Goal: Task Accomplishment & Management: Use online tool/utility

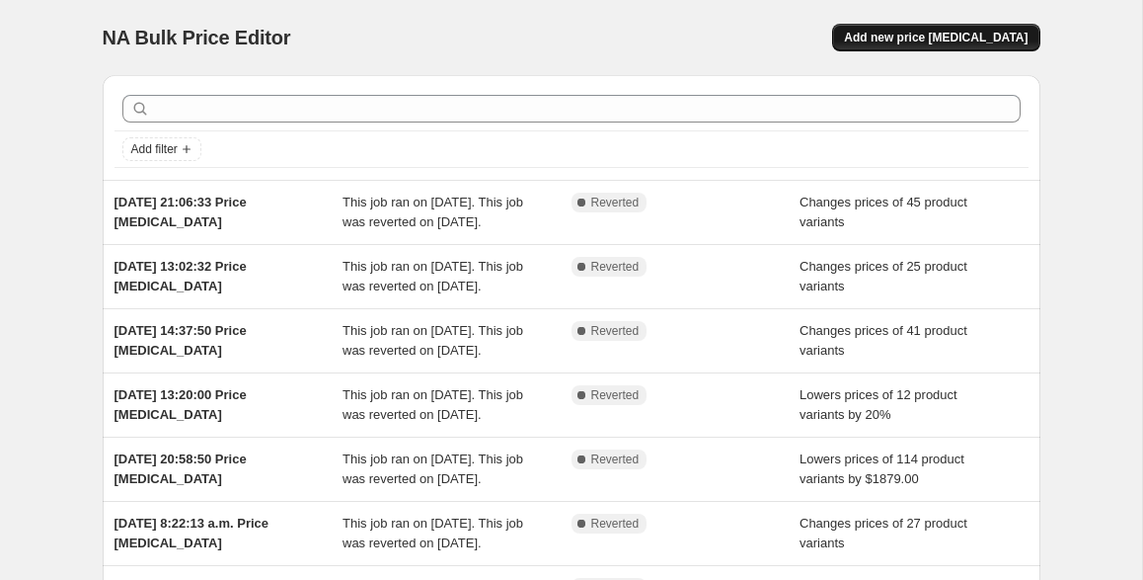
click at [958, 36] on span "Add new price [MEDICAL_DATA]" at bounding box center [936, 38] width 184 height 16
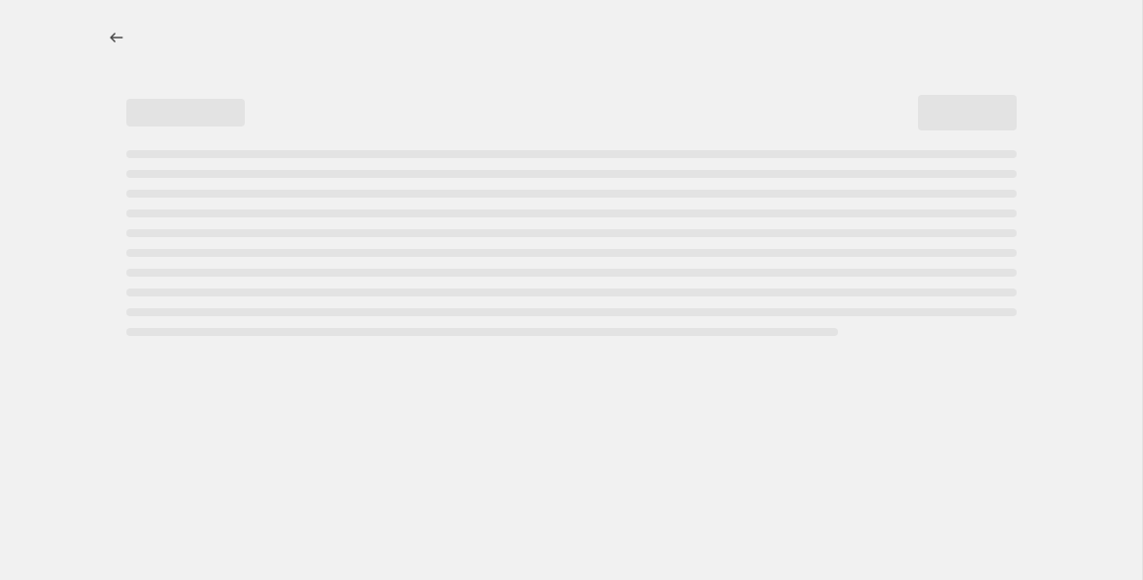
select select "percentage"
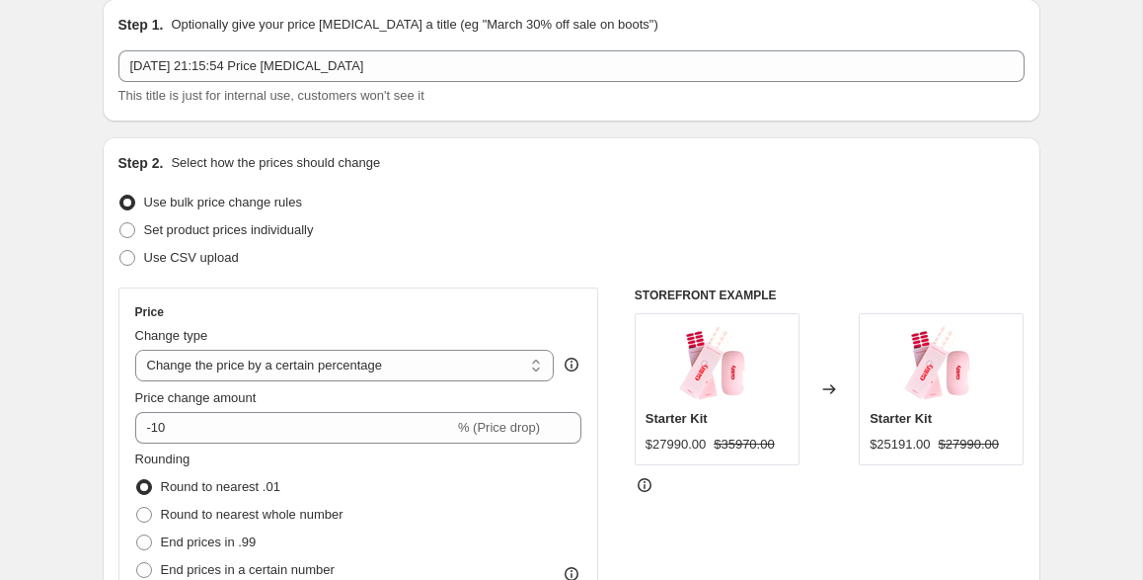
scroll to position [81, 0]
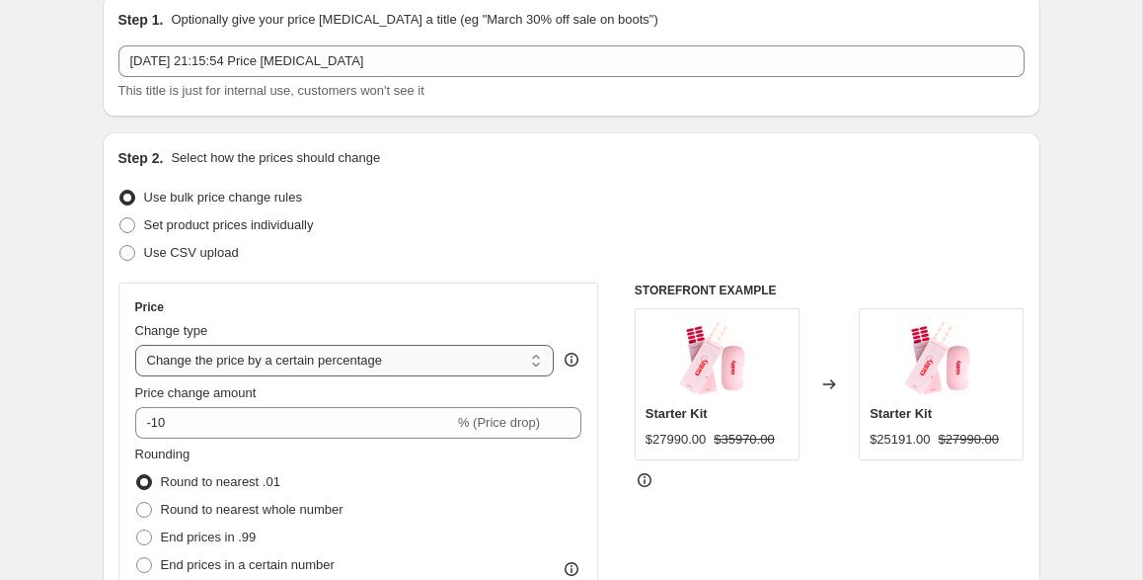
click at [260, 365] on select "Change the price to a certain amount Change the price by a certain amount Chang…" at bounding box center [345, 361] width 420 height 32
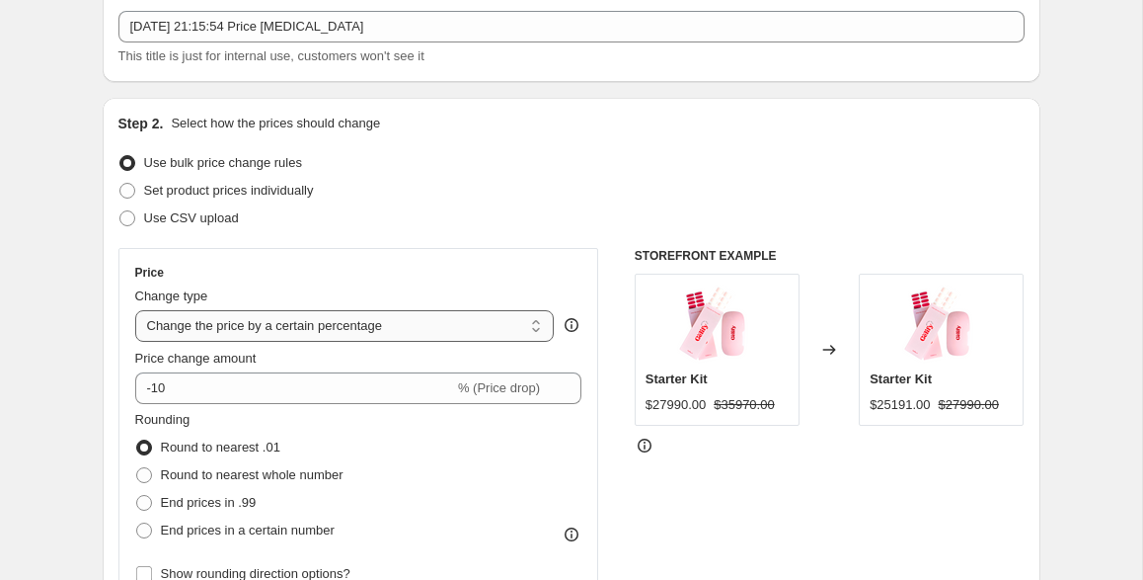
scroll to position [117, 0]
click at [284, 190] on span "Set product prices individually" at bounding box center [229, 189] width 170 height 15
click at [120, 183] on input "Set product prices individually" at bounding box center [119, 182] width 1 height 1
radio input "true"
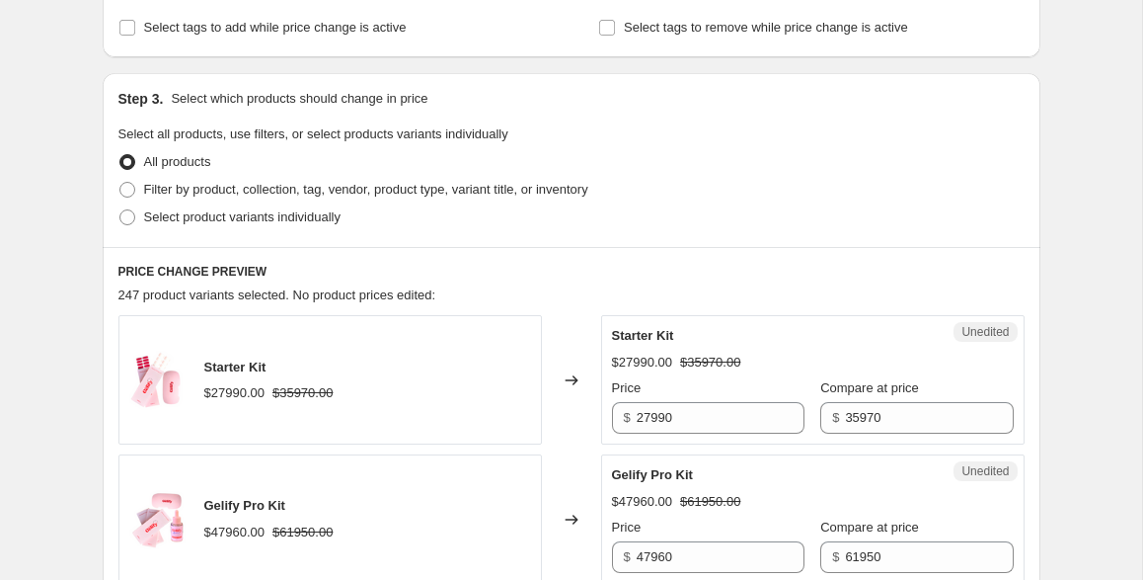
scroll to position [353, 0]
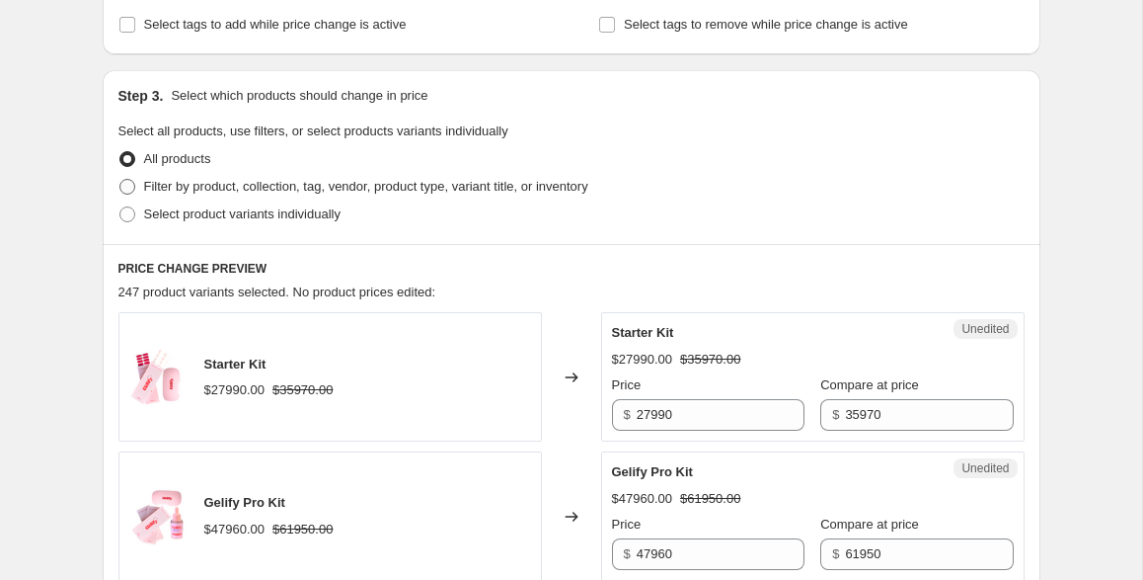
click at [346, 192] on span "Filter by product, collection, tag, vendor, product type, variant title, or inv…" at bounding box center [366, 186] width 444 height 15
click at [120, 180] on input "Filter by product, collection, tag, vendor, product type, variant title, or inv…" at bounding box center [119, 179] width 1 height 1
radio input "true"
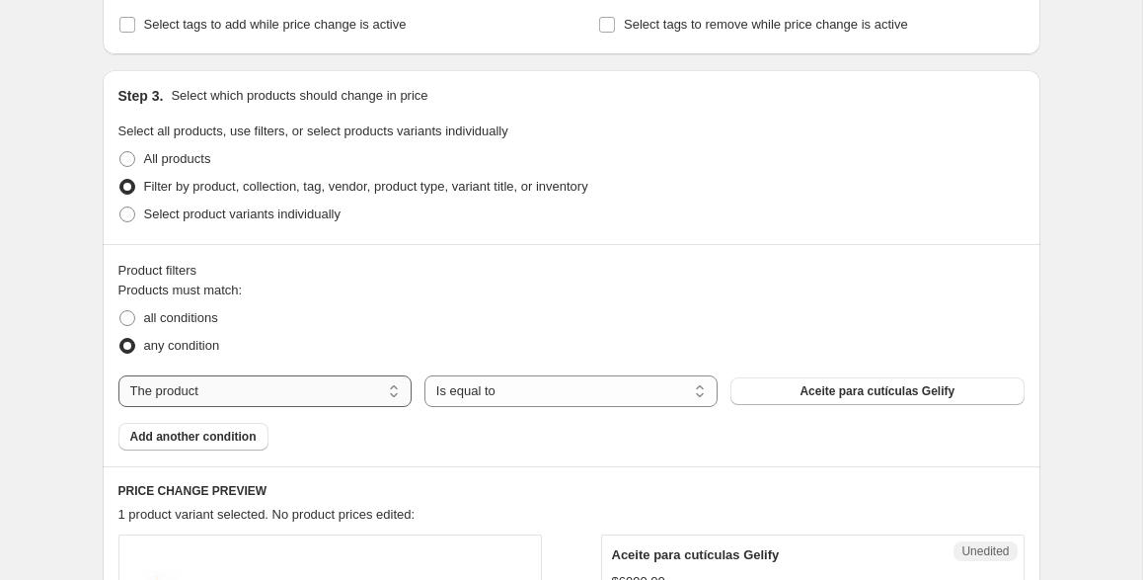
click at [368, 391] on select "The product The product's collection The product's tag The product's vendor The…" at bounding box center [264, 391] width 293 height 32
select select "inventory_quantity"
click at [554, 387] on select "Is equal to Is not equal to Is greater than Is less than" at bounding box center [571, 391] width 293 height 32
select select ">"
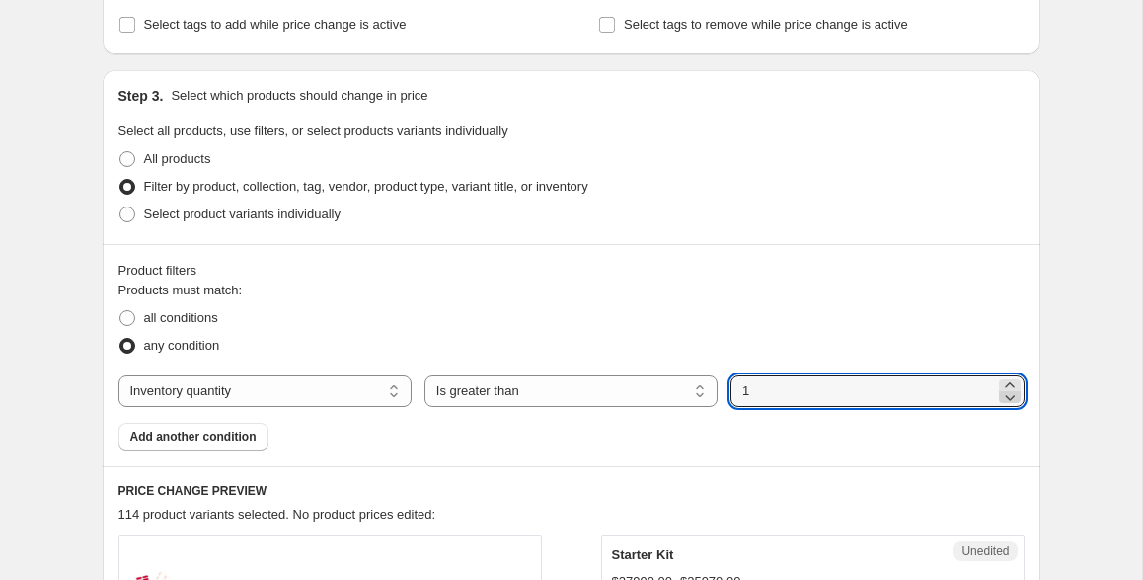
click at [1010, 395] on icon at bounding box center [1010, 397] width 20 height 20
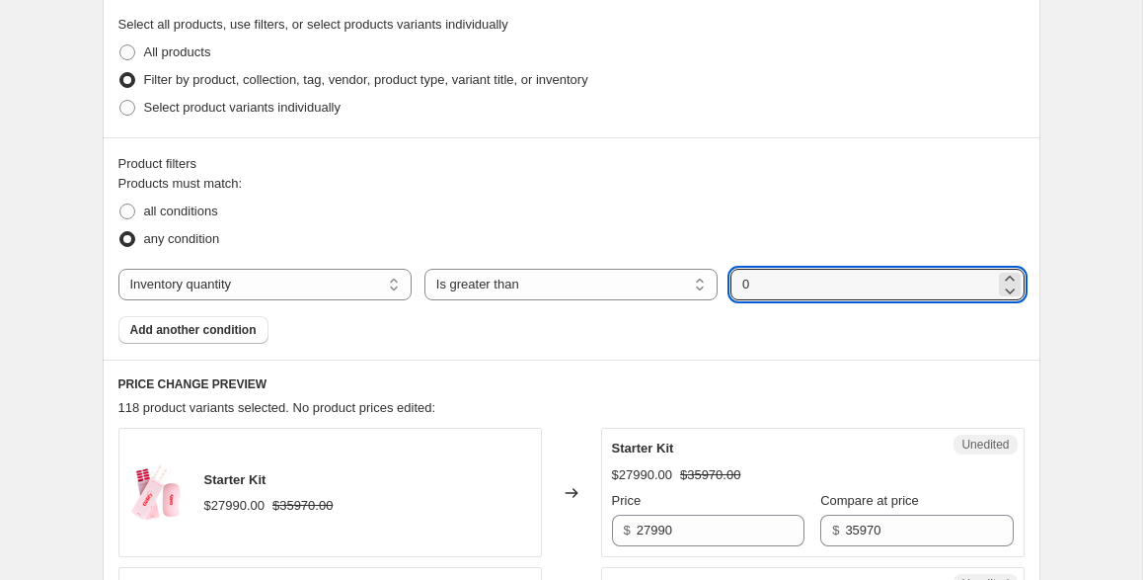
scroll to position [460, 0]
click at [1010, 272] on icon at bounding box center [1010, 278] width 20 height 20
click at [1018, 289] on icon at bounding box center [1010, 289] width 20 height 20
type input "0"
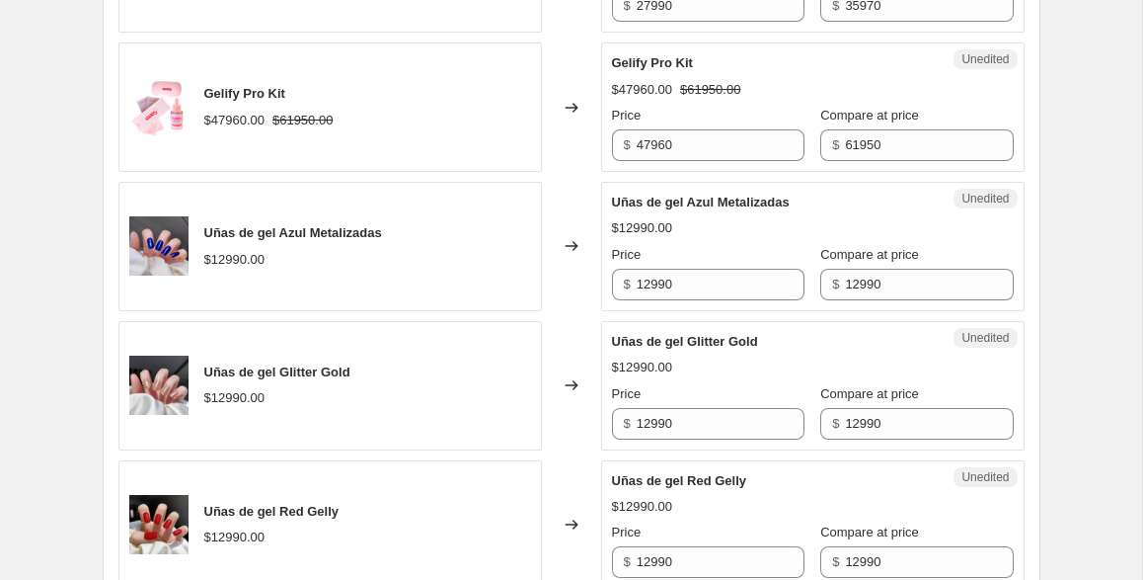
scroll to position [999, 0]
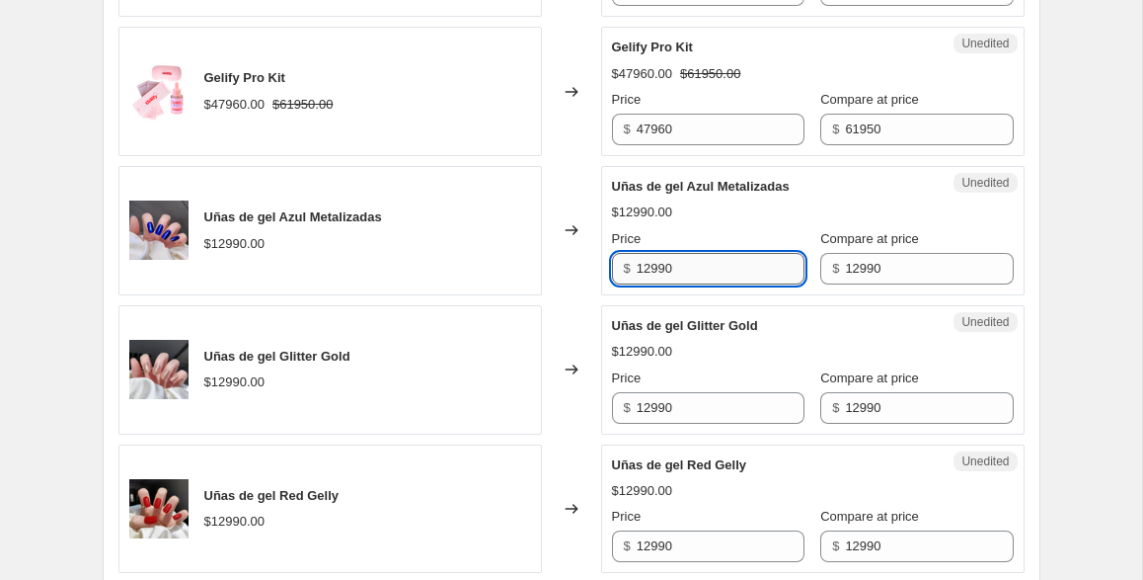
click at [696, 269] on input "12990" at bounding box center [721, 269] width 168 height 32
type input "7990"
click at [776, 343] on div "$12990.00" at bounding box center [813, 352] width 402 height 20
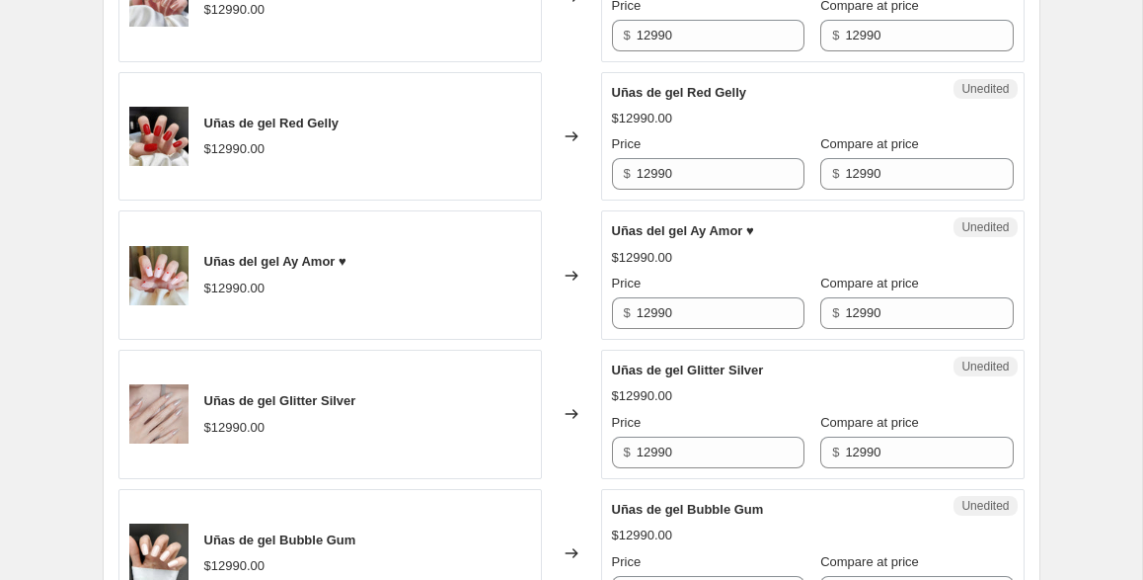
scroll to position [1373, 0]
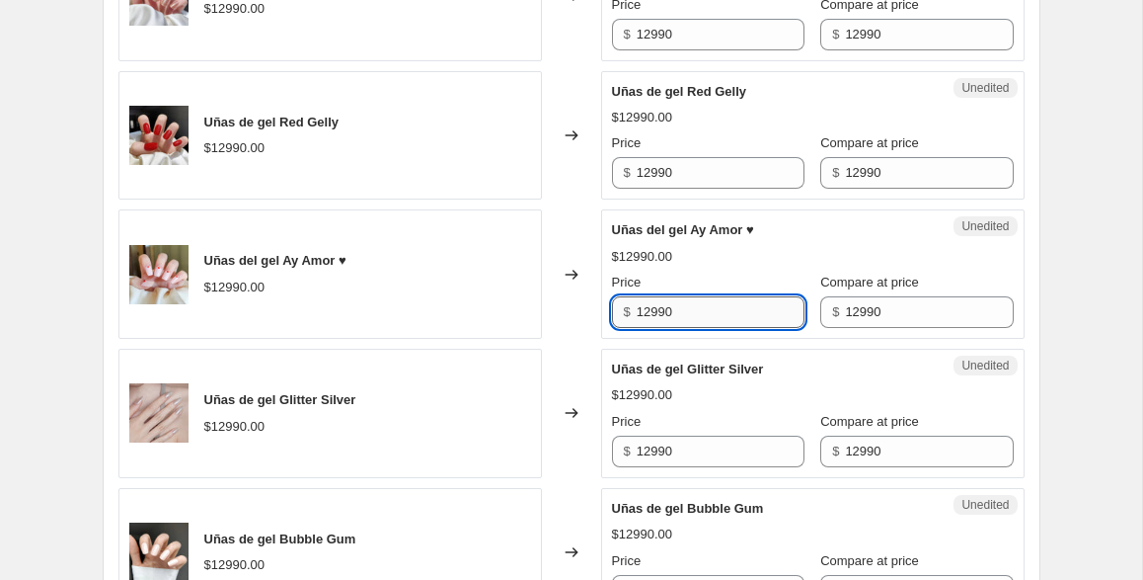
click at [668, 309] on input "12990" at bounding box center [721, 312] width 168 height 32
type input "9990"
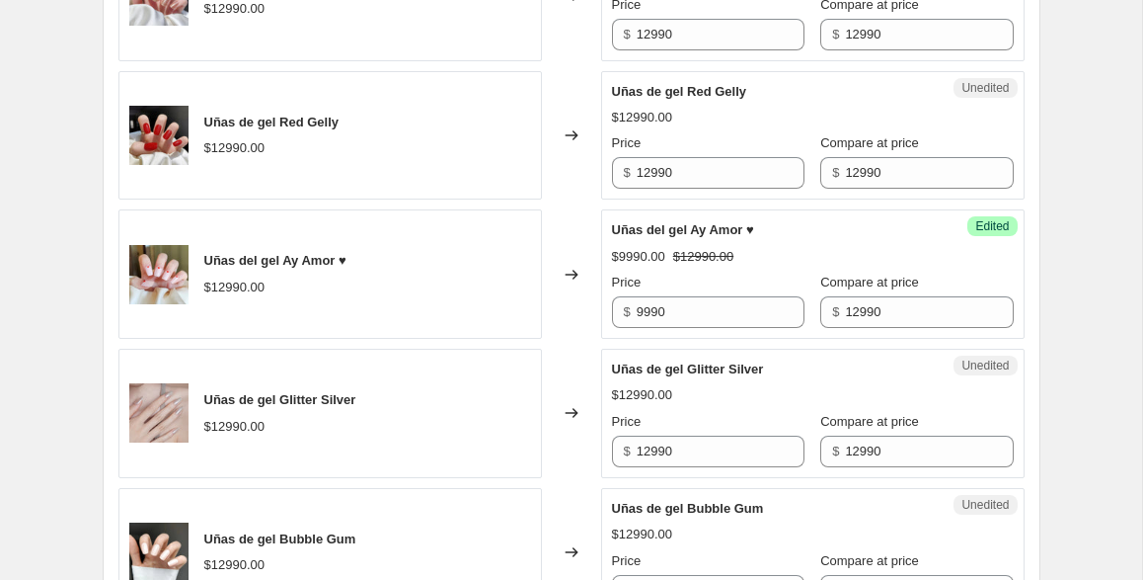
click at [801, 368] on div "Uñas de gel Glitter Silver" at bounding box center [773, 369] width 323 height 20
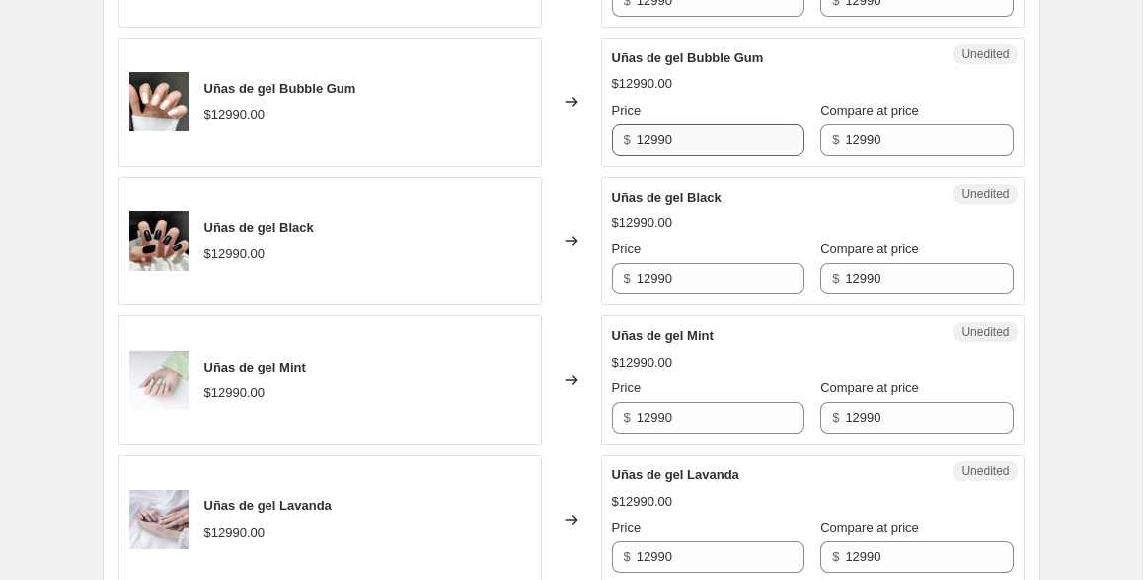
scroll to position [1843, 0]
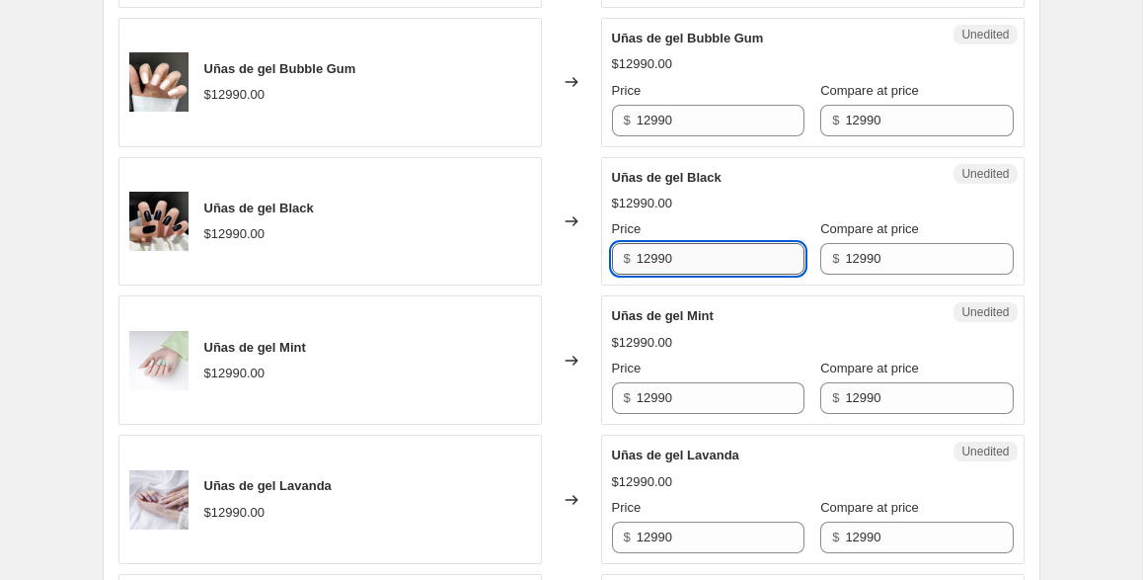
click at [706, 261] on input "12990" at bounding box center [721, 259] width 168 height 32
type input "9990"
click at [761, 337] on div "$12990.00" at bounding box center [813, 343] width 402 height 20
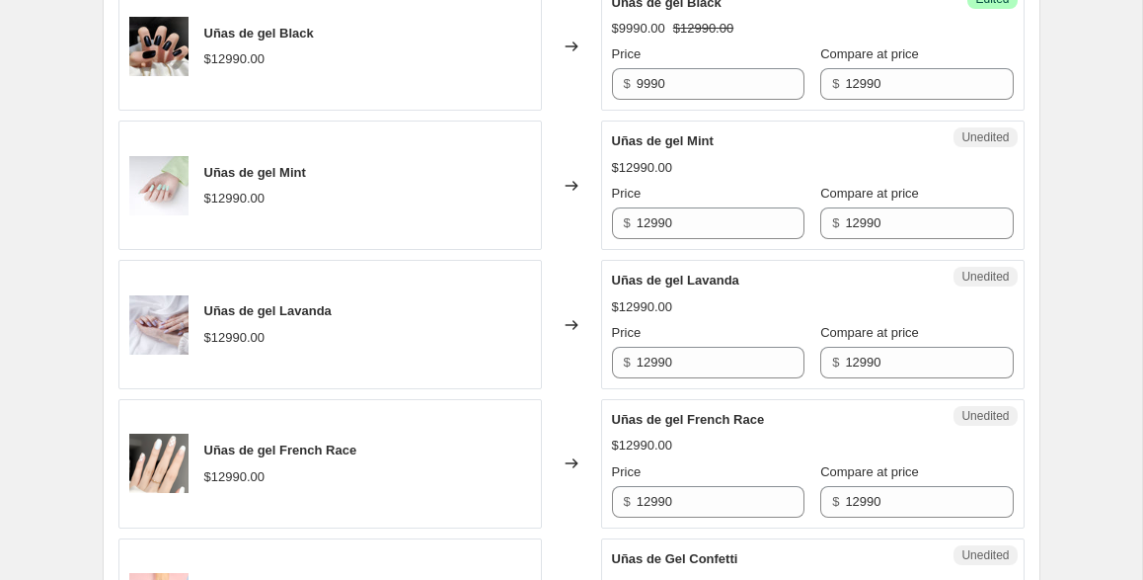
scroll to position [2032, 0]
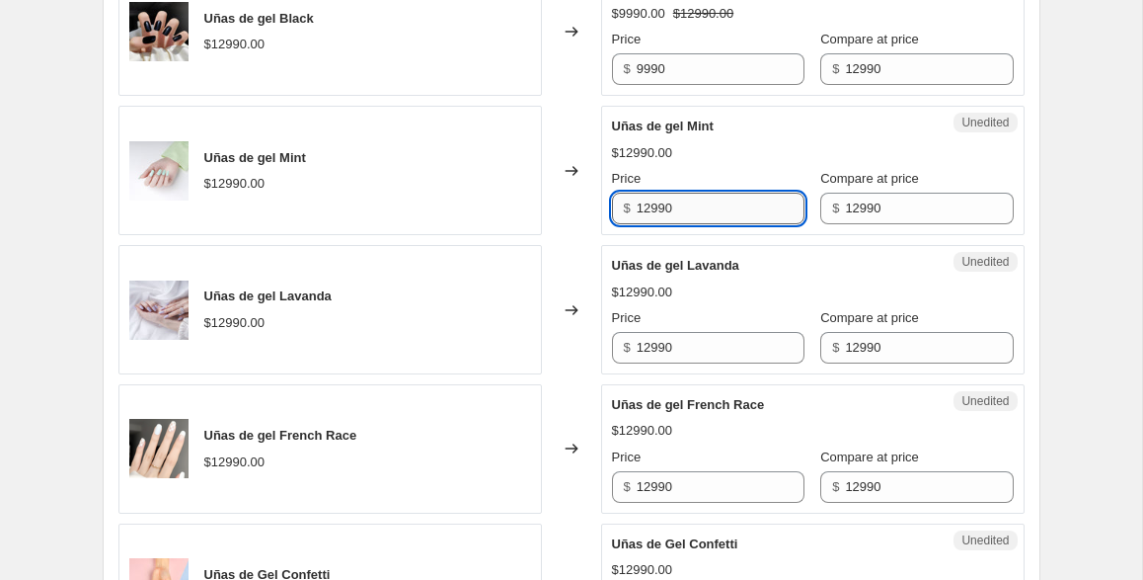
click at [719, 223] on input "12990" at bounding box center [721, 209] width 168 height 32
type input "11990"
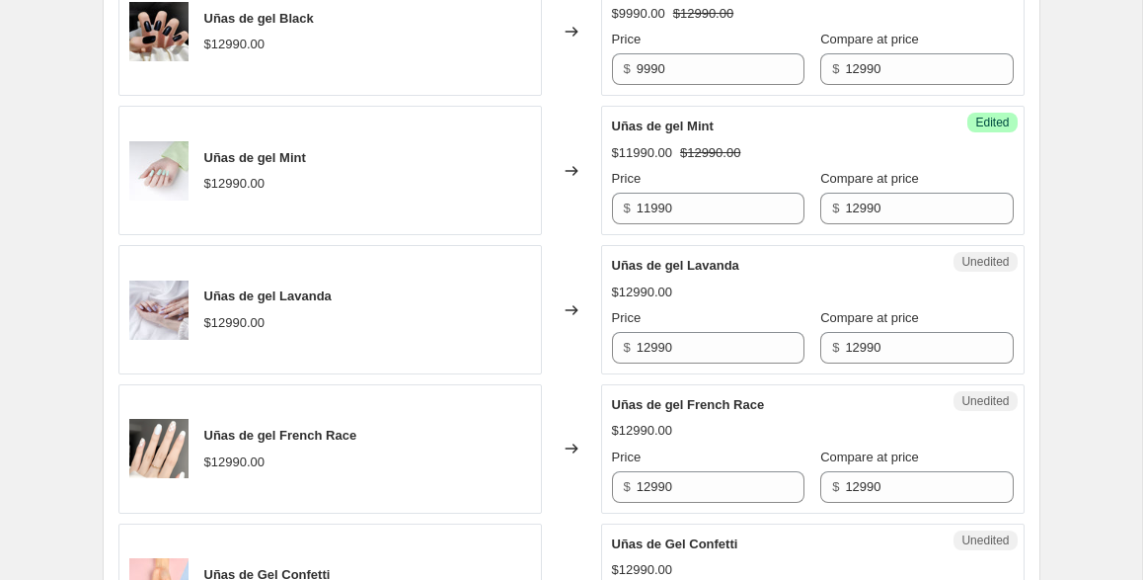
click at [727, 291] on div "$12990.00" at bounding box center [813, 292] width 402 height 20
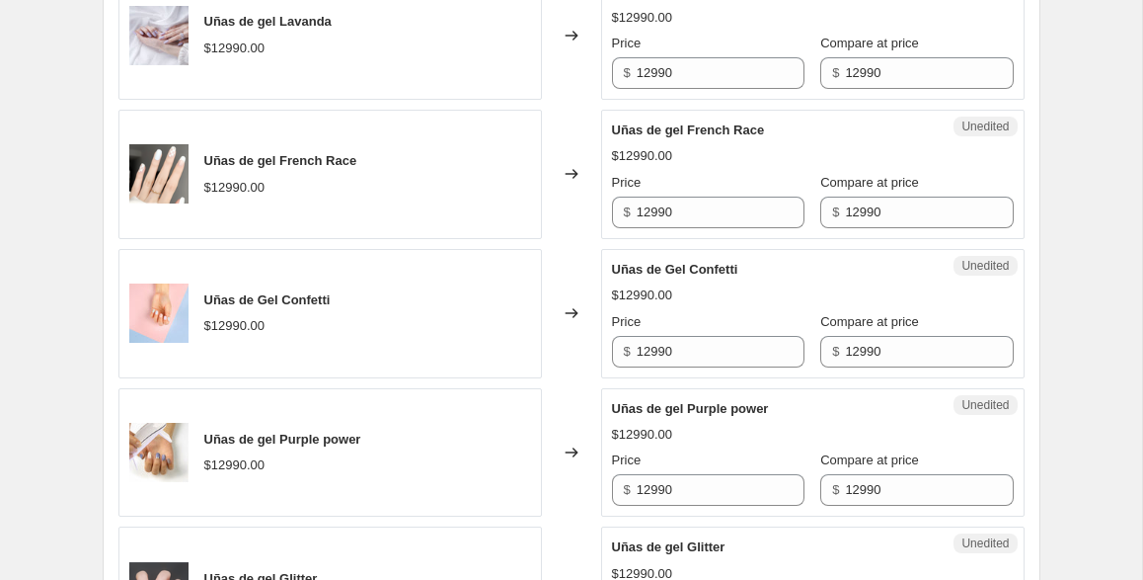
scroll to position [2322, 0]
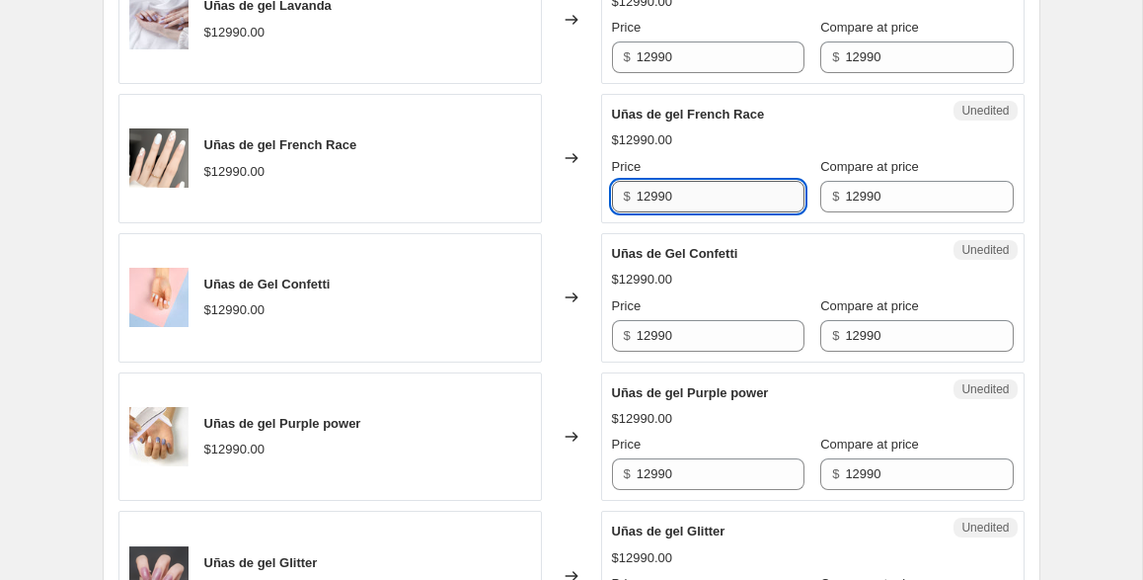
click at [703, 196] on input "12990" at bounding box center [721, 197] width 168 height 32
type input "8990"
click at [743, 266] on div "Uñas de Gel Confetti $12990.00 Price $ 12990 Compare at price $ 12990" at bounding box center [813, 298] width 402 height 108
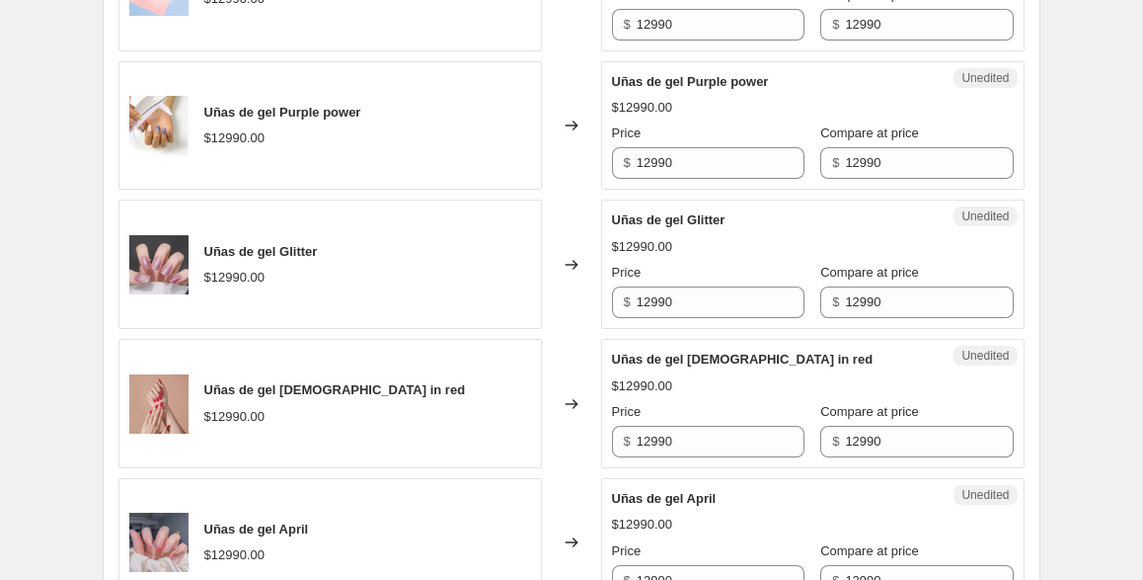
scroll to position [2638, 0]
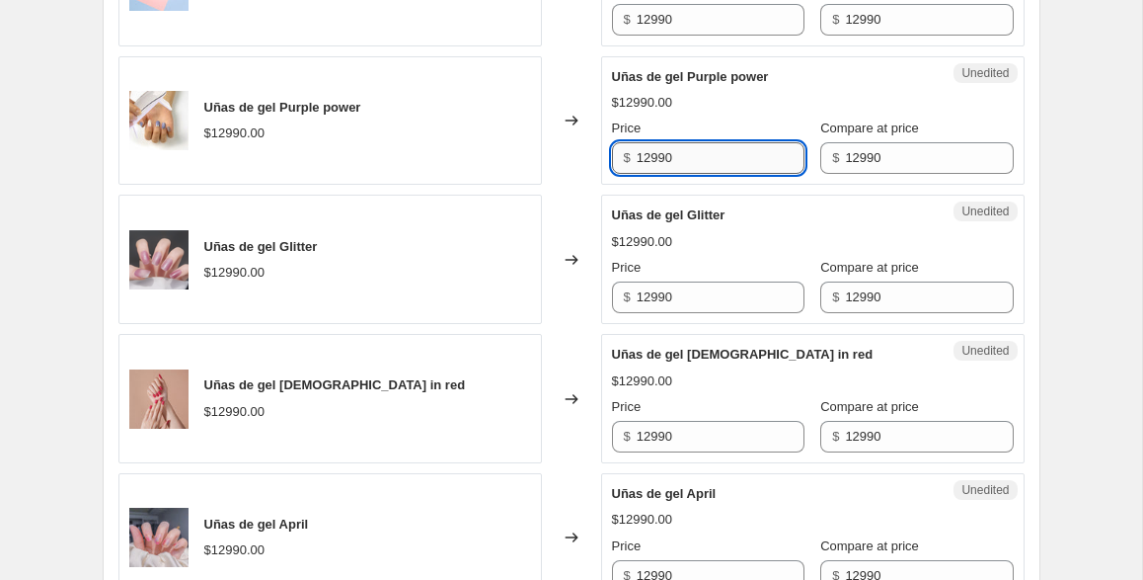
click at [692, 157] on input "12990" at bounding box center [721, 158] width 168 height 32
type input "7990"
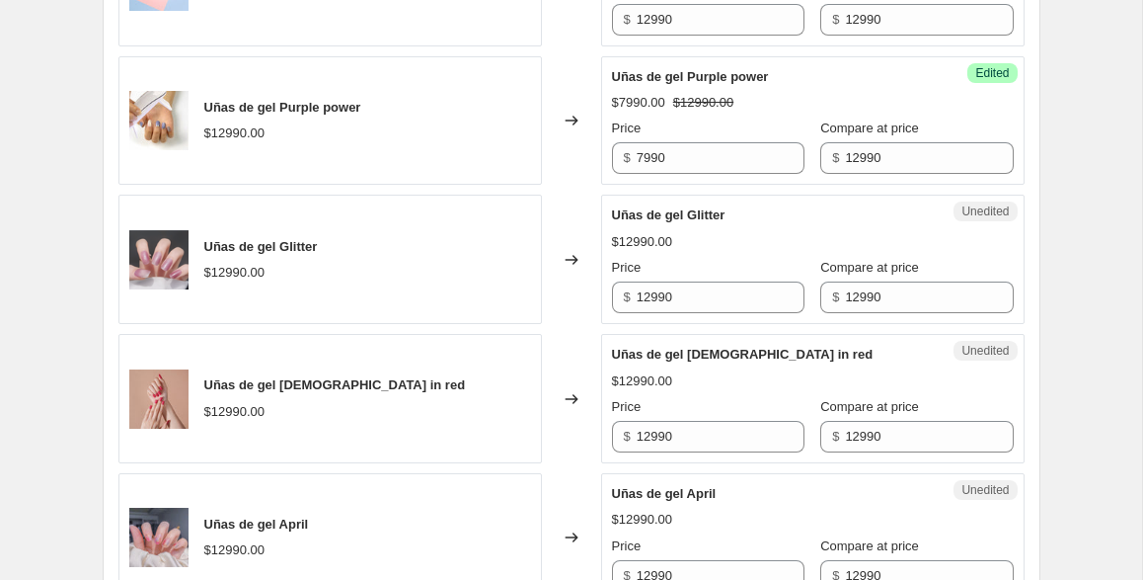
click at [709, 264] on div "Price" at bounding box center [708, 268] width 193 height 20
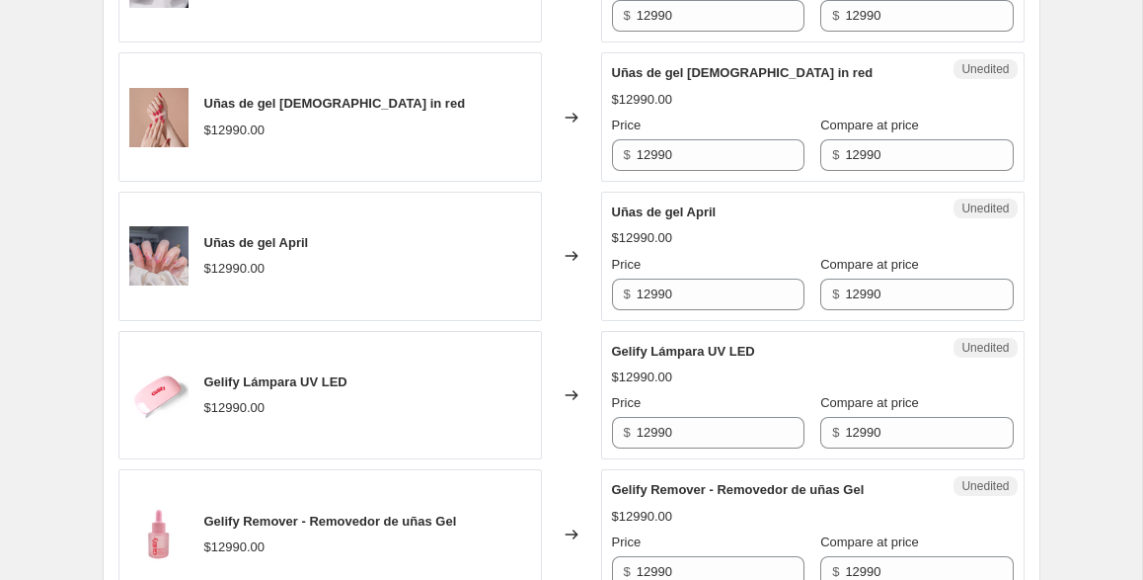
scroll to position [2926, 0]
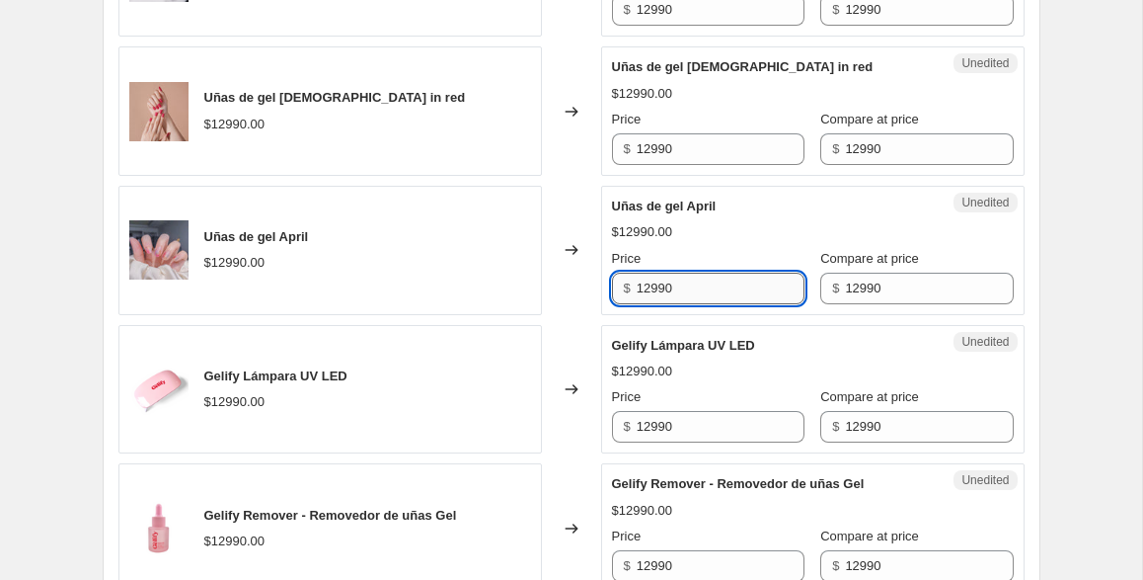
click at [685, 289] on input "12990" at bounding box center [721, 289] width 168 height 32
type input "6495"
click at [779, 363] on div "$12990.00" at bounding box center [813, 371] width 402 height 20
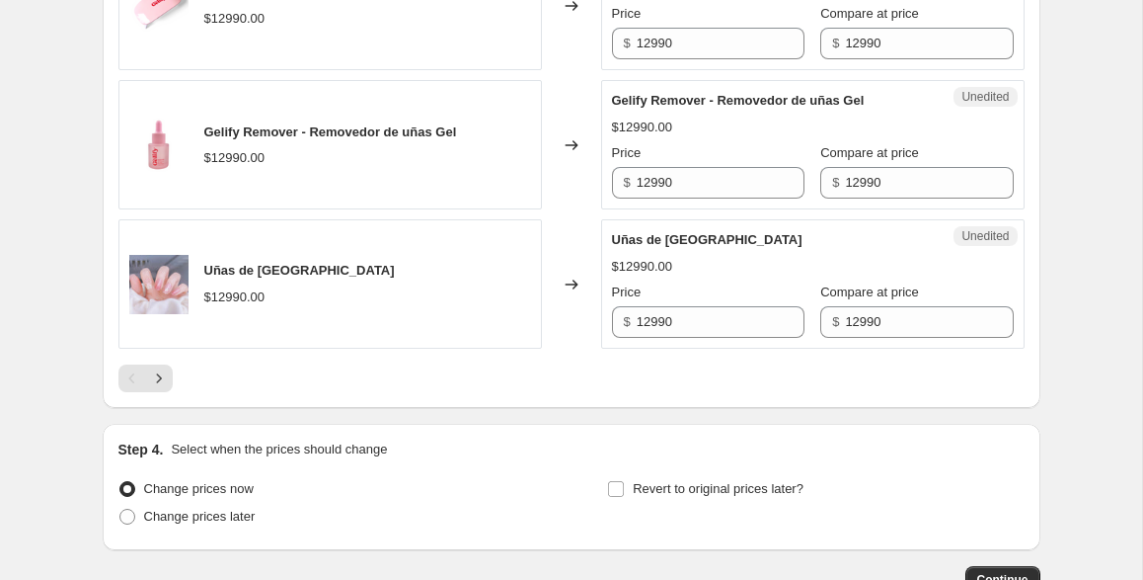
scroll to position [3319, 0]
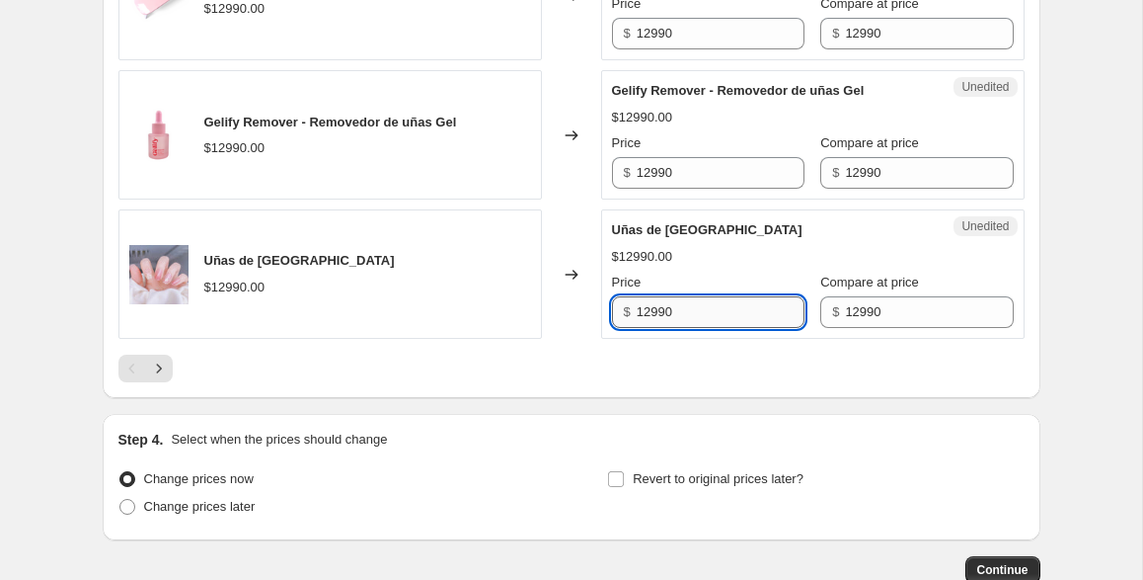
click at [703, 318] on input "12990" at bounding box center [721, 312] width 168 height 32
type input "11990"
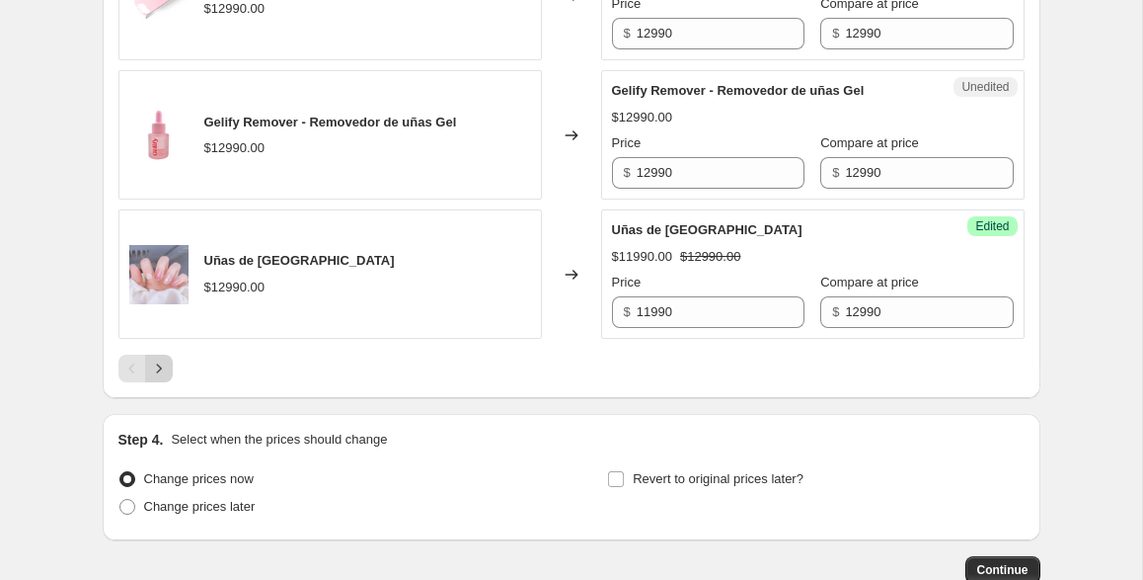
click at [160, 363] on icon "Next" at bounding box center [159, 368] width 20 height 20
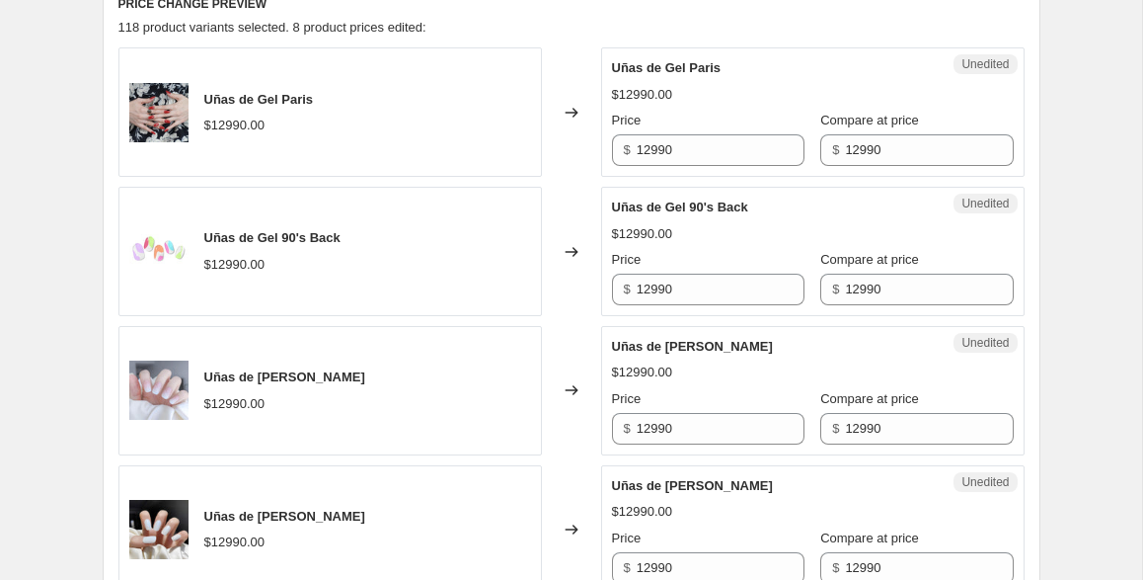
scroll to position [850, 0]
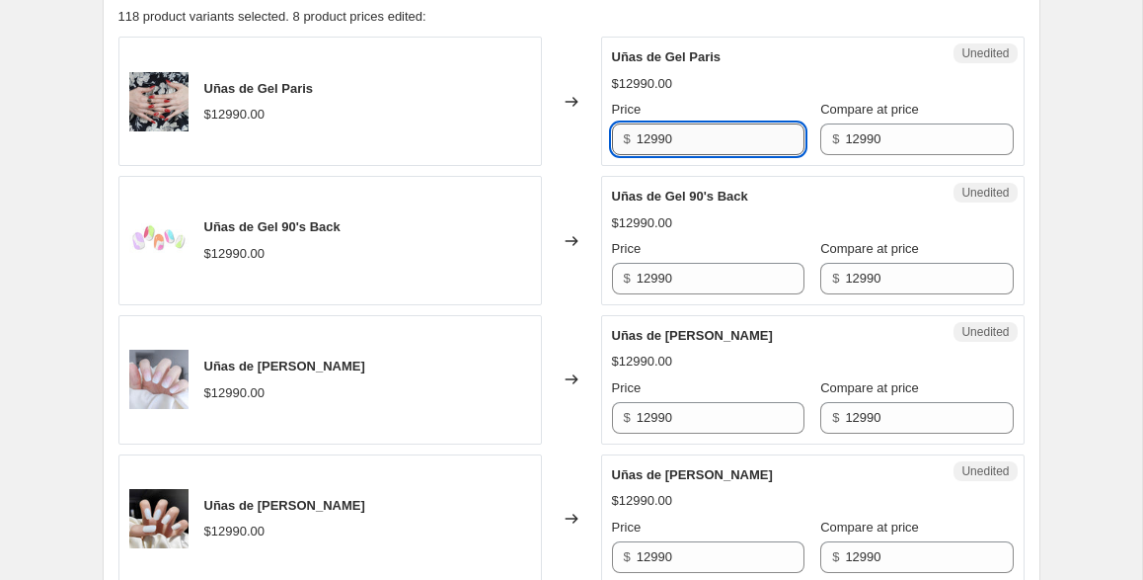
click at [700, 144] on input "12990" at bounding box center [721, 139] width 168 height 32
type input "10990"
click at [736, 224] on div "$12990.00" at bounding box center [813, 223] width 402 height 20
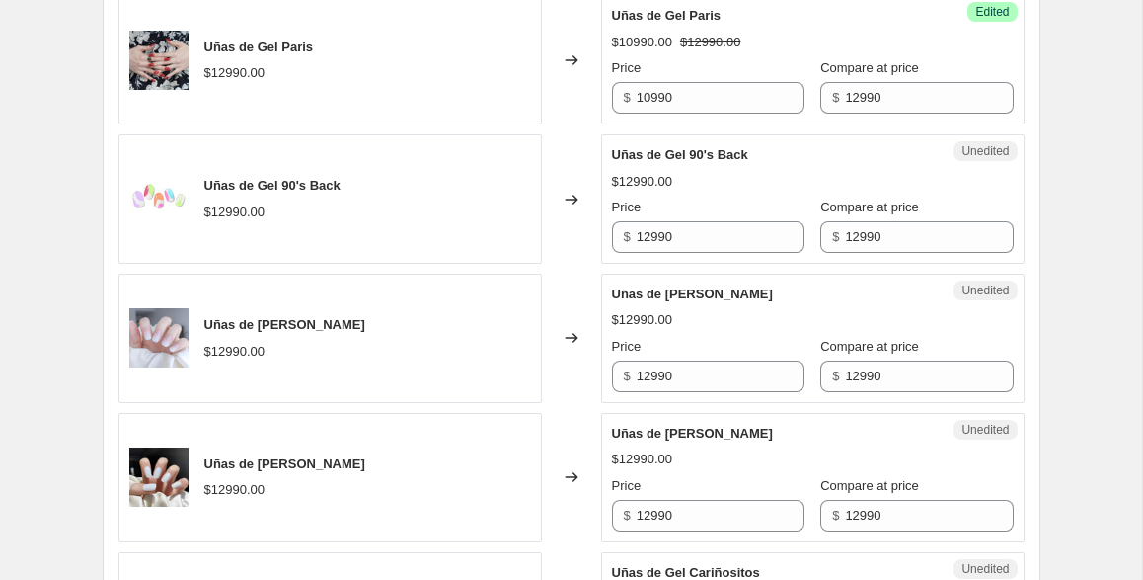
scroll to position [926, 0]
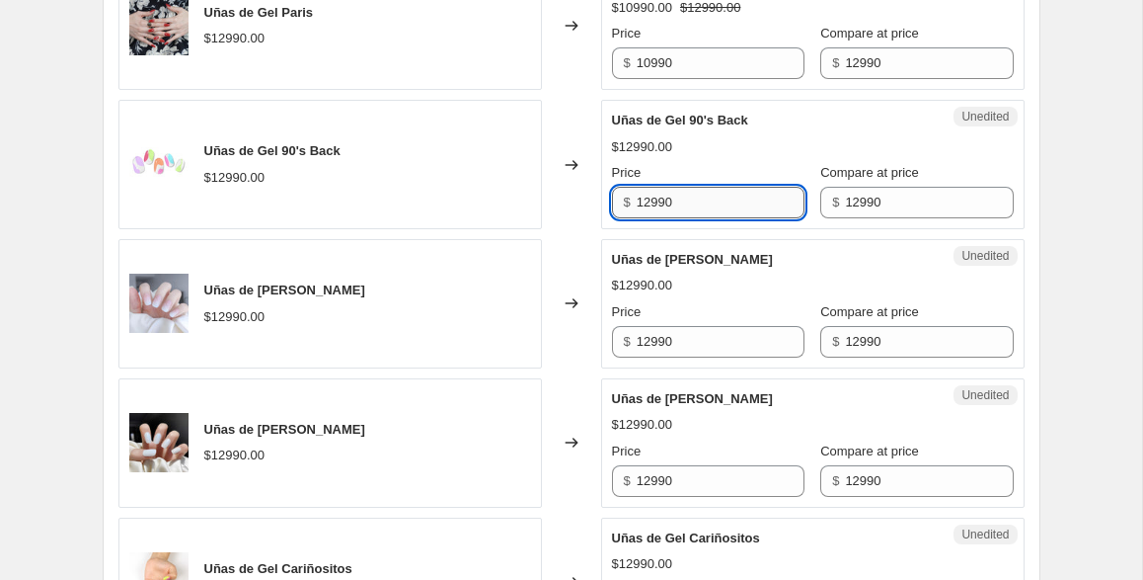
click at [725, 189] on input "12990" at bounding box center [721, 203] width 168 height 32
type input "8990"
click at [755, 304] on div "Price" at bounding box center [708, 312] width 193 height 20
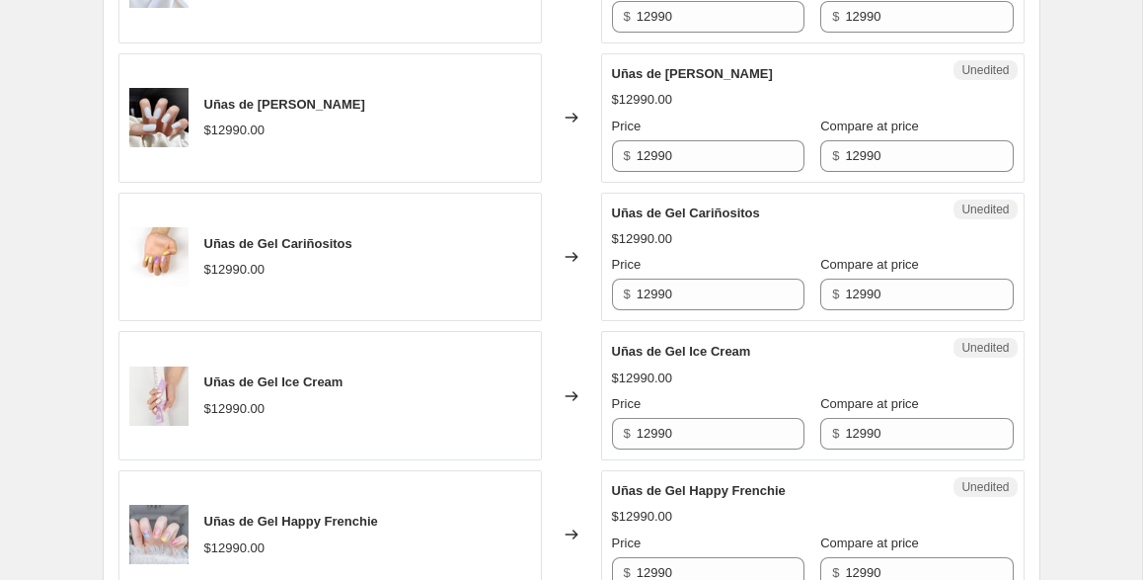
scroll to position [1252, 0]
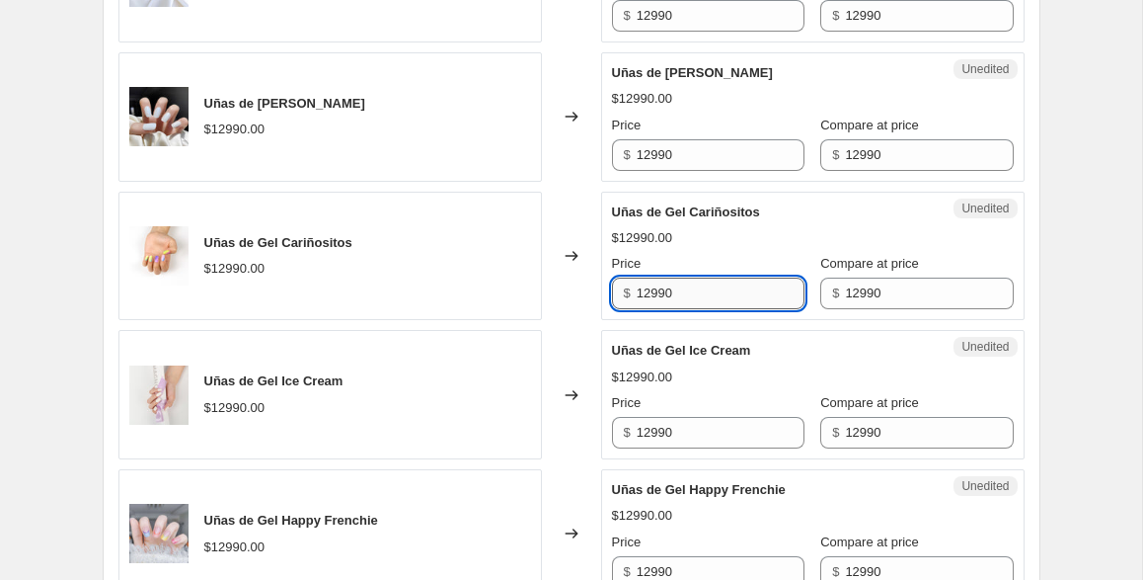
click at [688, 290] on input "12990" at bounding box center [721, 293] width 168 height 32
type input "6990"
click at [770, 388] on div "Uñas de Gel Ice Cream $12990.00 Price $ 12990 Compare at price $ 12990" at bounding box center [813, 395] width 402 height 108
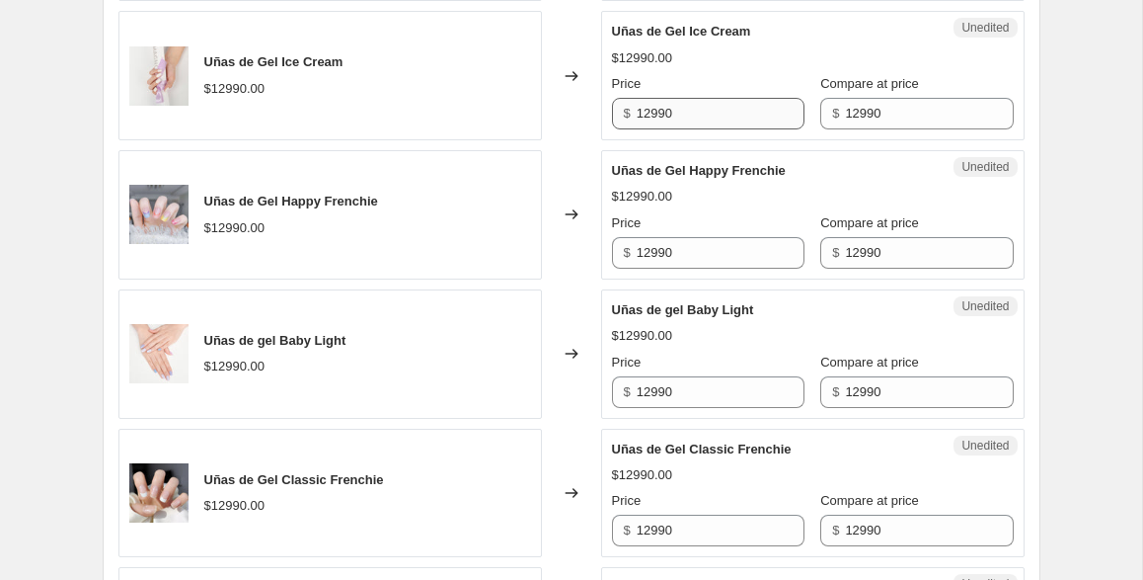
scroll to position [1586, 0]
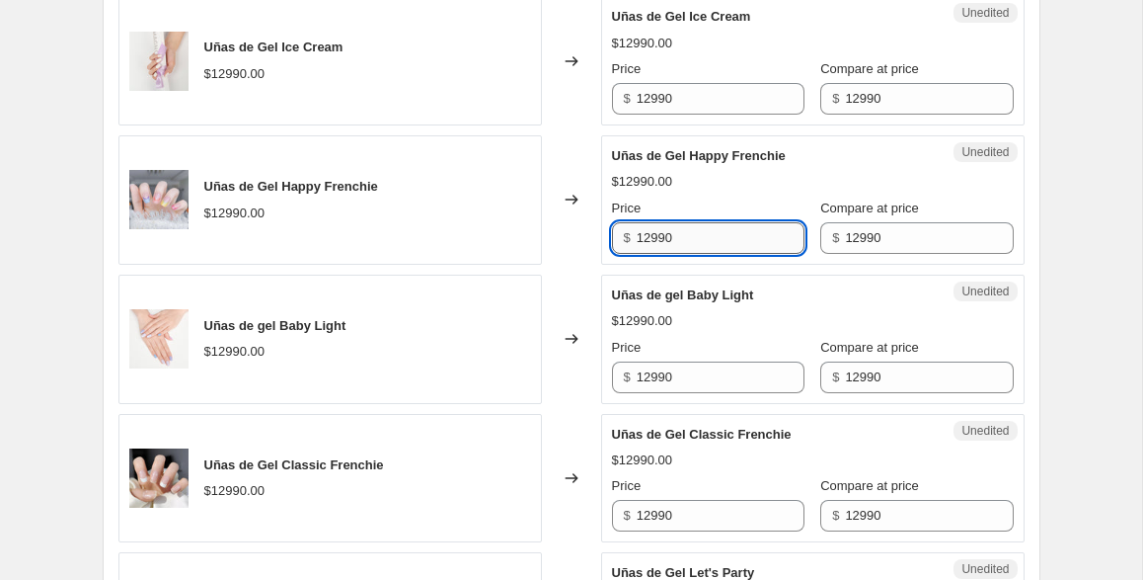
click at [749, 229] on input "12990" at bounding box center [721, 238] width 168 height 32
type input "8990"
click at [741, 329] on div "$12990.00" at bounding box center [813, 321] width 402 height 20
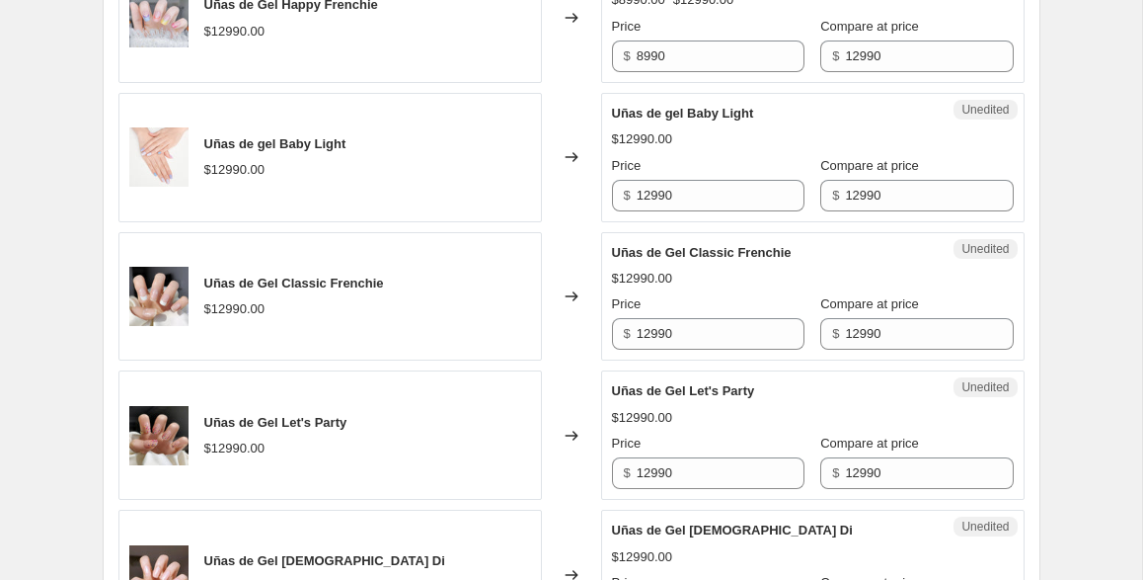
scroll to position [1773, 0]
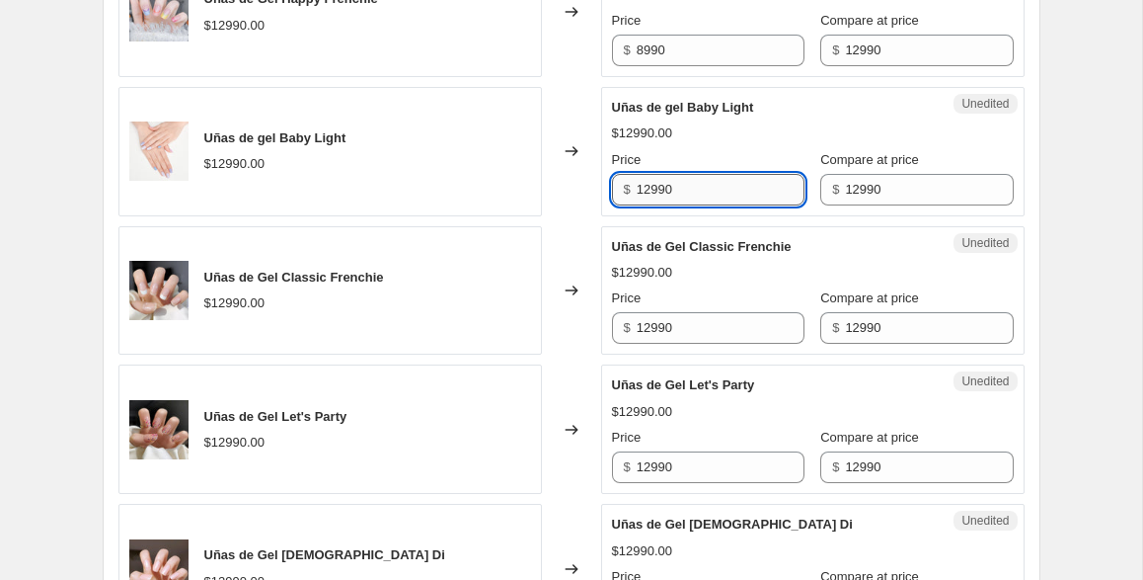
click at [721, 188] on input "12990" at bounding box center [721, 190] width 168 height 32
type input "9990"
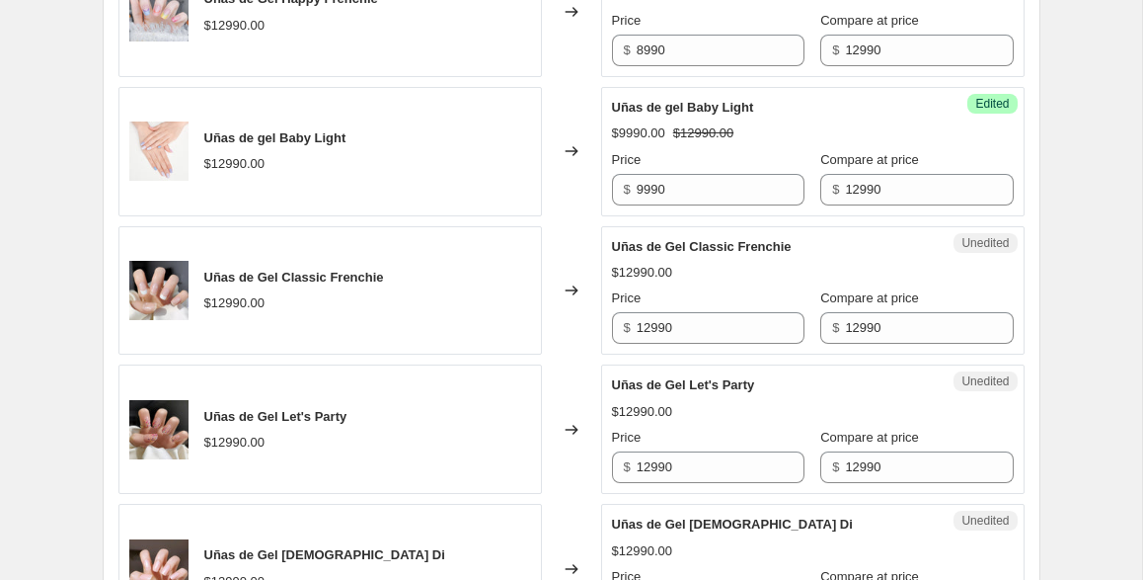
click at [738, 276] on div "$12990.00" at bounding box center [813, 273] width 402 height 20
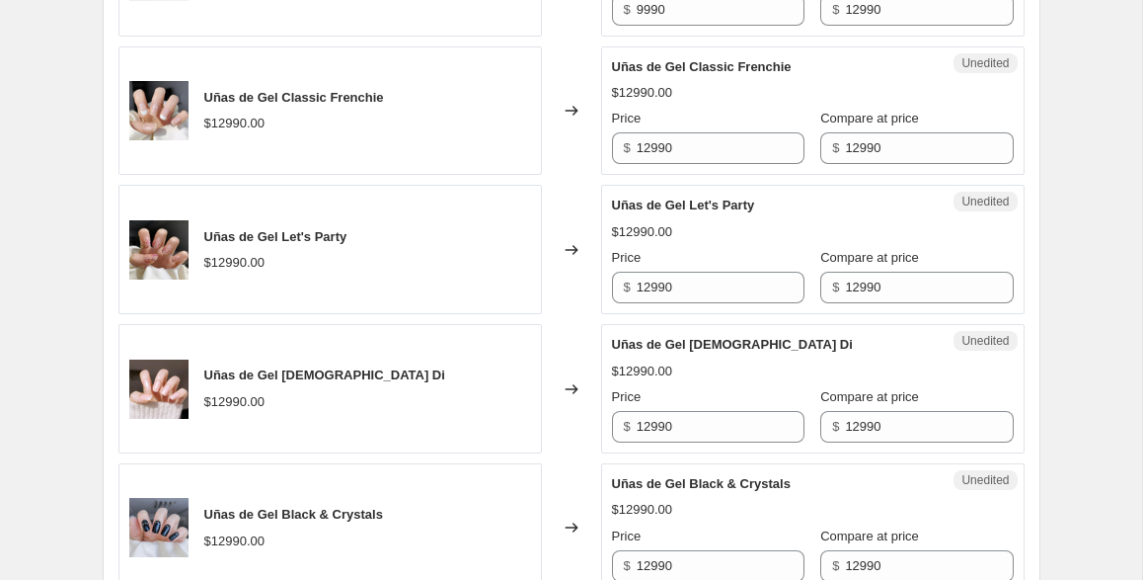
scroll to position [1958, 0]
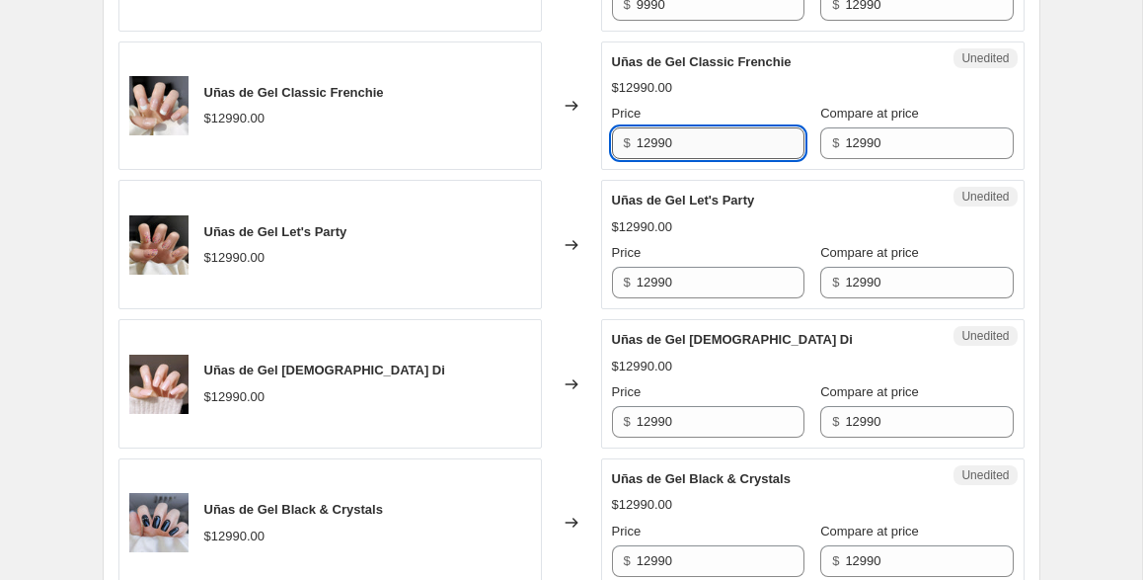
click at [698, 141] on input "12990" at bounding box center [721, 143] width 168 height 32
type input "11990"
click at [699, 246] on div "Price" at bounding box center [708, 253] width 193 height 20
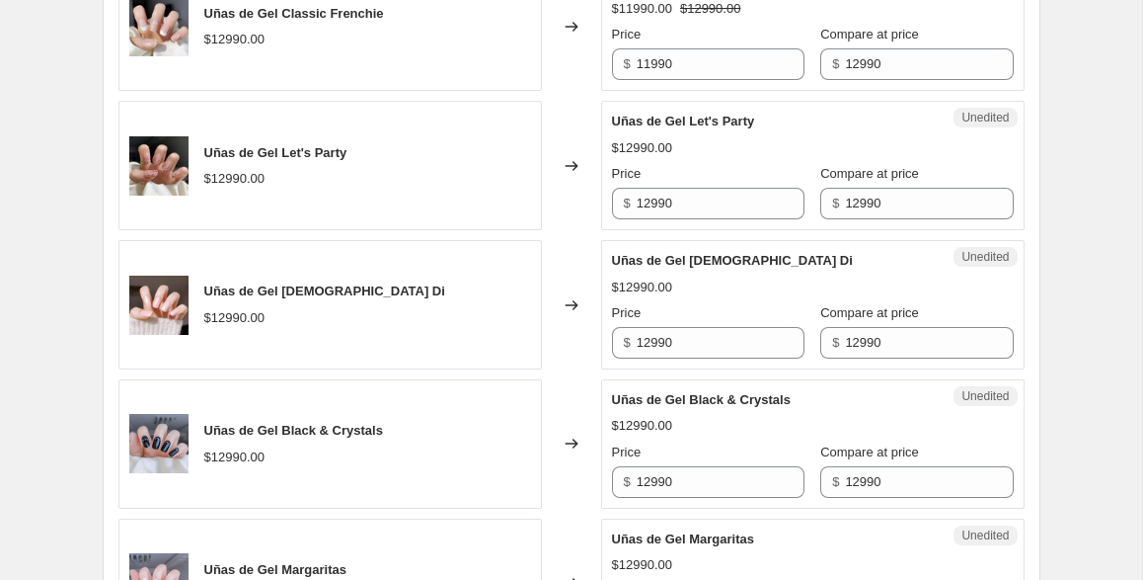
scroll to position [2047, 0]
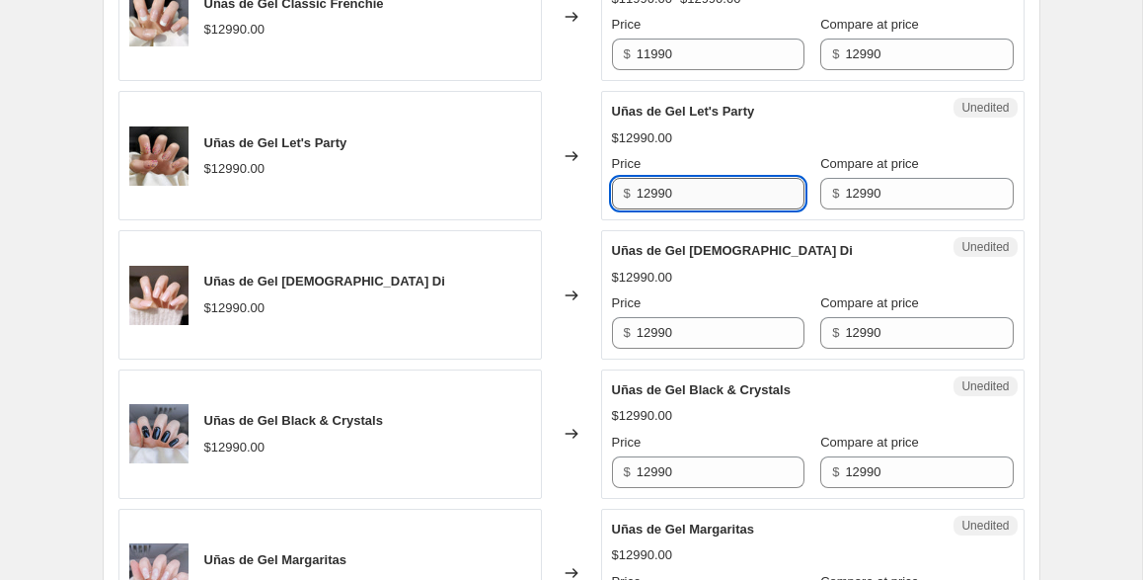
click at [702, 181] on input "12990" at bounding box center [721, 194] width 168 height 32
type input "10990"
click at [735, 276] on div "$12990.00" at bounding box center [813, 278] width 402 height 20
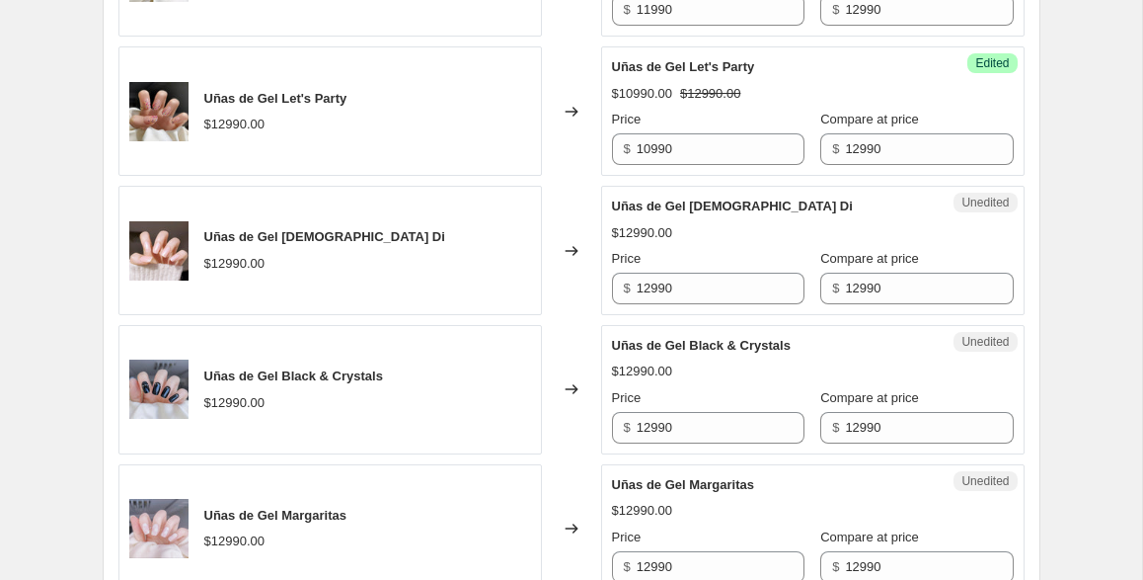
scroll to position [2137, 0]
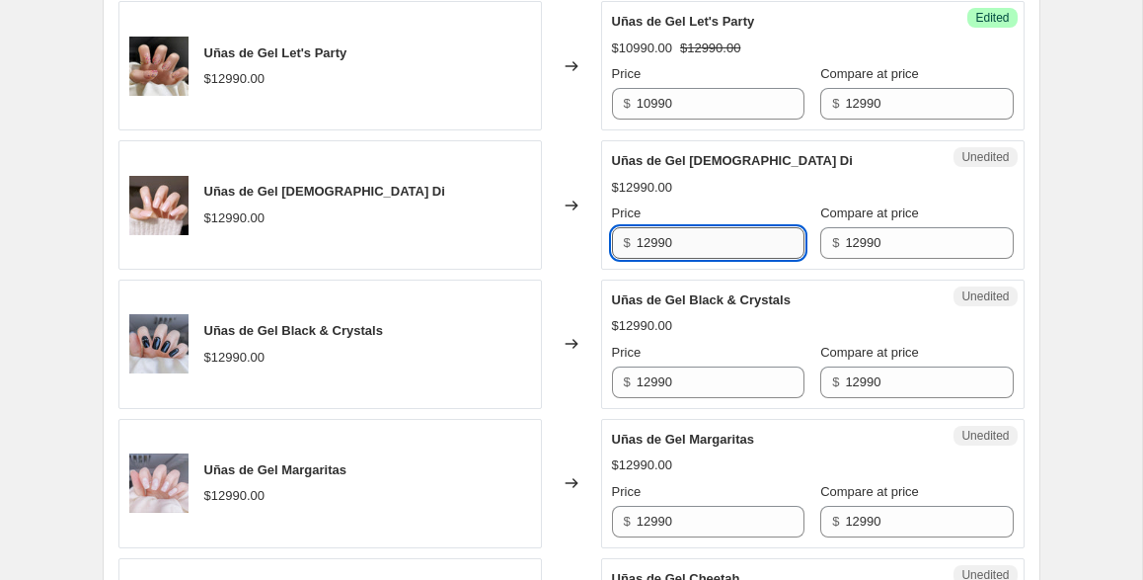
click at [730, 251] on input "12990" at bounding box center [721, 243] width 168 height 32
type input "11990"
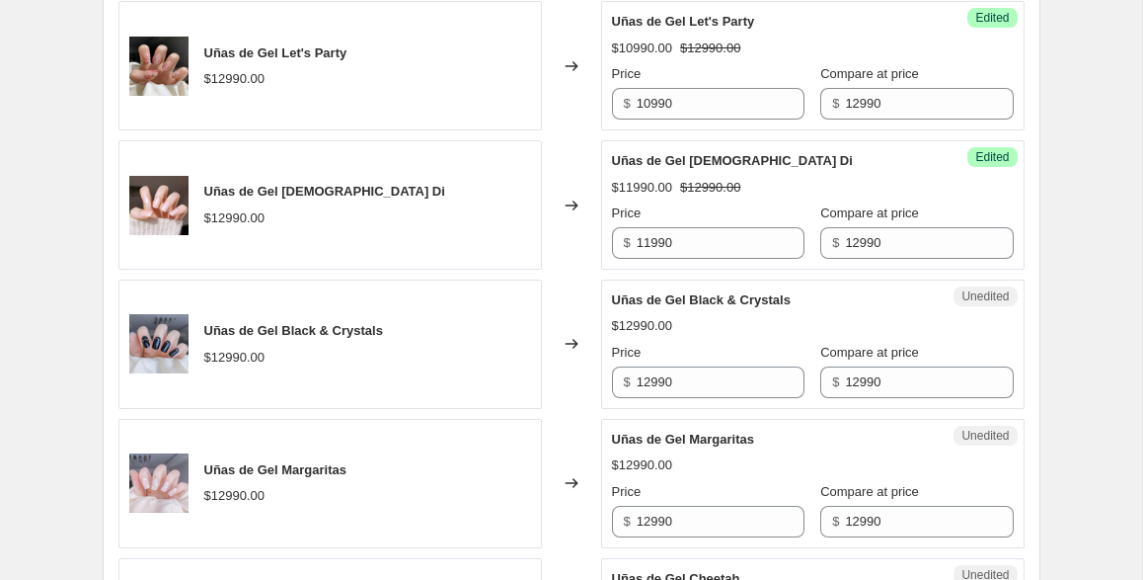
click at [719, 343] on div "Price" at bounding box center [708, 353] width 193 height 20
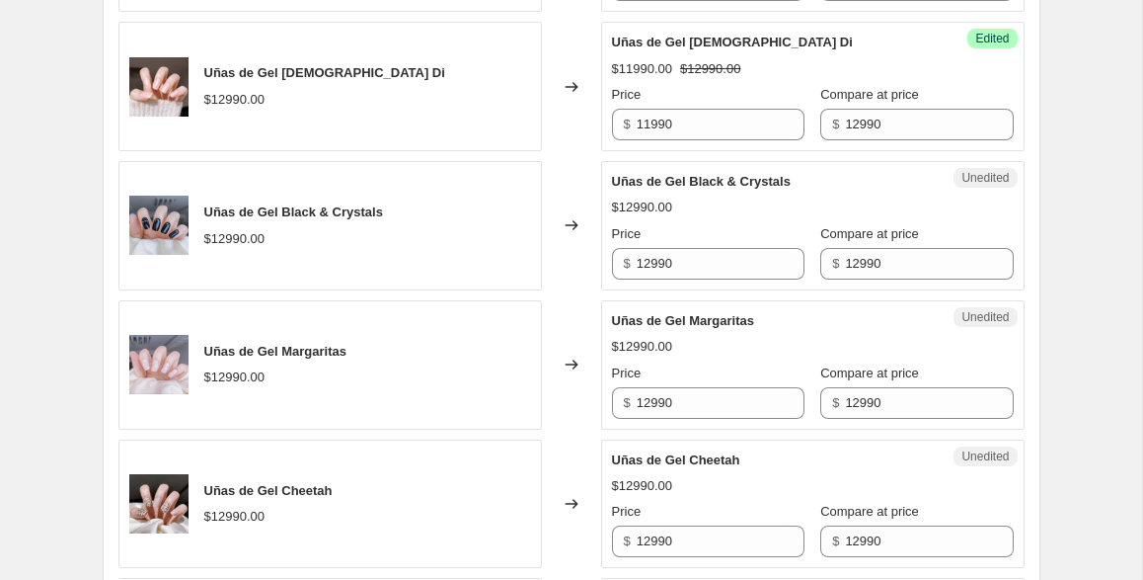
scroll to position [2276, 0]
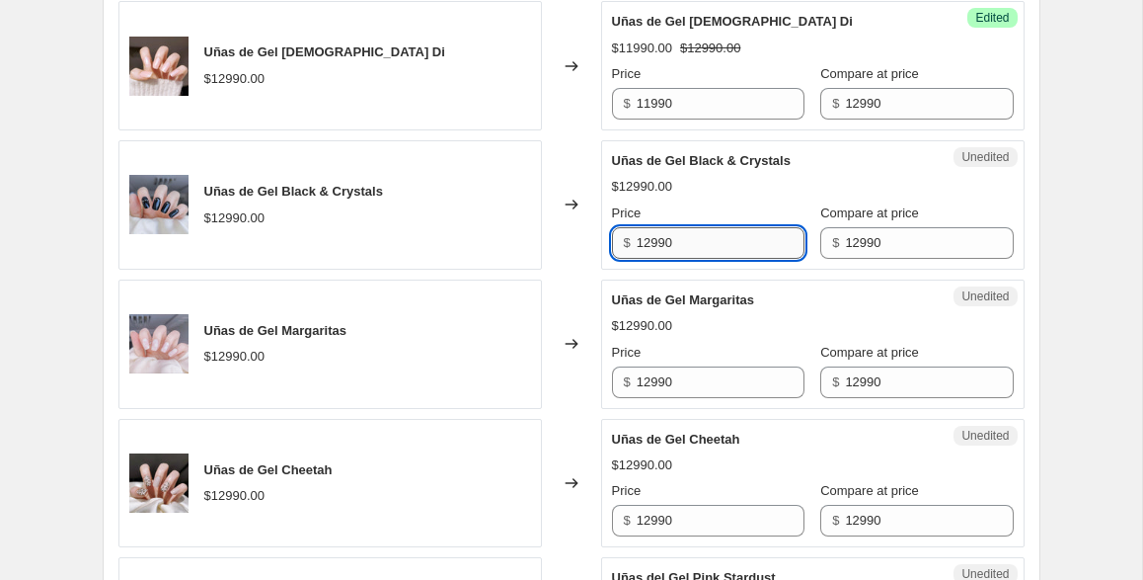
click at [748, 257] on input "12990" at bounding box center [721, 243] width 168 height 32
type input "9990"
click at [754, 343] on div "Price" at bounding box center [708, 353] width 193 height 20
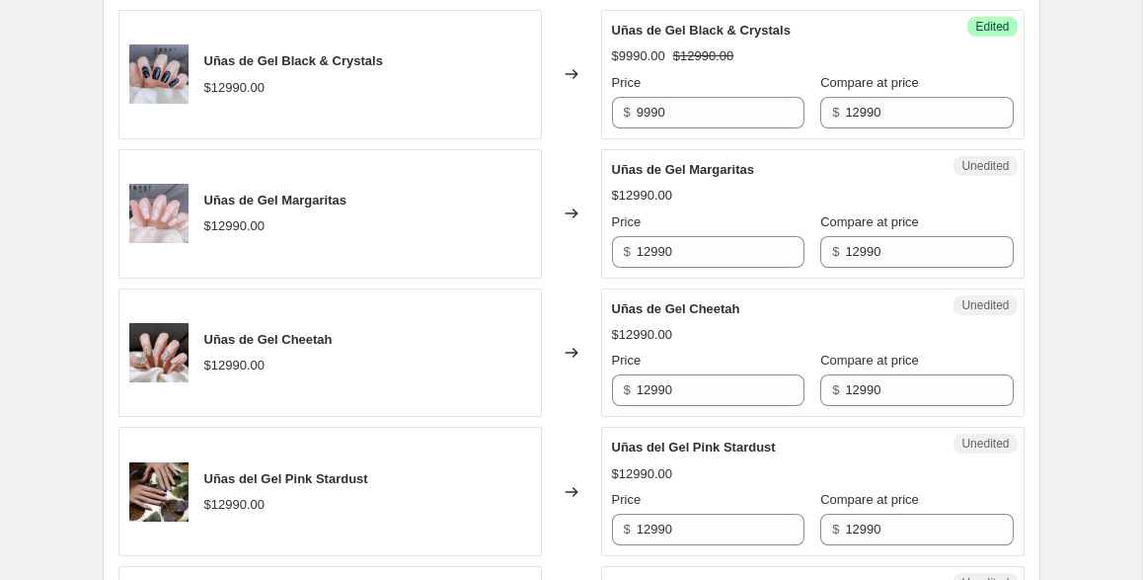
scroll to position [2410, 0]
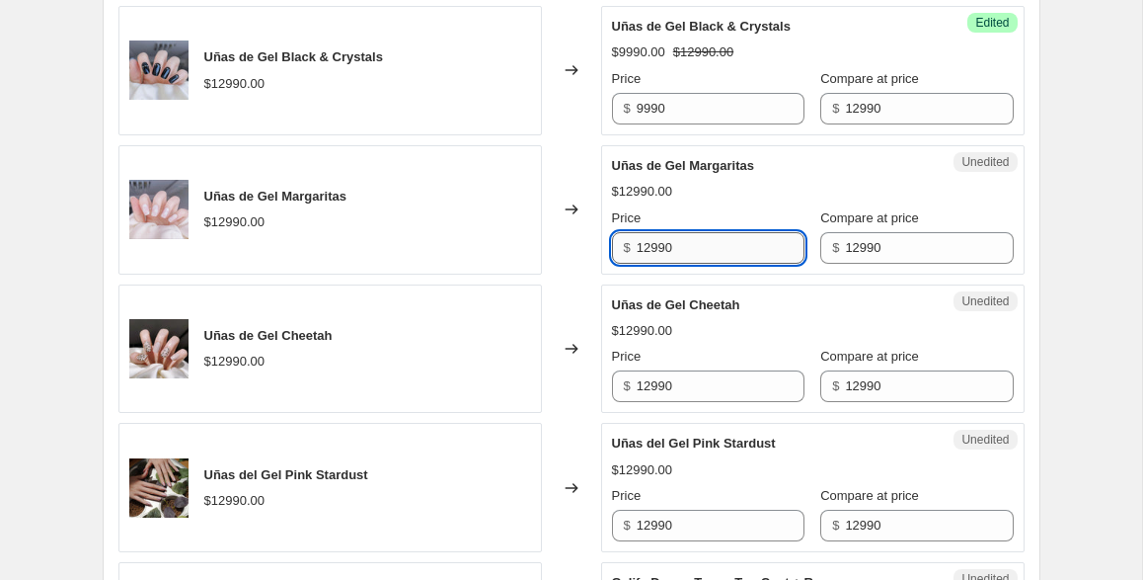
click at [704, 240] on input "12990" at bounding box center [721, 248] width 168 height 32
type input "10990"
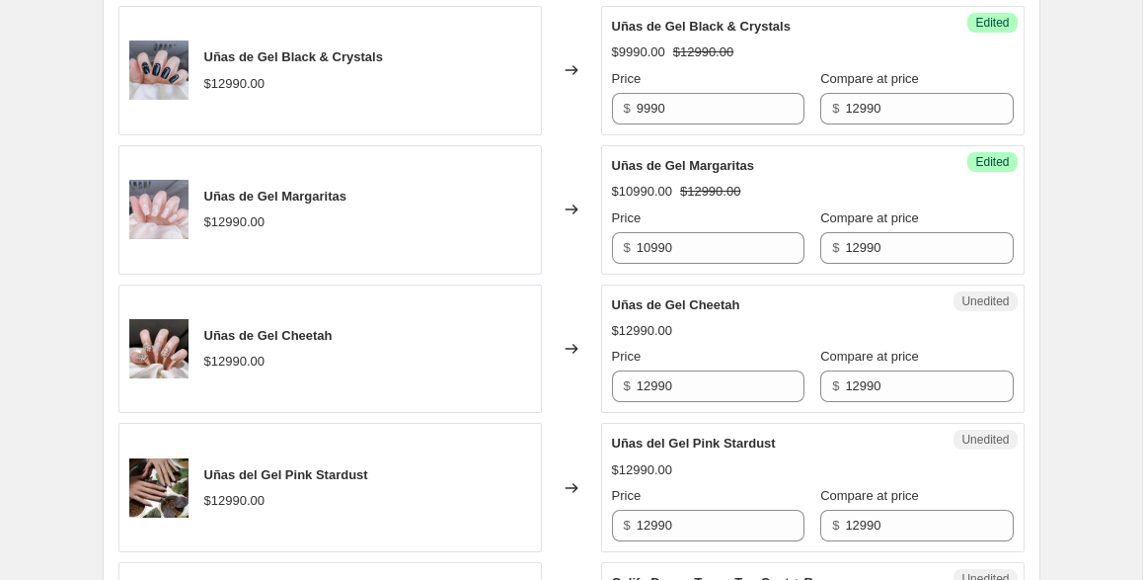
click at [742, 351] on div "Price" at bounding box center [708, 357] width 193 height 20
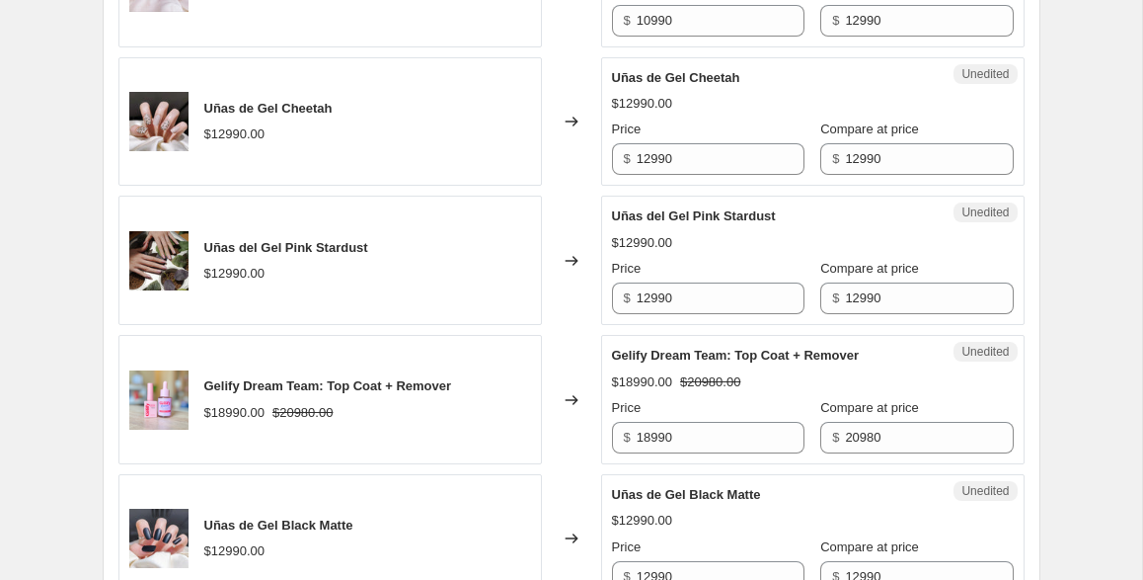
scroll to position [2646, 0]
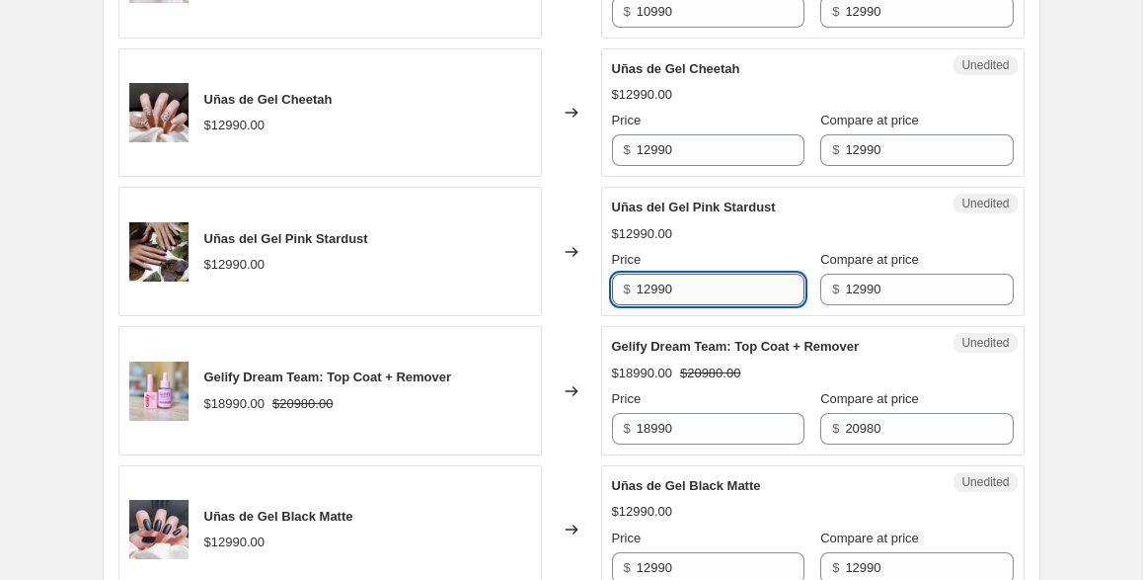
click at [682, 293] on input "12990" at bounding box center [721, 290] width 168 height 32
type input "11990"
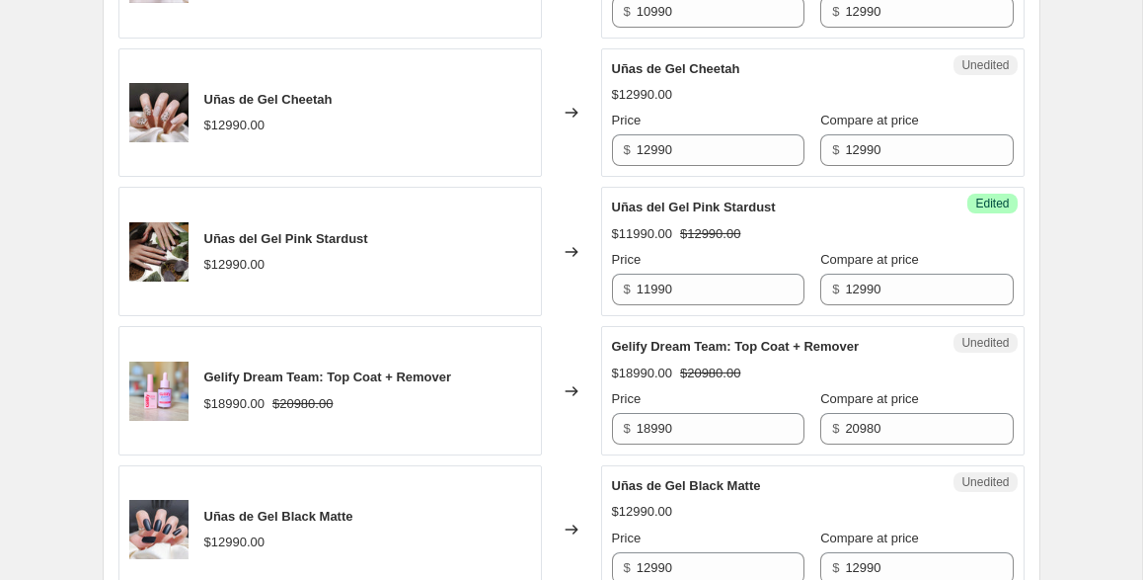
click at [733, 337] on div "Gelify Dream Team: Top Coat + Remover" at bounding box center [773, 347] width 323 height 20
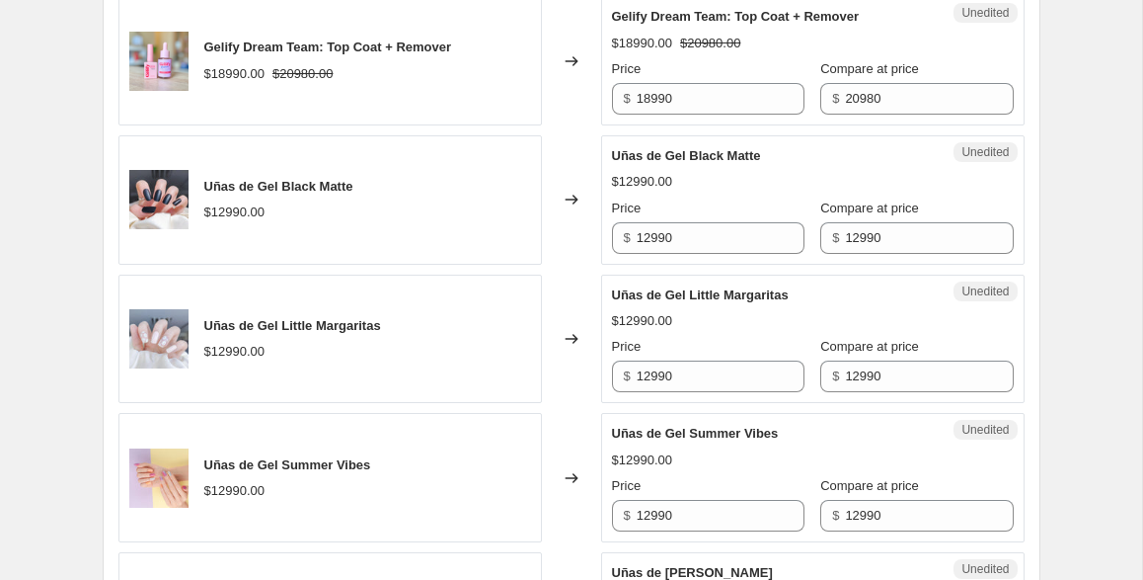
scroll to position [2980, 0]
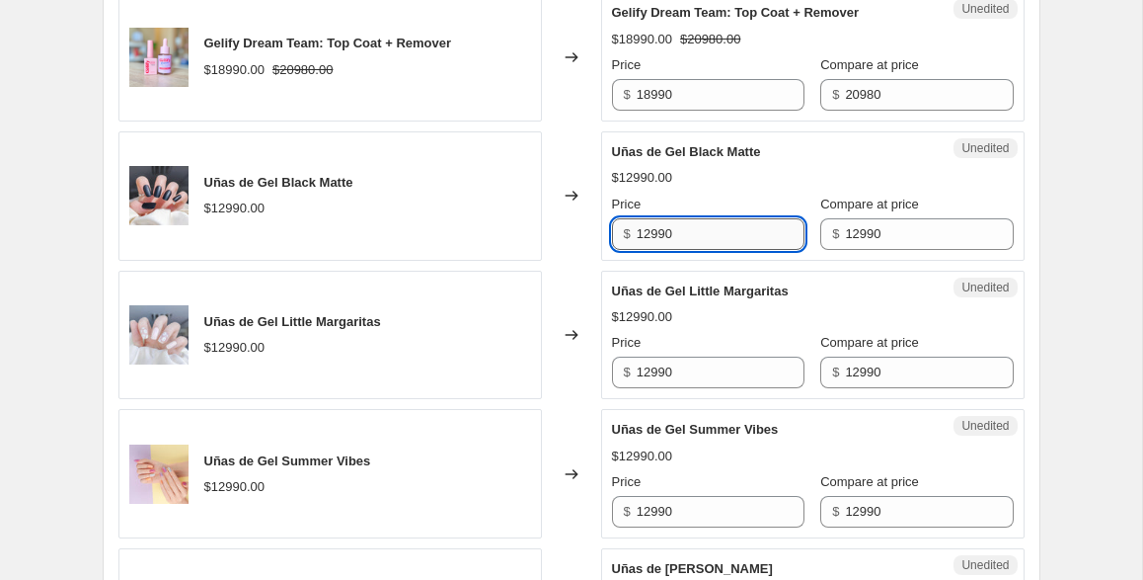
click at [690, 238] on input "12990" at bounding box center [721, 234] width 168 height 32
type input "7990"
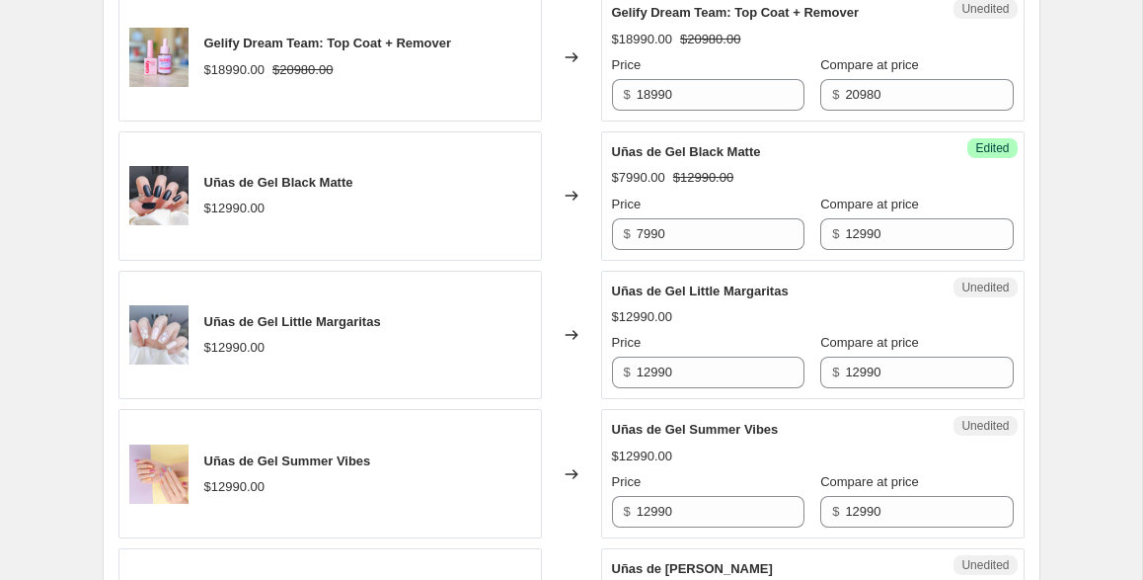
click at [770, 325] on div "$12990.00" at bounding box center [813, 317] width 402 height 20
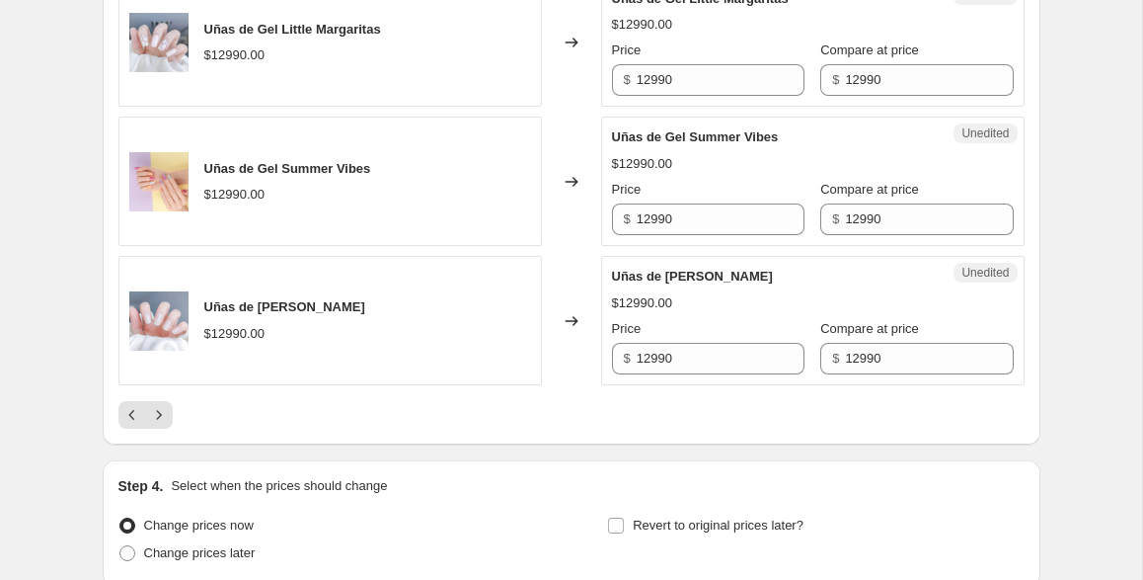
scroll to position [3294, 0]
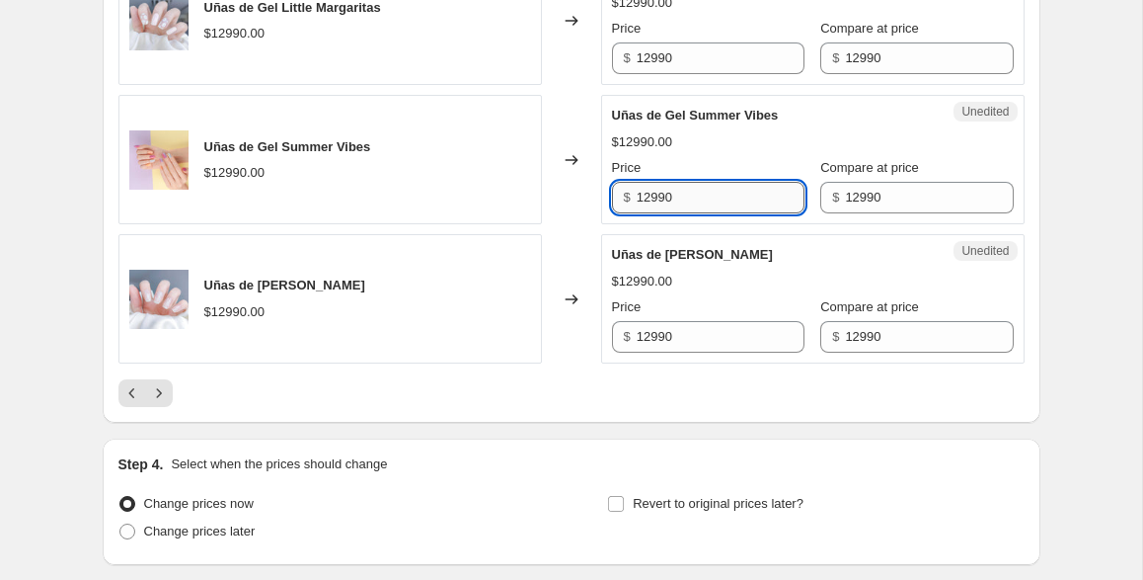
click at [747, 203] on input "12990" at bounding box center [721, 198] width 168 height 32
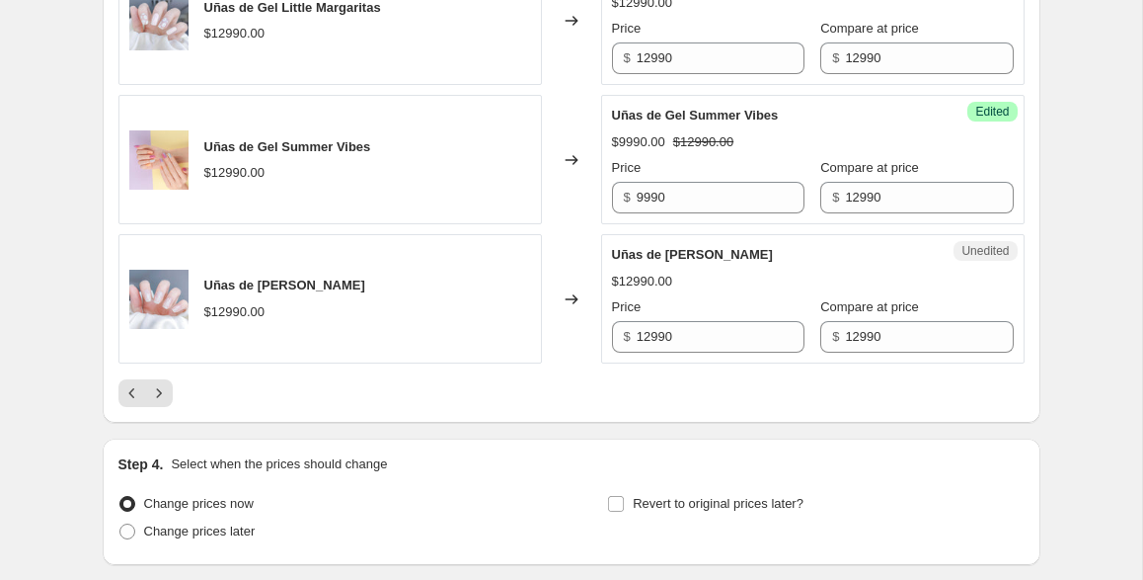
click at [762, 294] on div "Uñas de Gel Boho $12990.00 Price $ 12990 Compare at price $ 12990" at bounding box center [813, 299] width 402 height 108
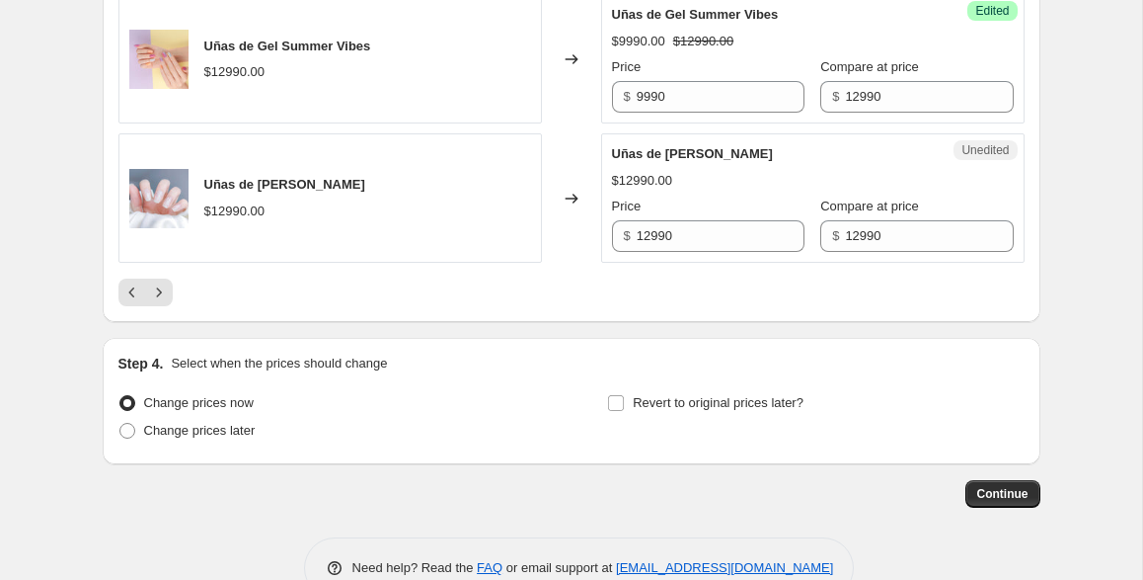
scroll to position [3396, 0]
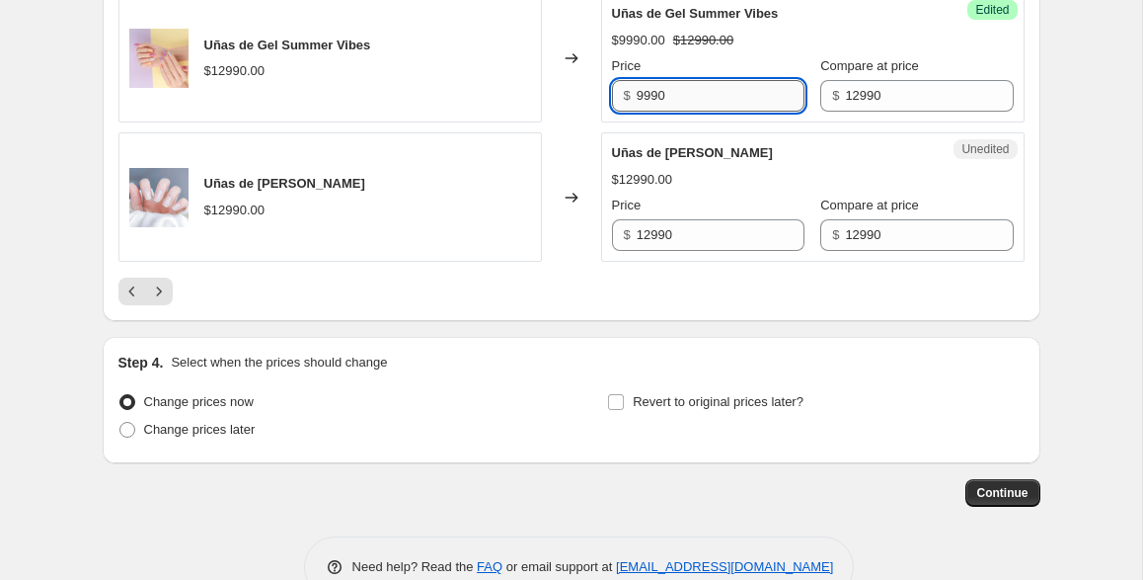
click at [648, 97] on input "9990" at bounding box center [721, 96] width 168 height 32
type input "8990"
click at [728, 166] on div "Uñas de Gel Boho $12990.00 Price $ 12990 Compare at price $ 12990" at bounding box center [813, 197] width 402 height 108
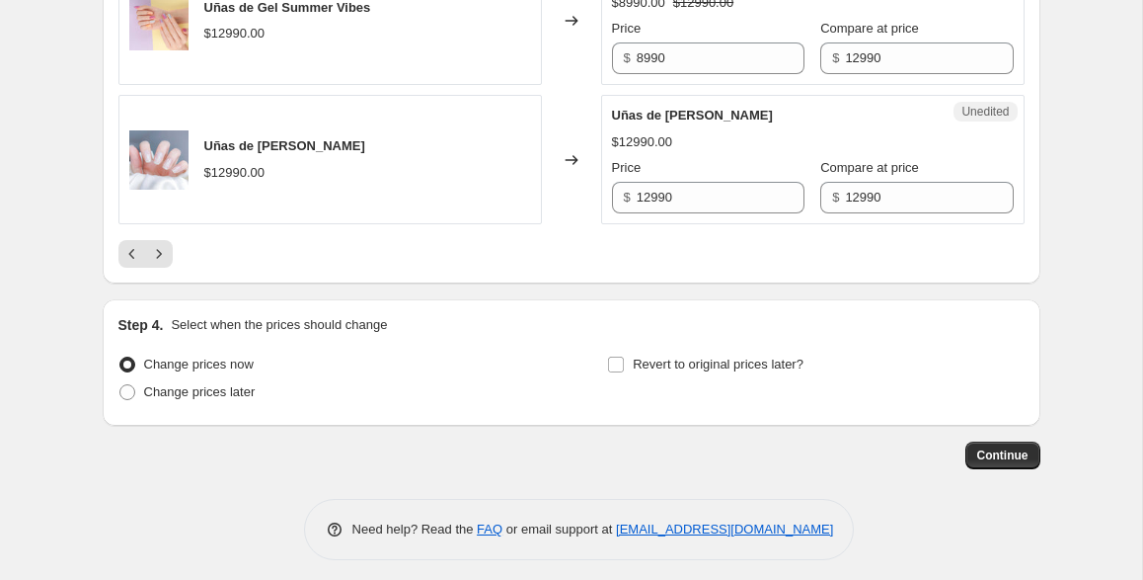
scroll to position [3443, 0]
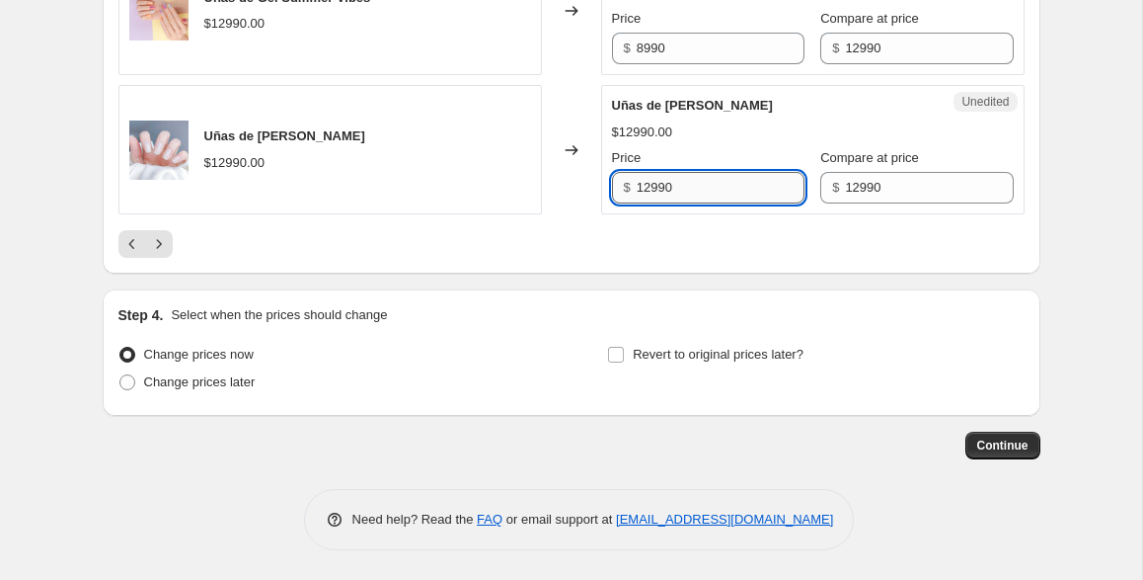
click at [709, 196] on input "12990" at bounding box center [721, 188] width 168 height 32
type input "10990"
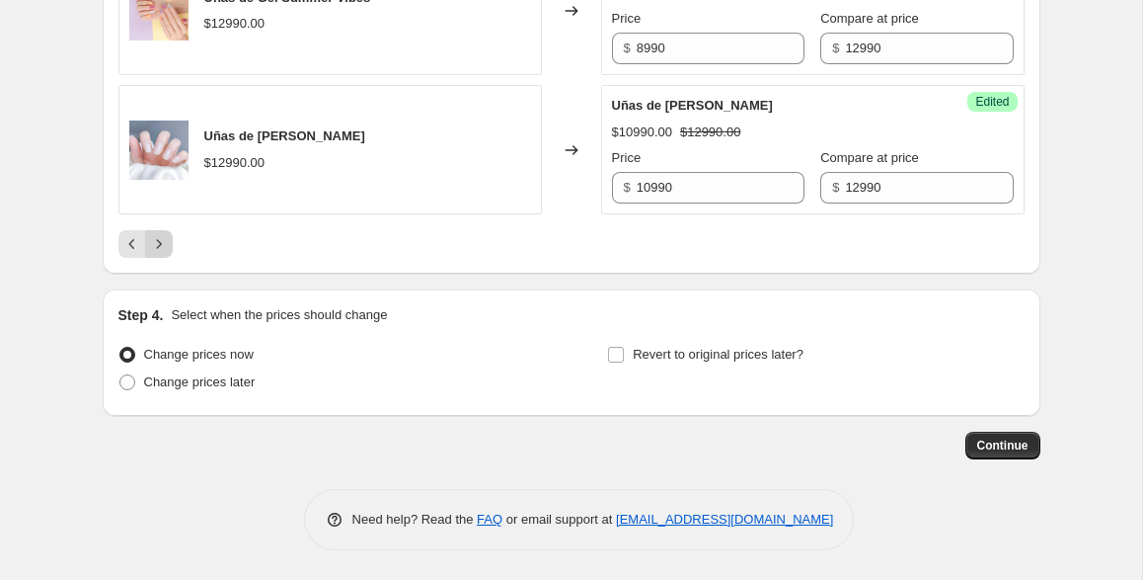
click at [157, 244] on icon "Next" at bounding box center [159, 244] width 20 height 20
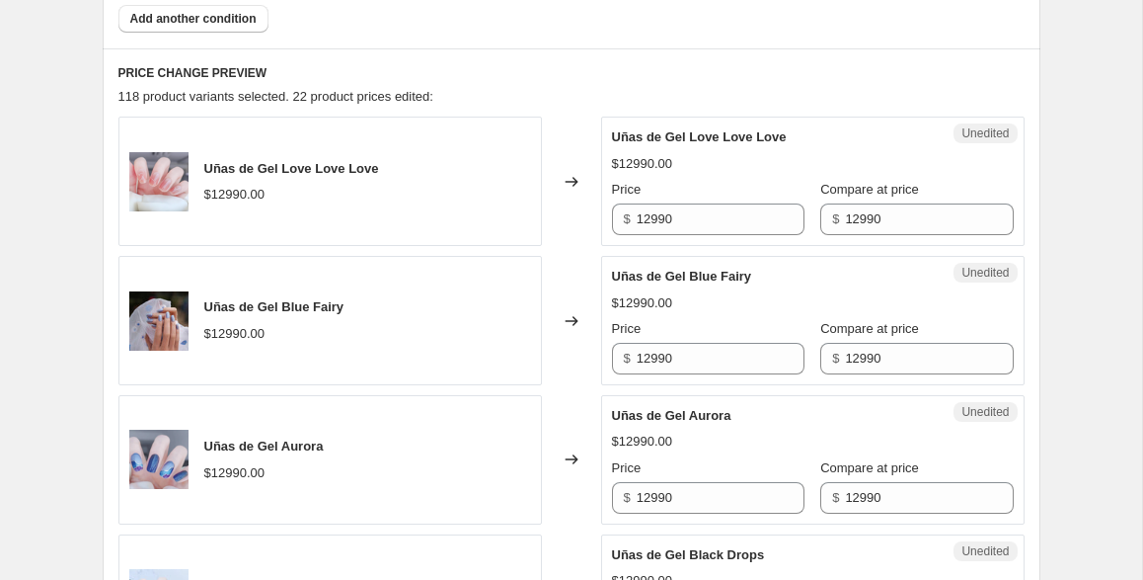
scroll to position [775, 0]
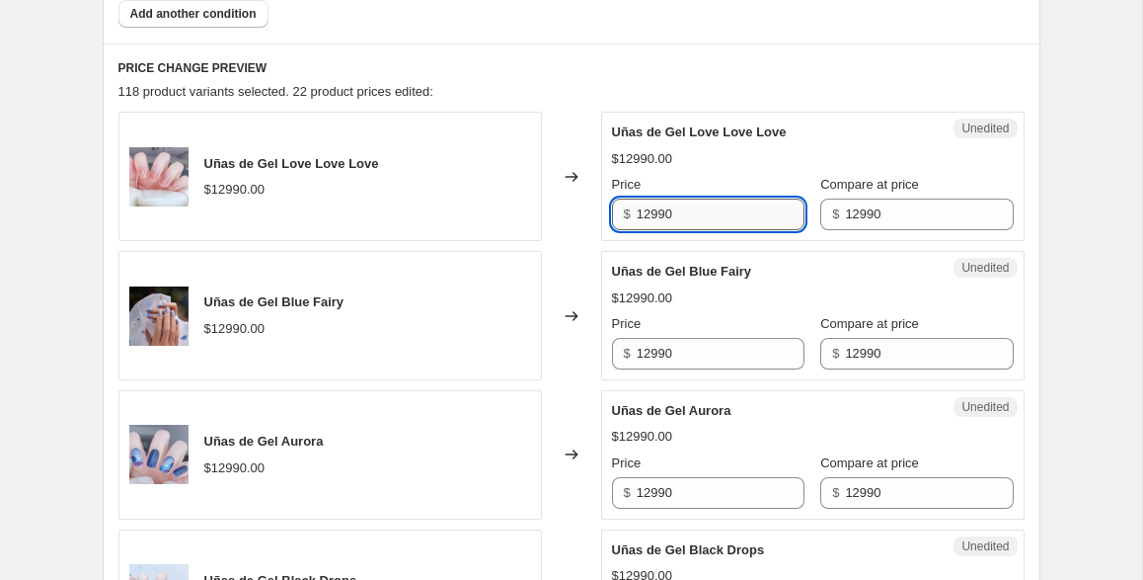
click at [707, 219] on input "12990" at bounding box center [721, 214] width 168 height 32
type input "9990"
click at [761, 302] on div "$12990.00" at bounding box center [813, 298] width 402 height 20
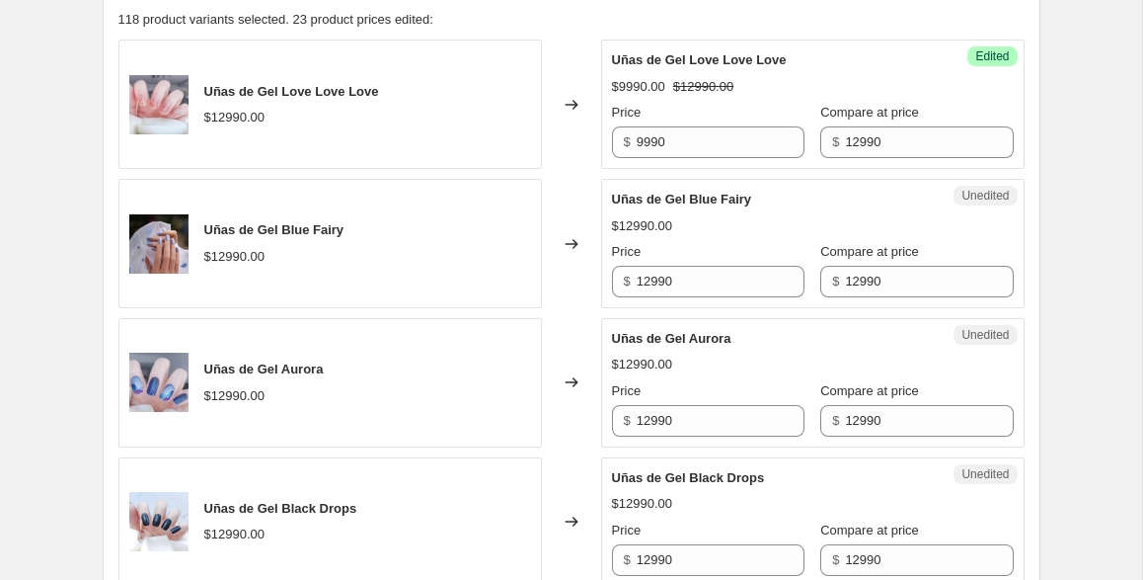
scroll to position [865, 0]
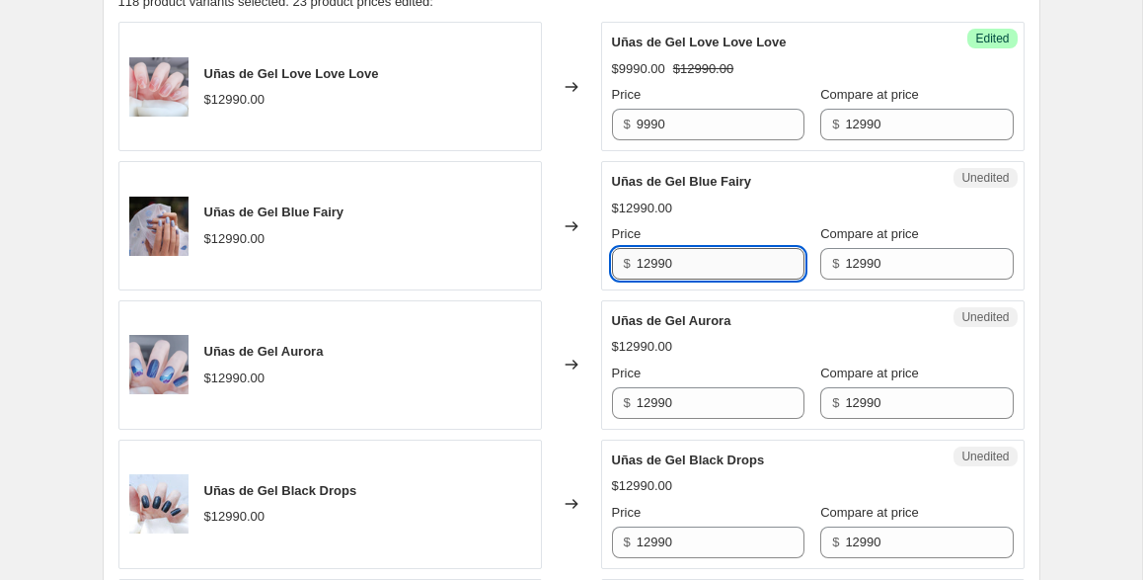
click at [710, 263] on input "12990" at bounding box center [721, 264] width 168 height 32
type input "10990"
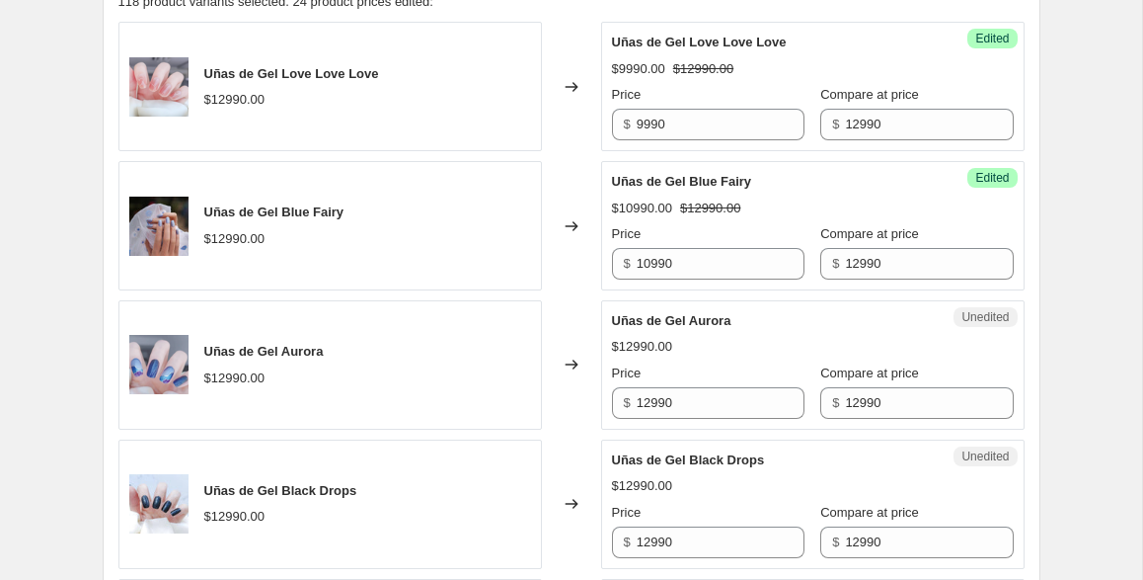
click at [717, 364] on div "Price" at bounding box center [708, 373] width 193 height 20
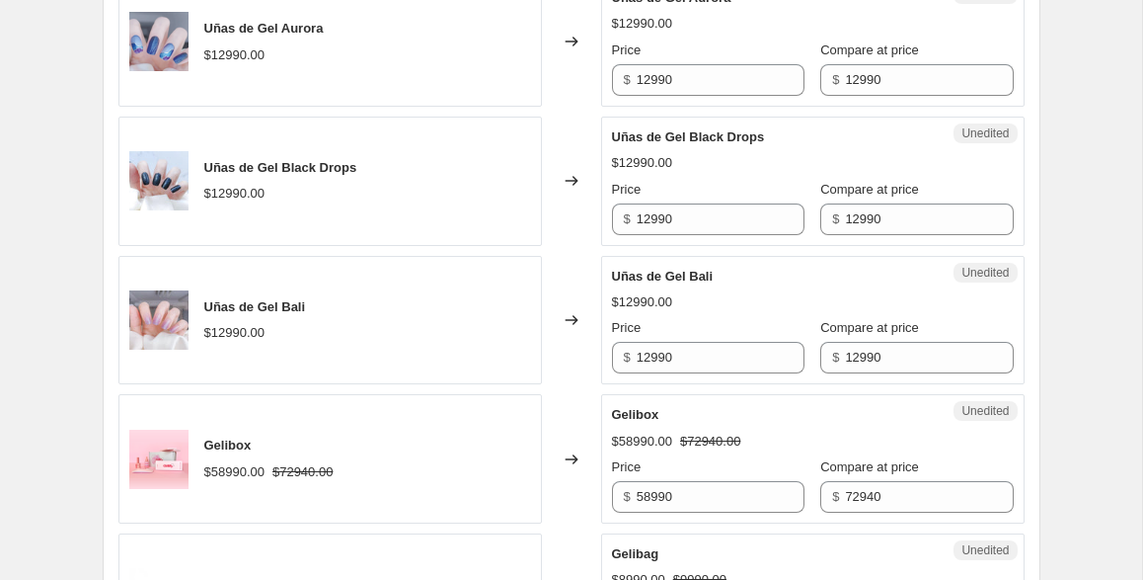
scroll to position [1185, 0]
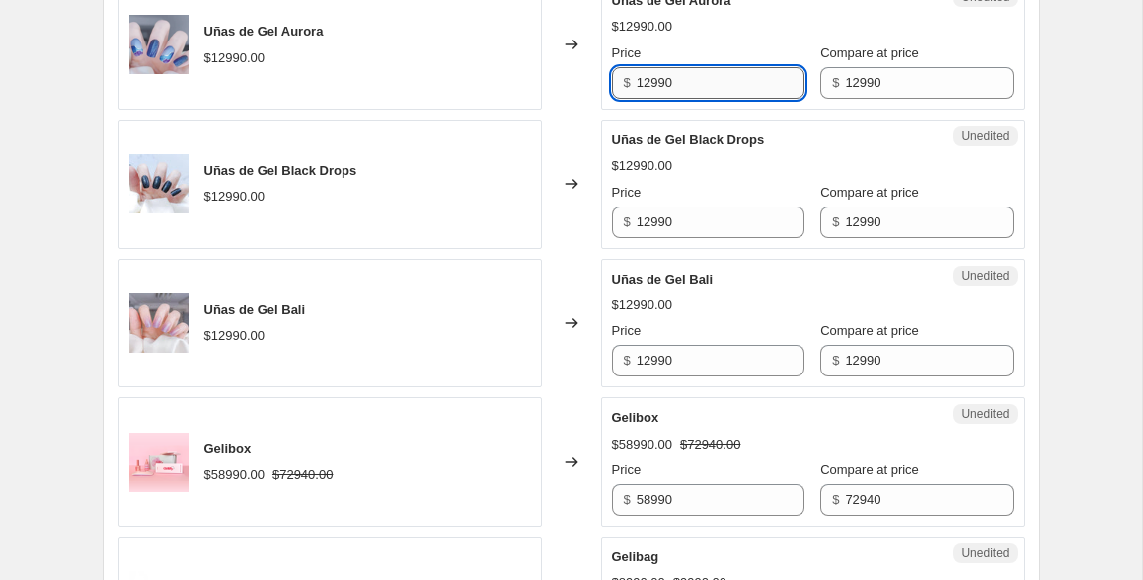
click at [753, 89] on input "12990" at bounding box center [721, 83] width 168 height 32
type input "10990"
click at [791, 170] on div "$12990.00" at bounding box center [813, 166] width 402 height 20
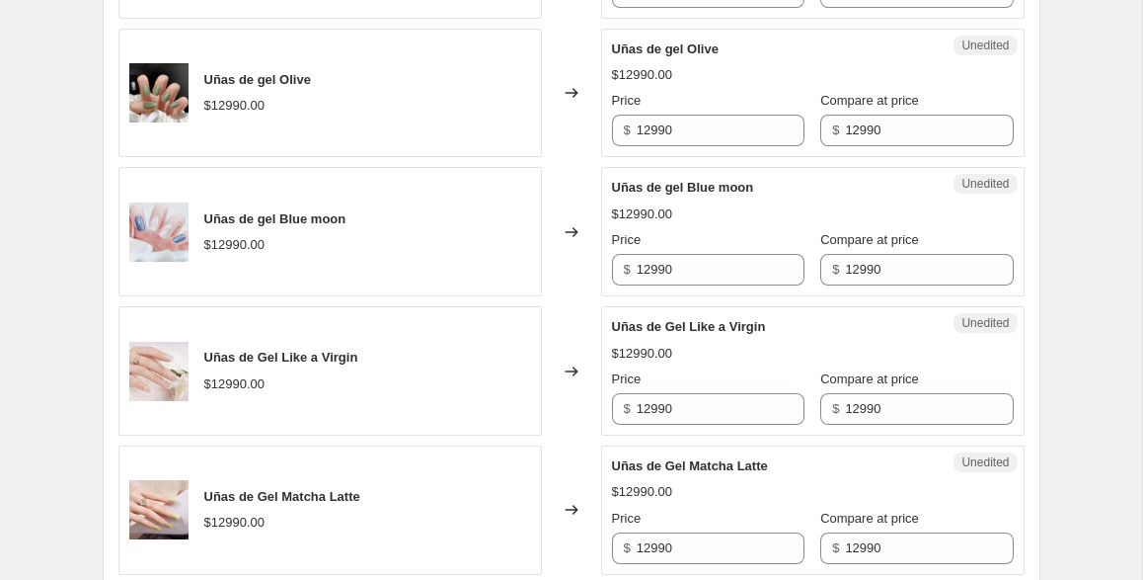
scroll to position [2667, 0]
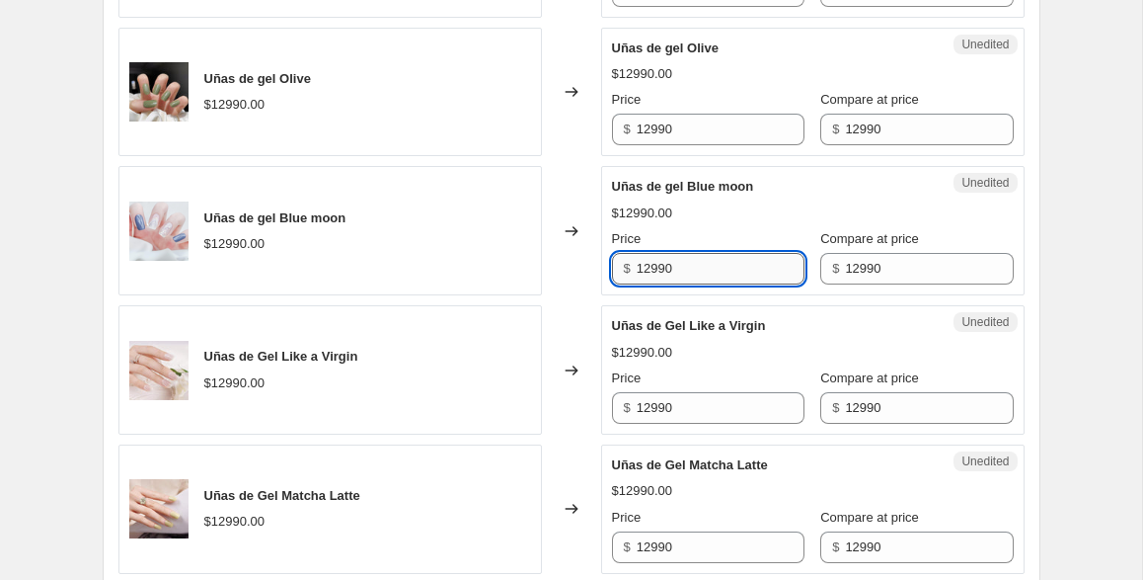
click at [678, 267] on input "12990" at bounding box center [721, 269] width 168 height 32
click at [698, 127] on input "12990" at bounding box center [721, 130] width 168 height 32
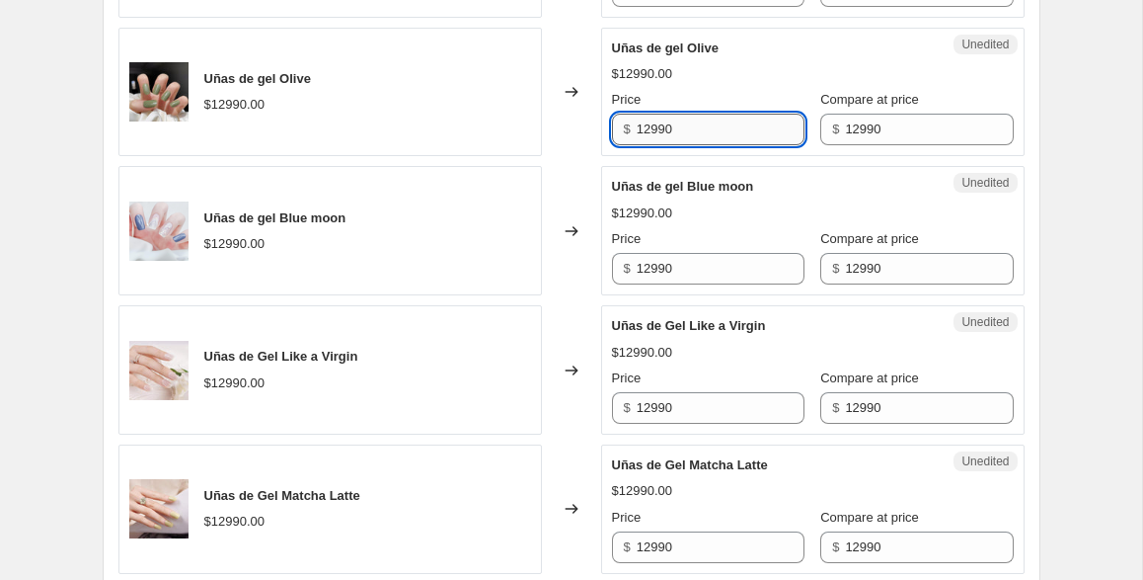
click at [698, 127] on input "12990" at bounding box center [721, 130] width 168 height 32
type input "9990"
click at [789, 231] on div "Price $ 12990 Compare at price $ 12990" at bounding box center [813, 256] width 402 height 55
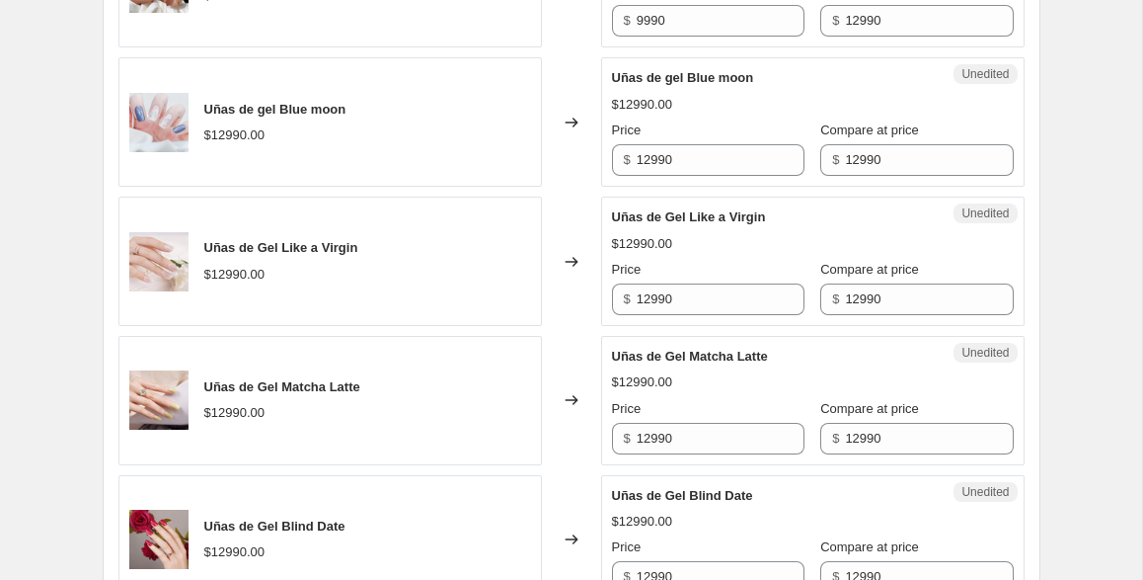
scroll to position [2788, 0]
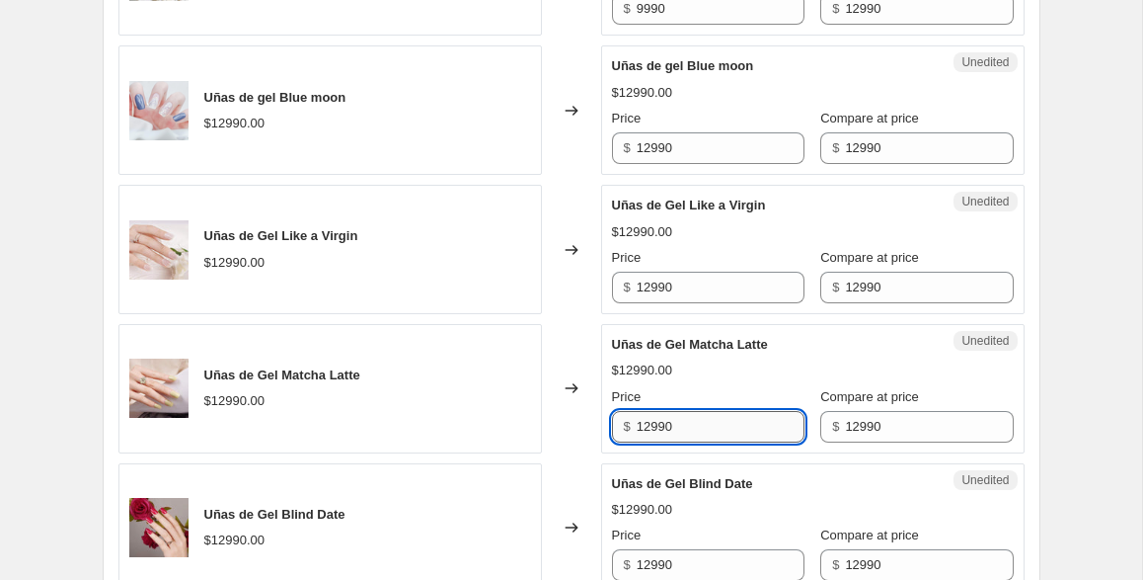
click at [690, 419] on input "12990" at bounding box center [721, 427] width 168 height 32
type input "8990"
click at [754, 493] on div "Uñas de Gel Blind Date $12990.00 Price $ 12990 Compare at price $ 12990" at bounding box center [813, 528] width 402 height 108
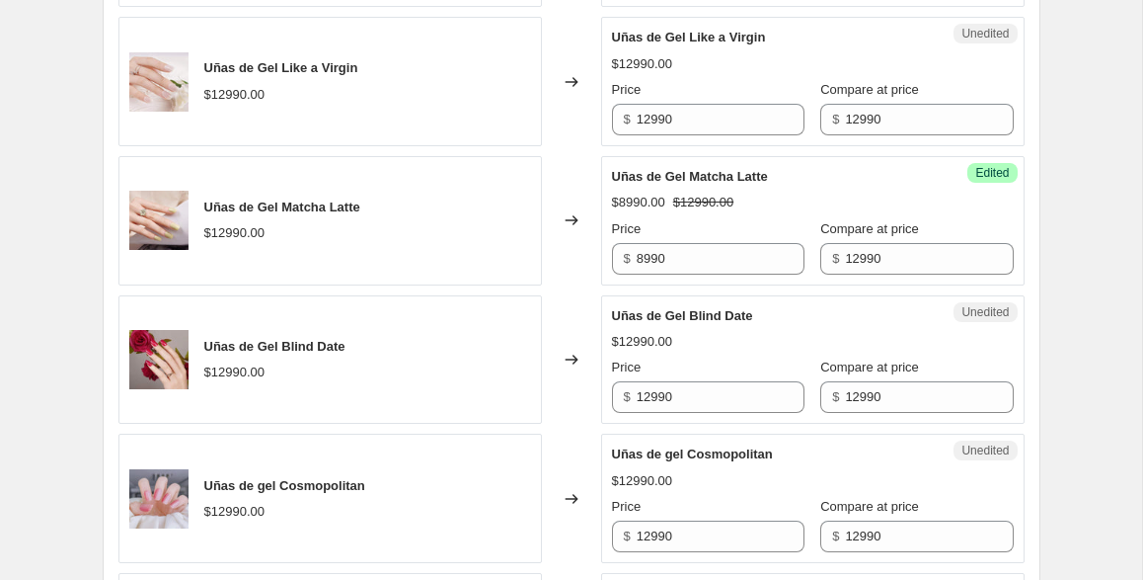
scroll to position [2980, 0]
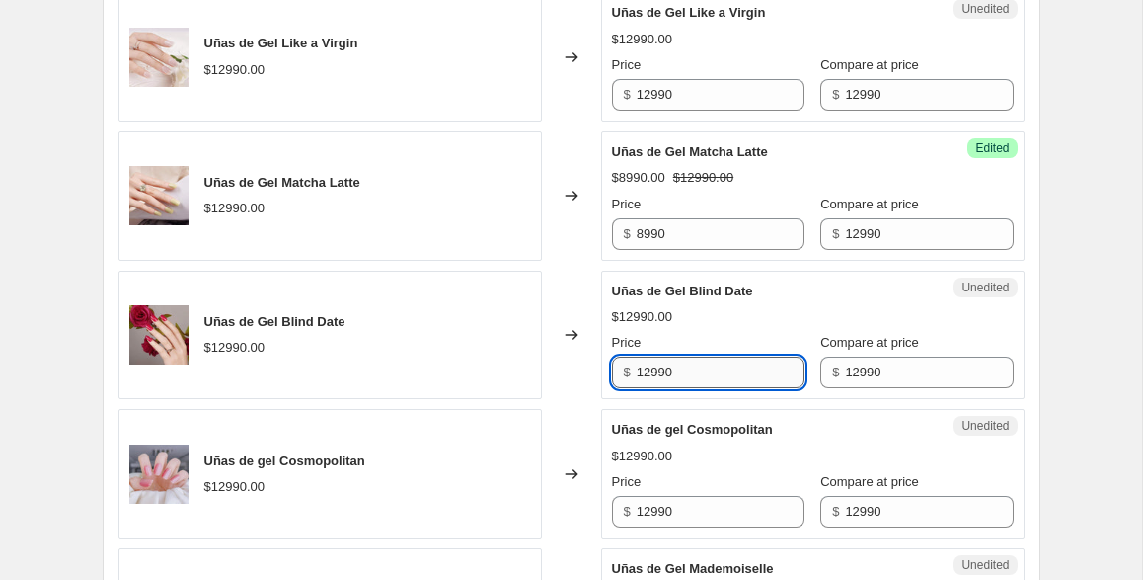
click at [685, 373] on input "12990" at bounding box center [721, 372] width 168 height 32
type input "9990"
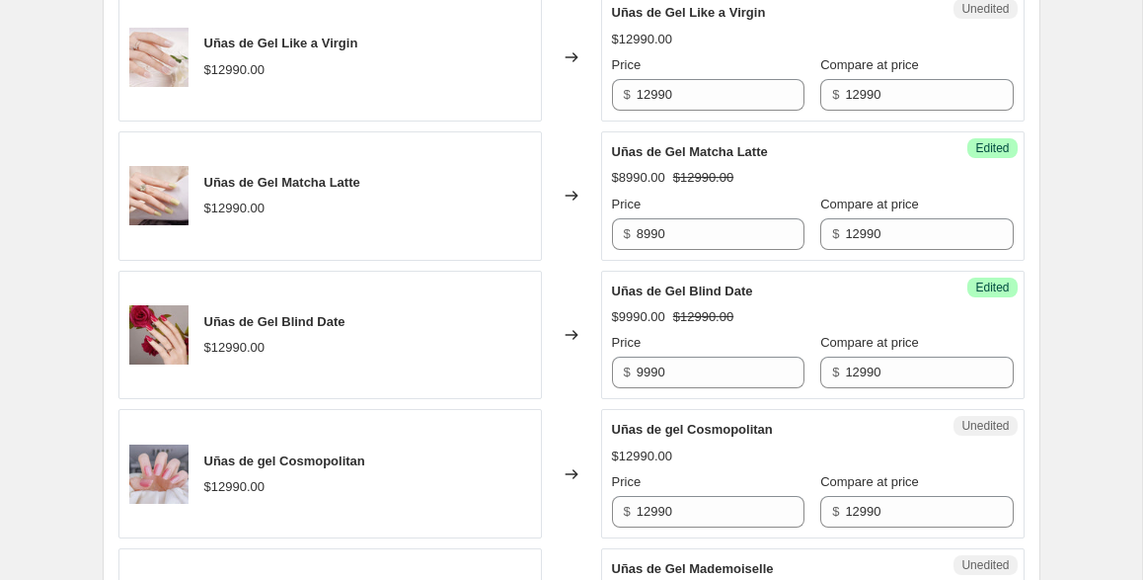
click at [717, 453] on div "$12990.00" at bounding box center [813, 456] width 402 height 20
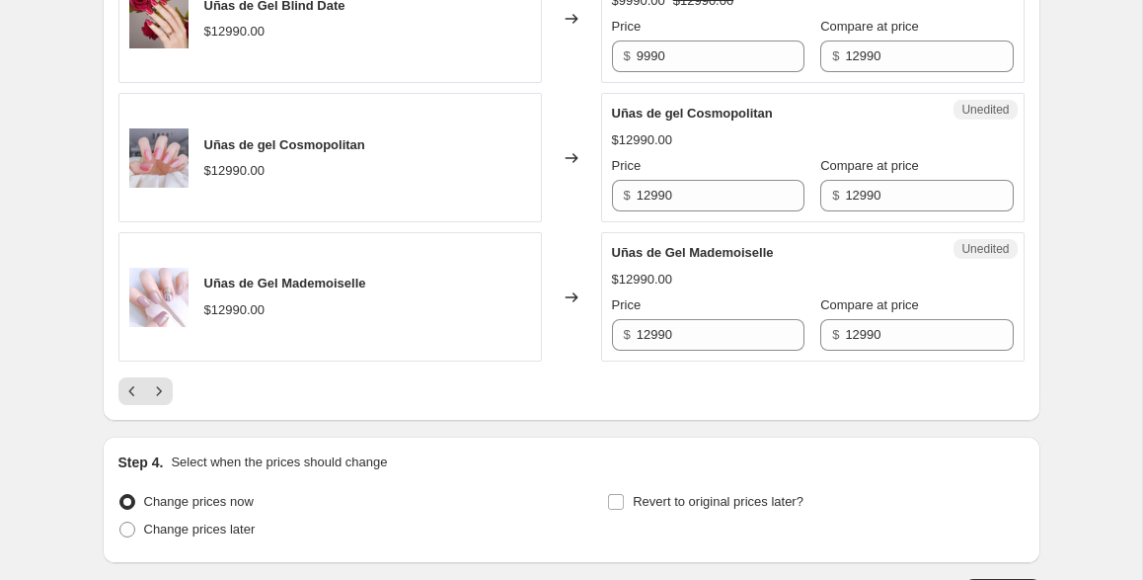
scroll to position [3308, 0]
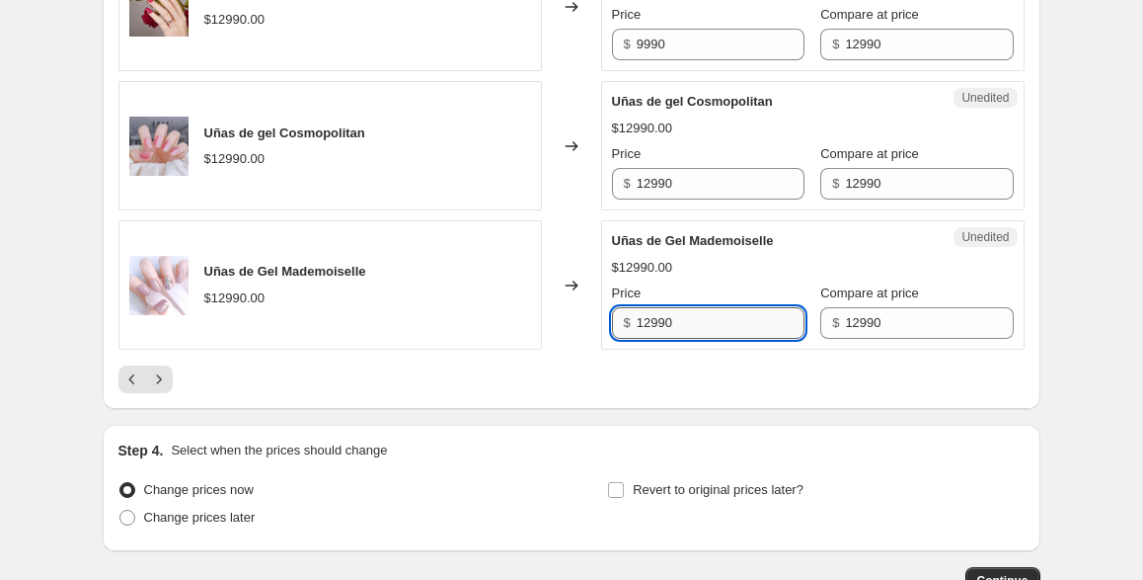
click at [730, 323] on input "12990" at bounding box center [721, 323] width 168 height 32
type input "11990"
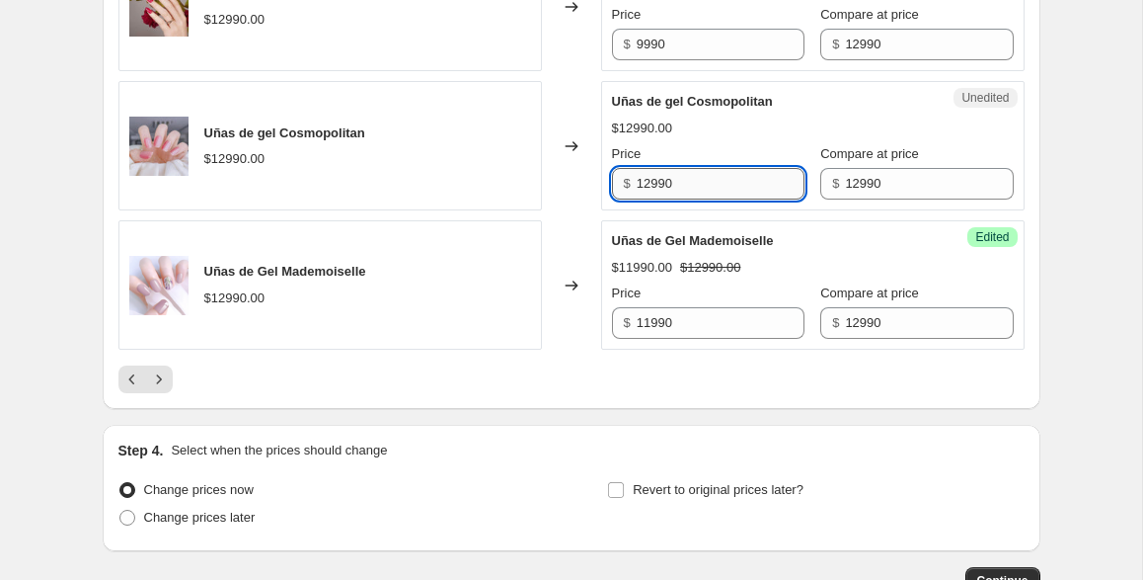
click at [728, 181] on input "12990" at bounding box center [721, 184] width 168 height 32
type input "11990"
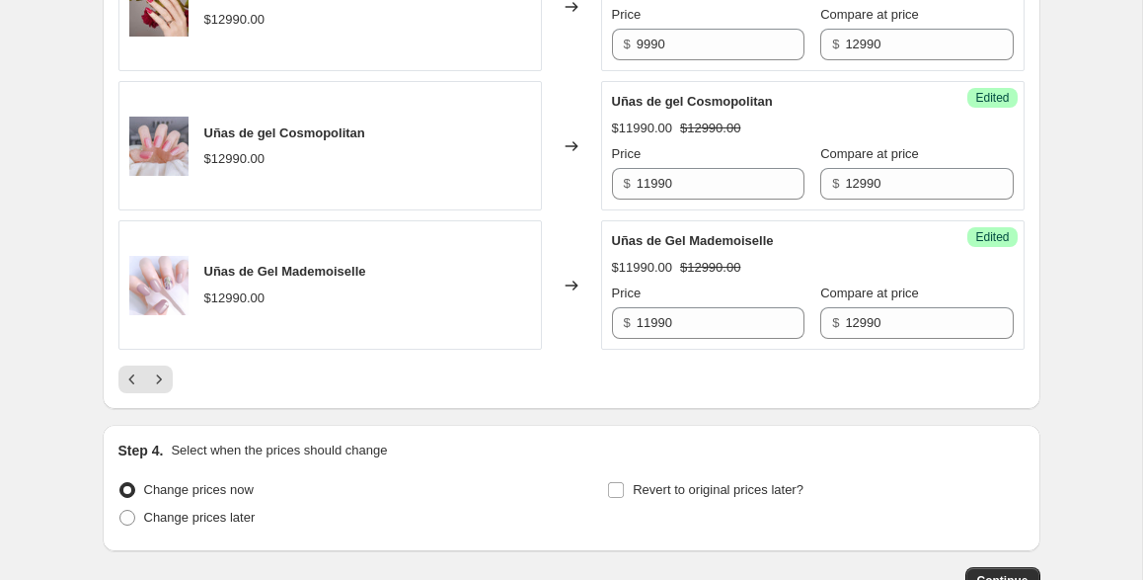
click at [516, 390] on div at bounding box center [571, 379] width 906 height 28
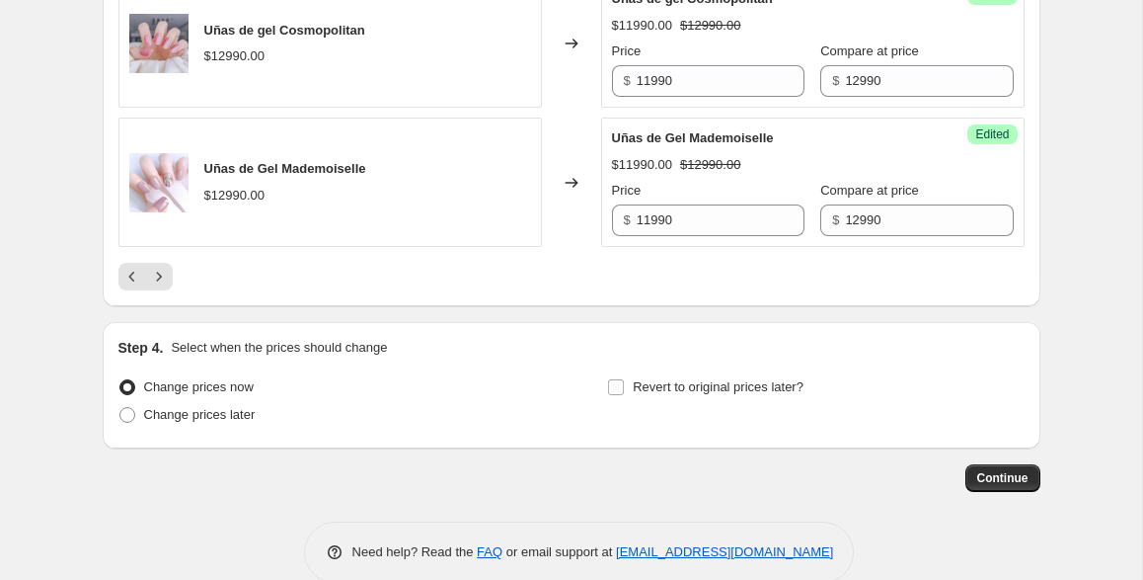
scroll to position [3443, 0]
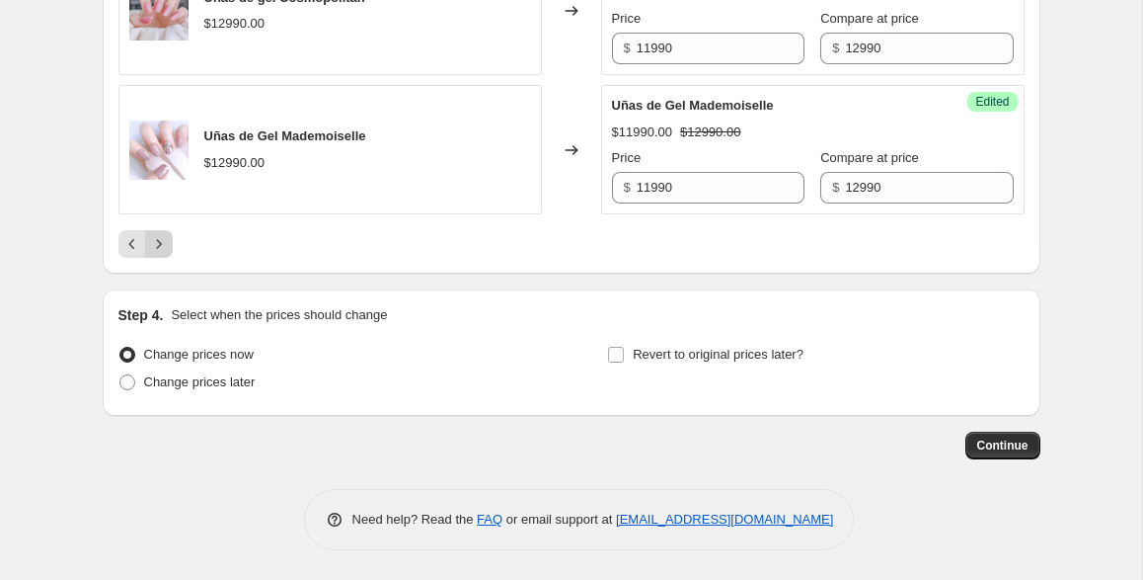
click at [160, 246] on icon "Next" at bounding box center [159, 244] width 20 height 20
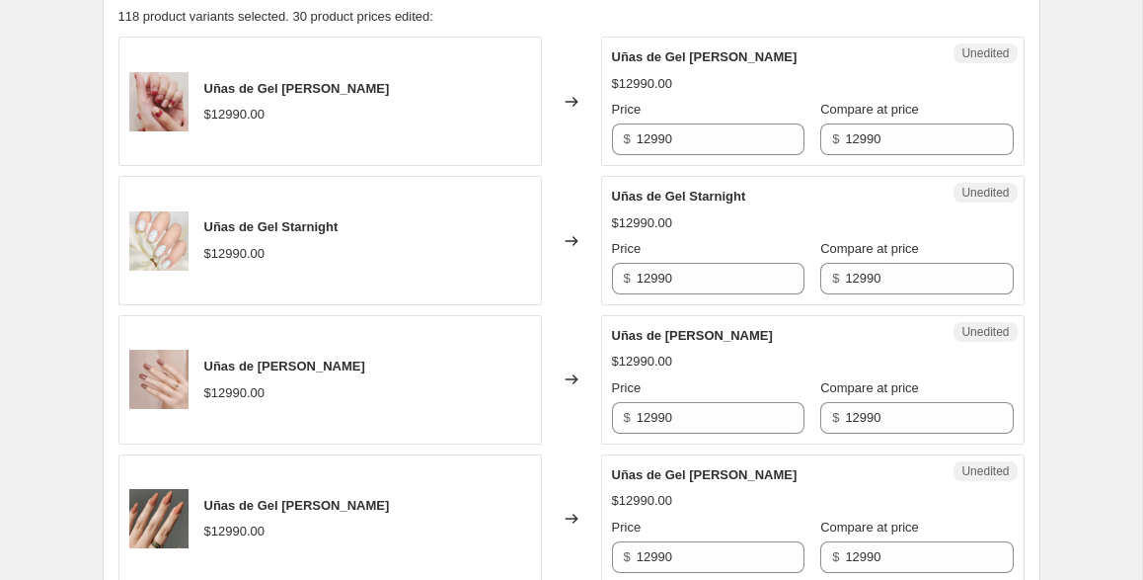
scroll to position [842, 0]
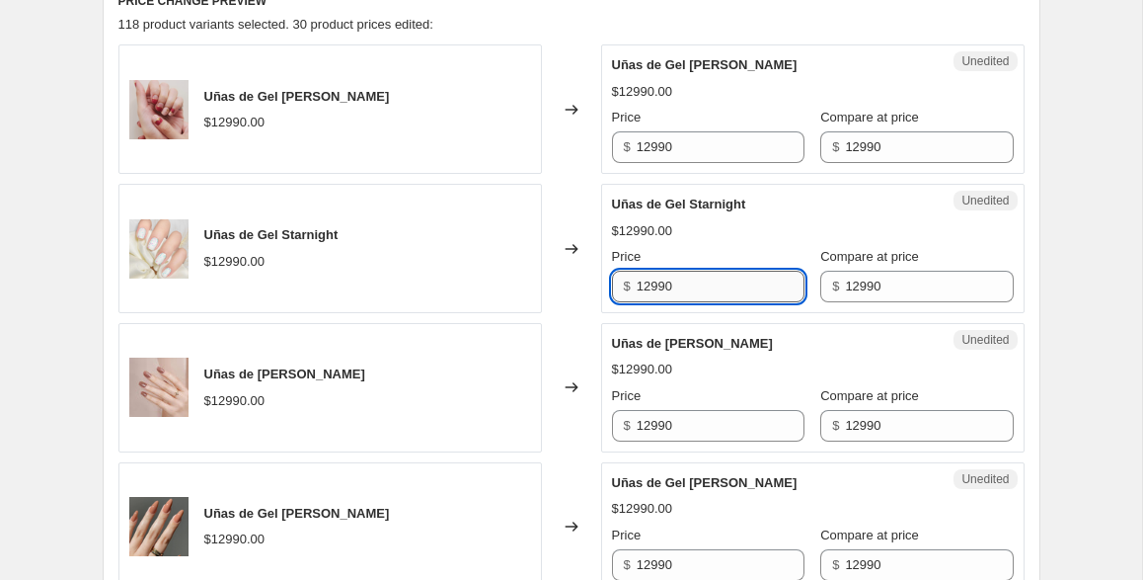
click at [677, 277] on input "12990" at bounding box center [721, 287] width 168 height 32
type input "10990"
click at [702, 387] on div "Price" at bounding box center [708, 396] width 193 height 20
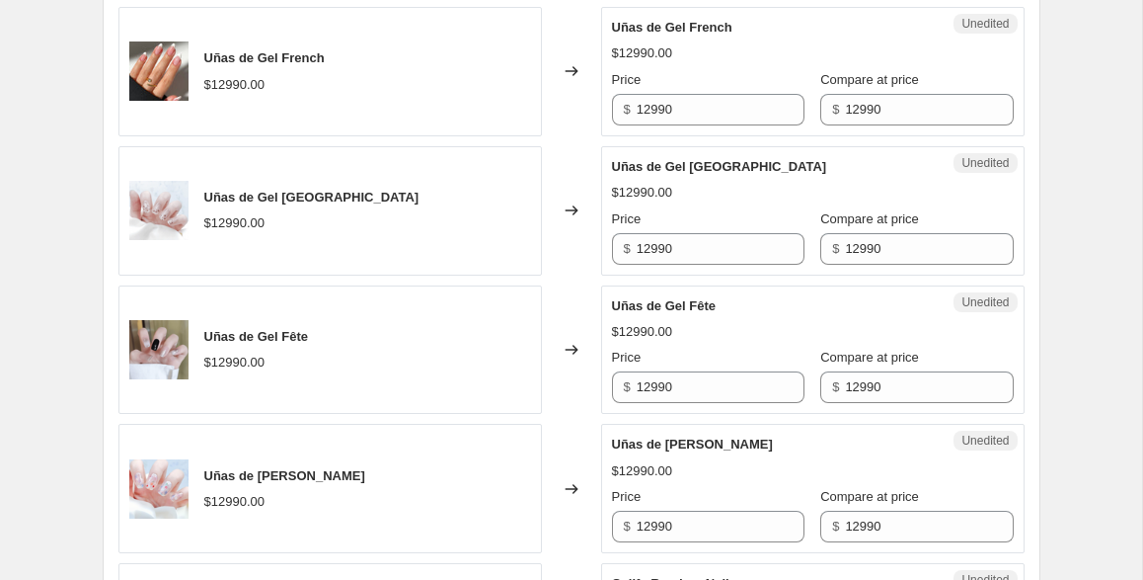
scroll to position [2410, 0]
click at [692, 247] on input "12990" at bounding box center [721, 248] width 168 height 32
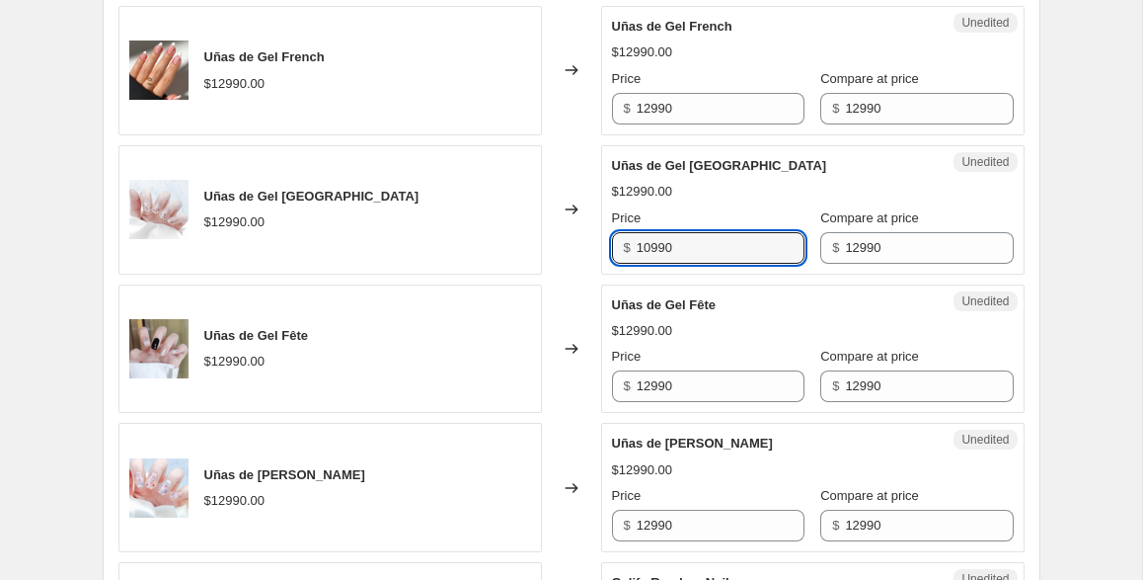
type input "10990"
click at [739, 353] on div "Price" at bounding box center [708, 357] width 193 height 20
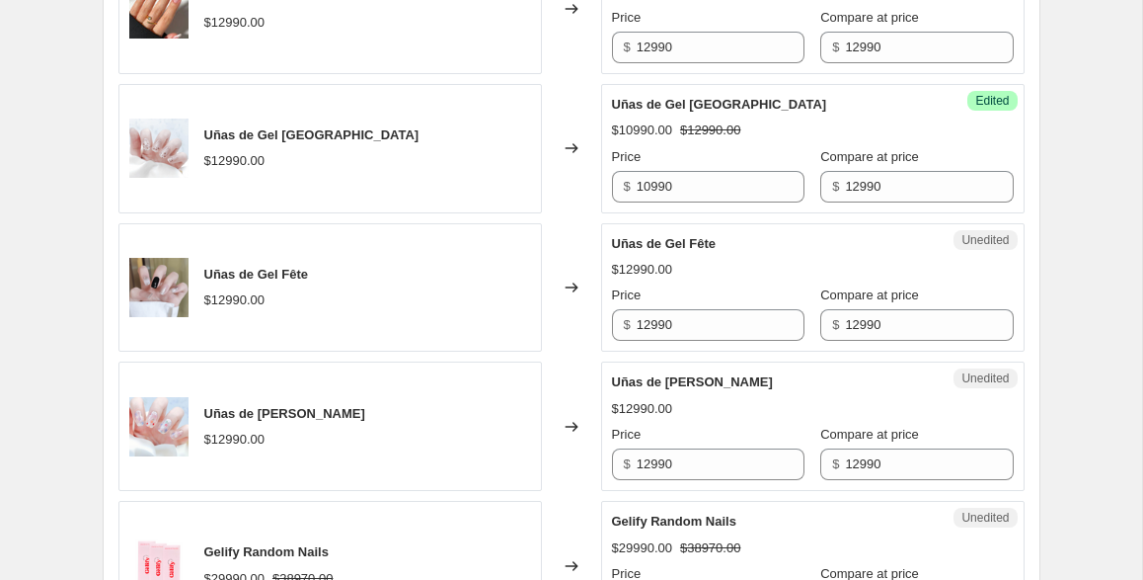
scroll to position [2487, 0]
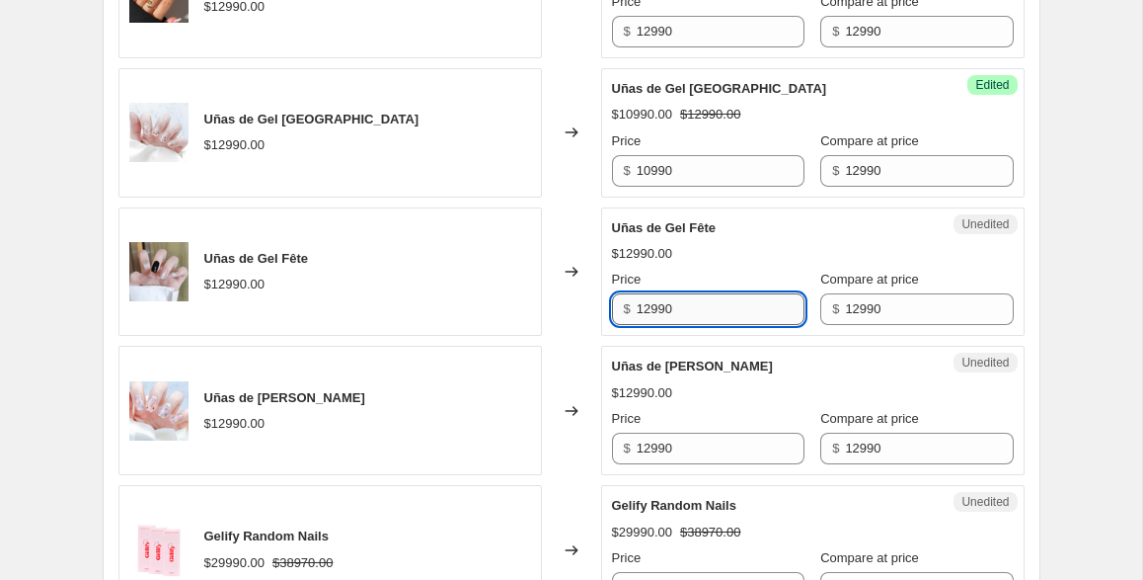
click at [690, 317] on input "12990" at bounding box center [721, 309] width 168 height 32
type input "9990"
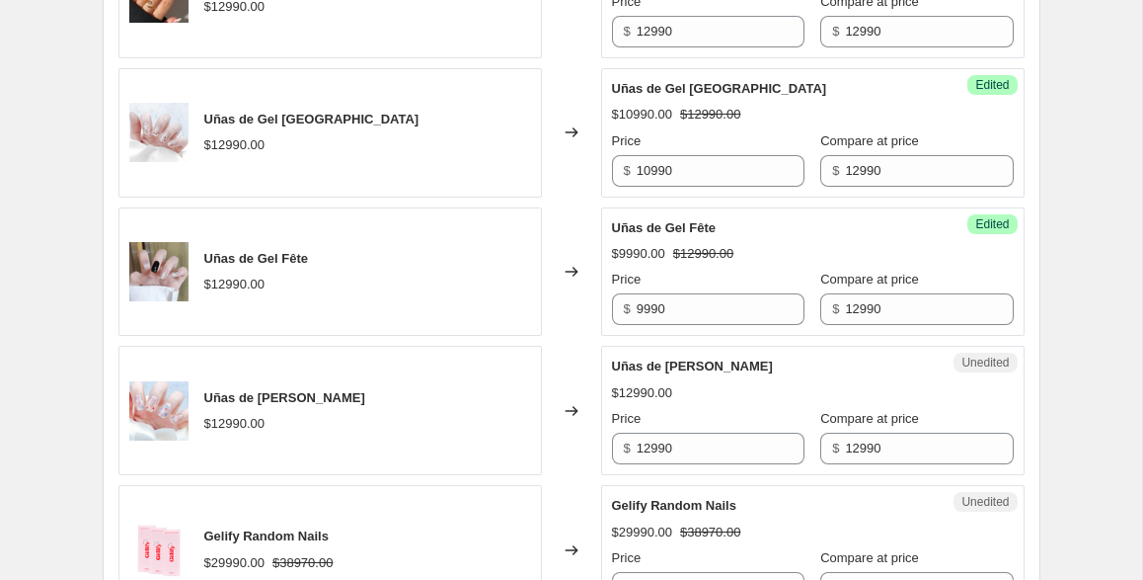
click at [733, 413] on div "Price" at bounding box center [708, 419] width 193 height 20
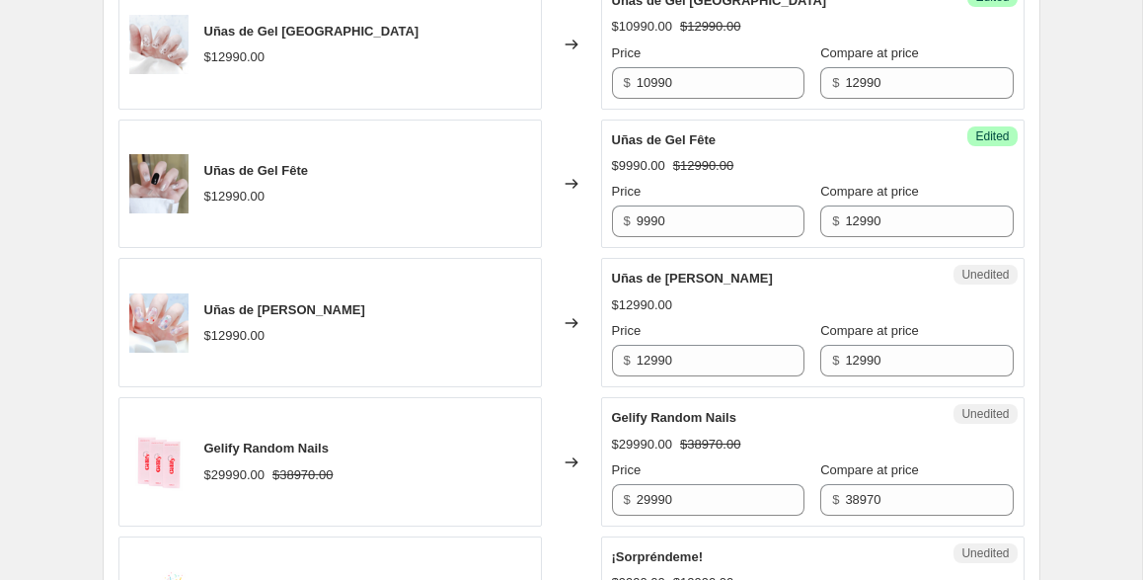
scroll to position [2598, 0]
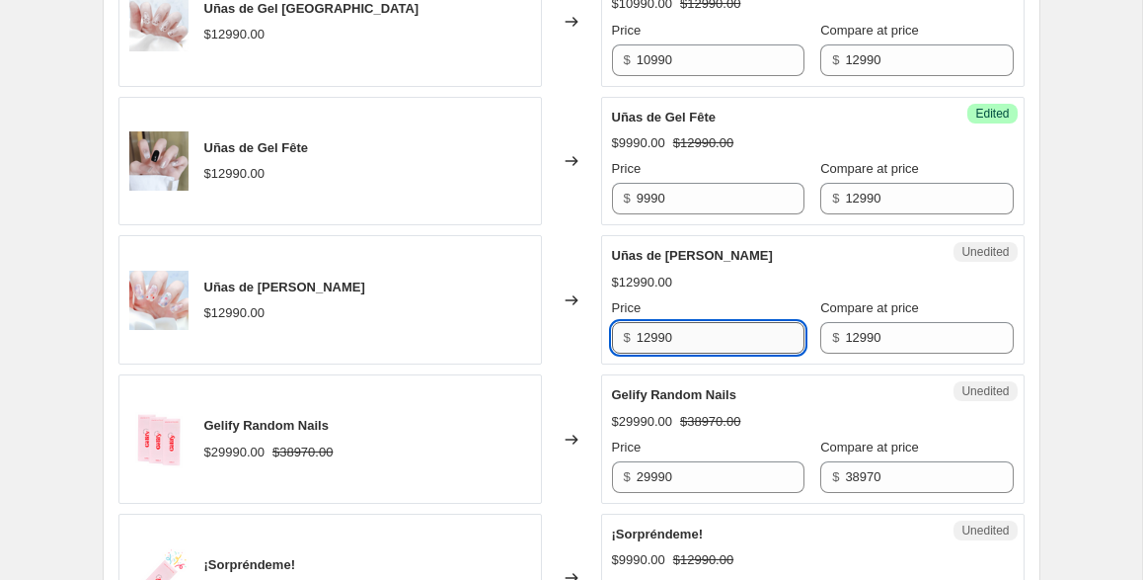
click at [734, 333] on input "12990" at bounding box center [721, 338] width 168 height 32
type input "9990"
click at [760, 419] on div "$29990.00 $38970.00" at bounding box center [813, 422] width 402 height 20
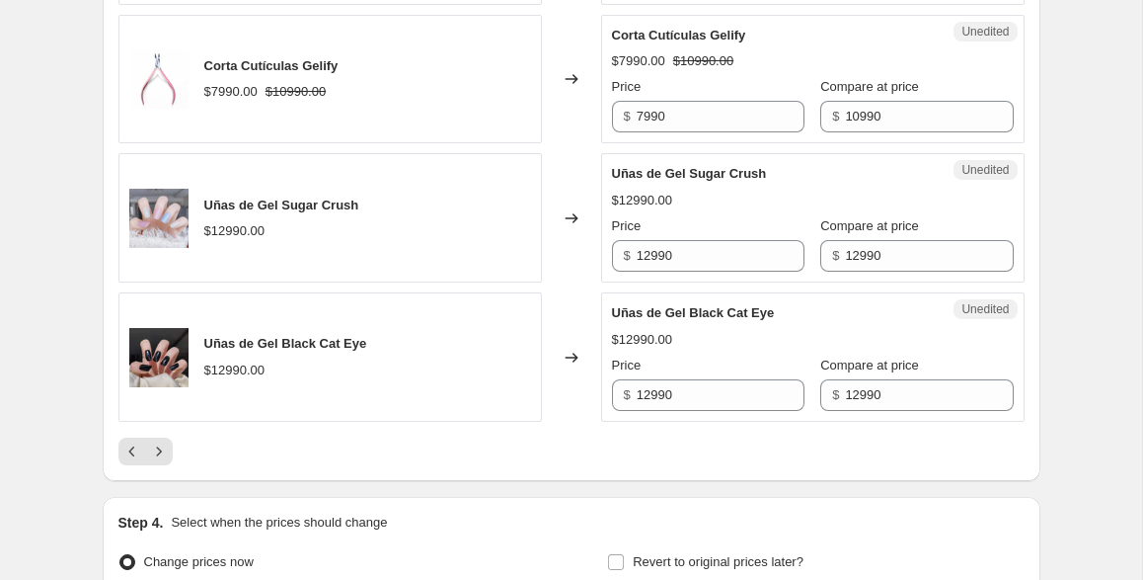
scroll to position [3241, 0]
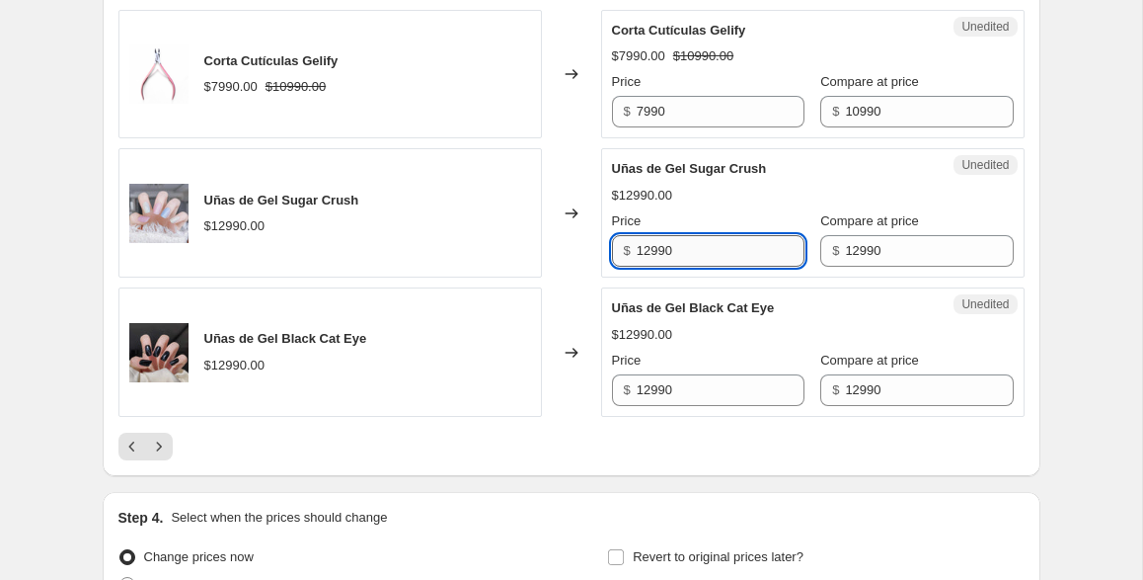
click at [694, 262] on input "12990" at bounding box center [721, 251] width 168 height 32
type input "8990"
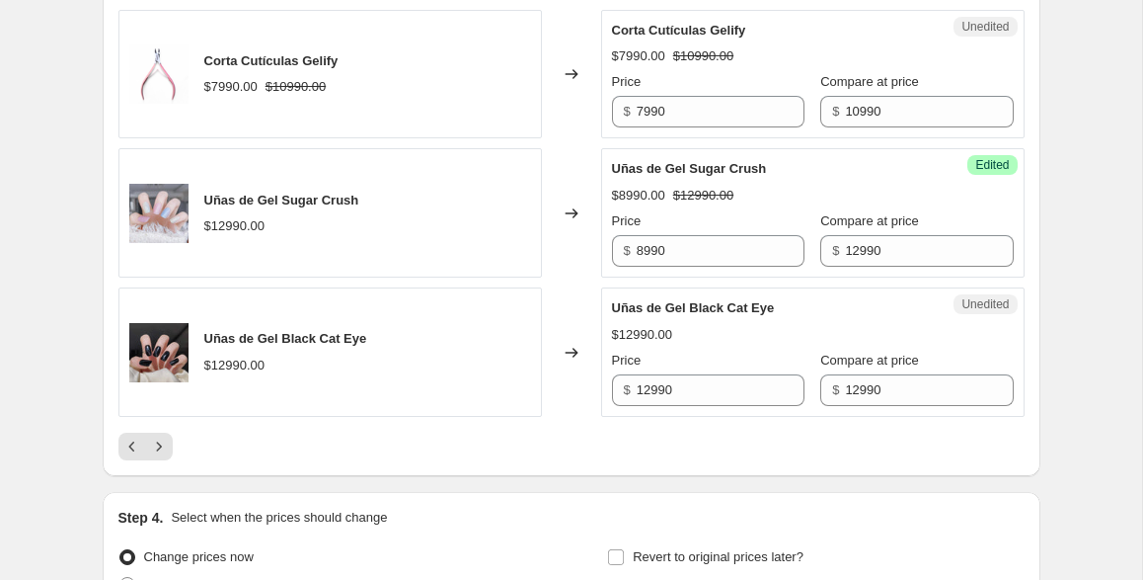
click at [688, 347] on div "Uñas de Gel Black Cat Eye $12990.00 Price $ 12990 Compare at price $ 12990" at bounding box center [813, 352] width 402 height 108
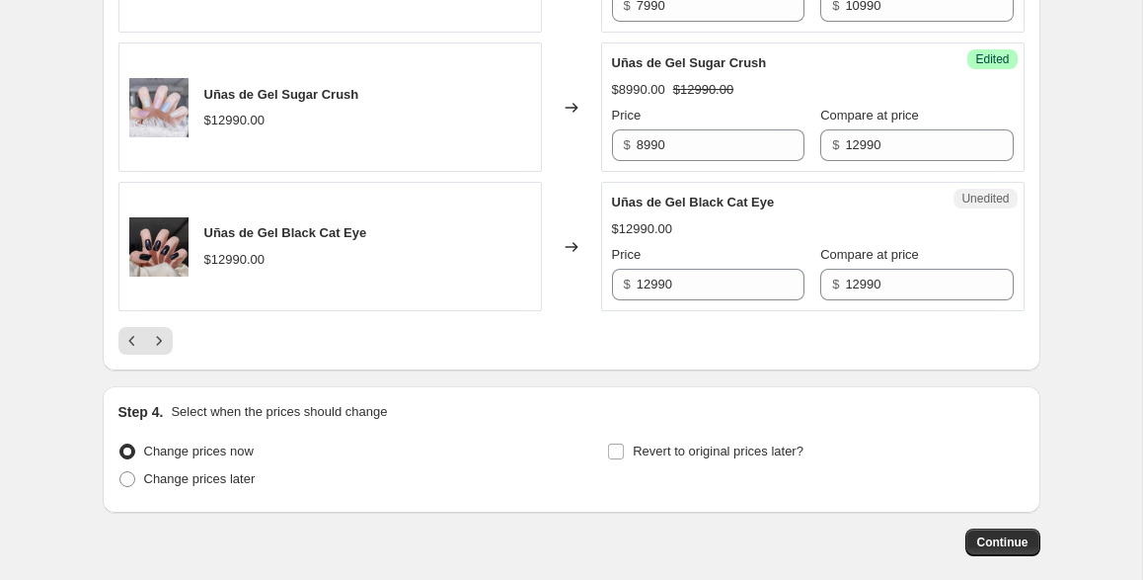
scroll to position [3350, 0]
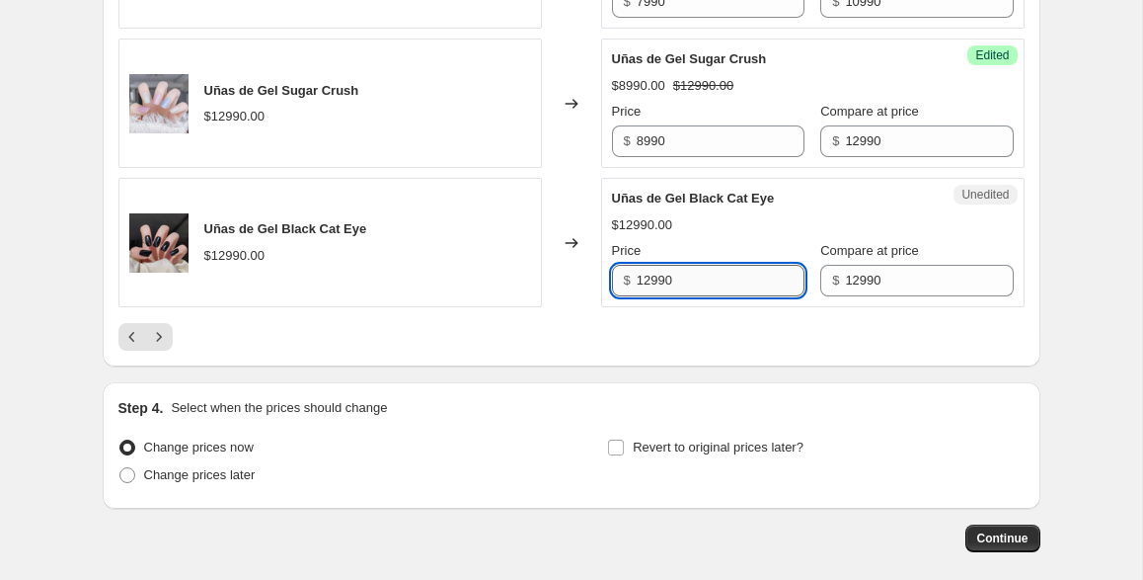
click at [687, 276] on input "12990" at bounding box center [721, 281] width 168 height 32
type input "10990"
click at [162, 341] on icon "Next" at bounding box center [159, 337] width 20 height 20
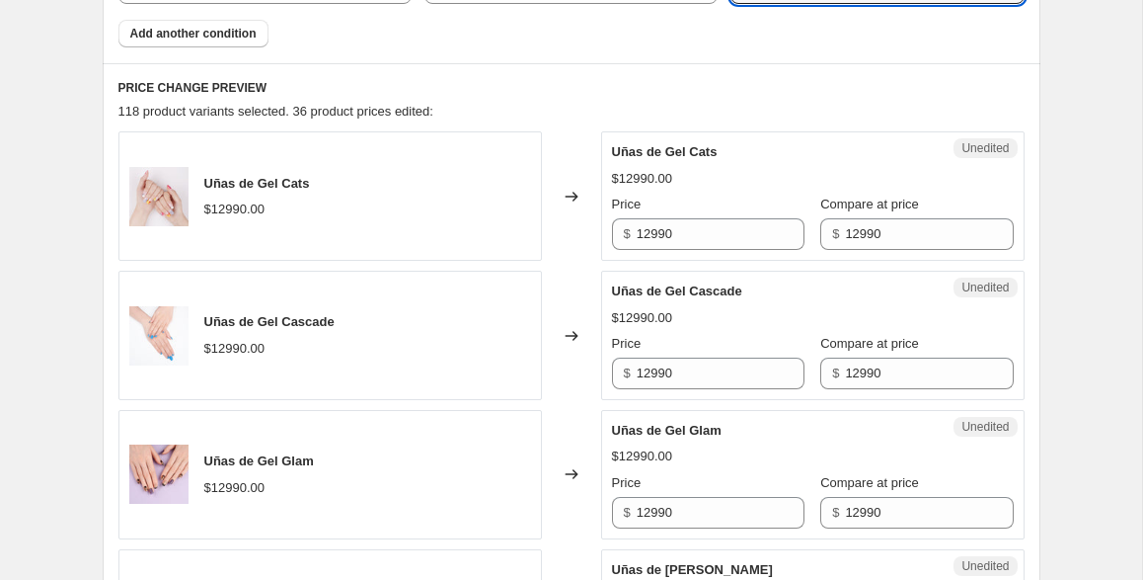
scroll to position [761, 0]
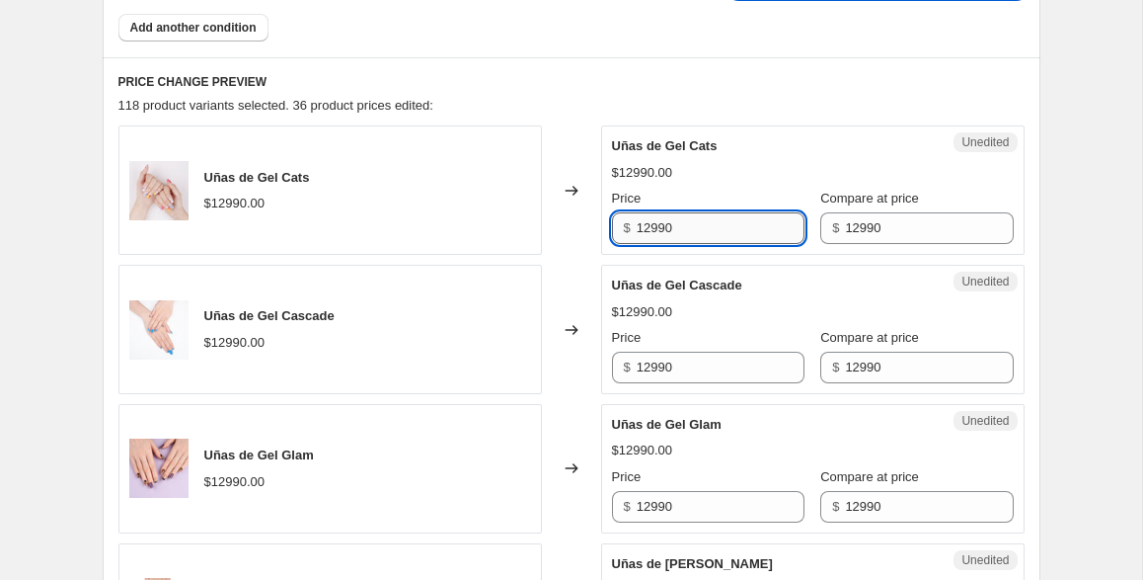
click at [697, 226] on input "12990" at bounding box center [721, 228] width 168 height 32
type input "6990"
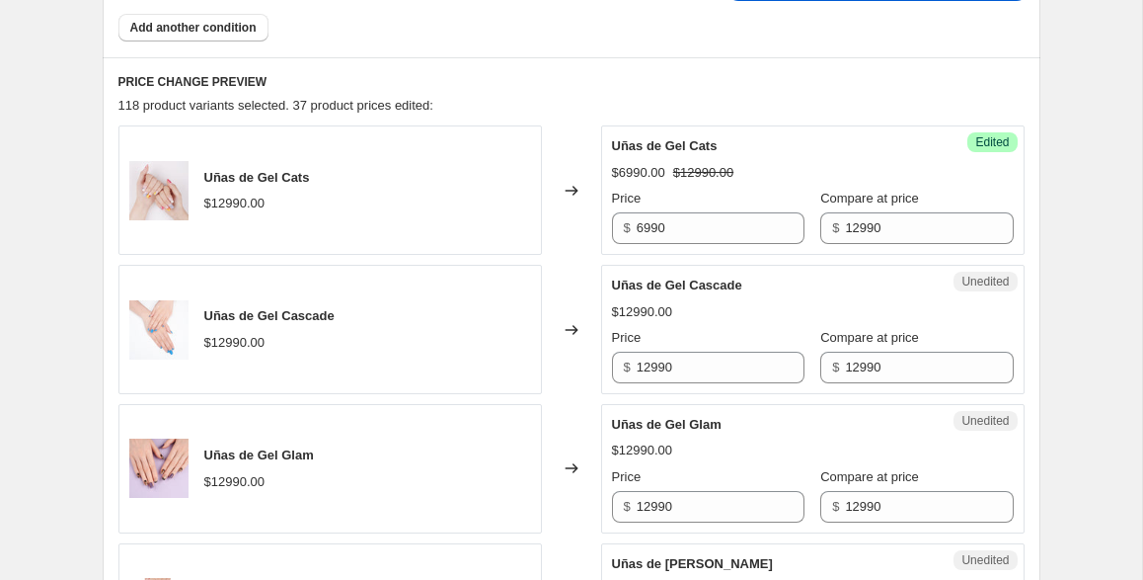
click at [740, 302] on div "$12990.00" at bounding box center [813, 312] width 402 height 20
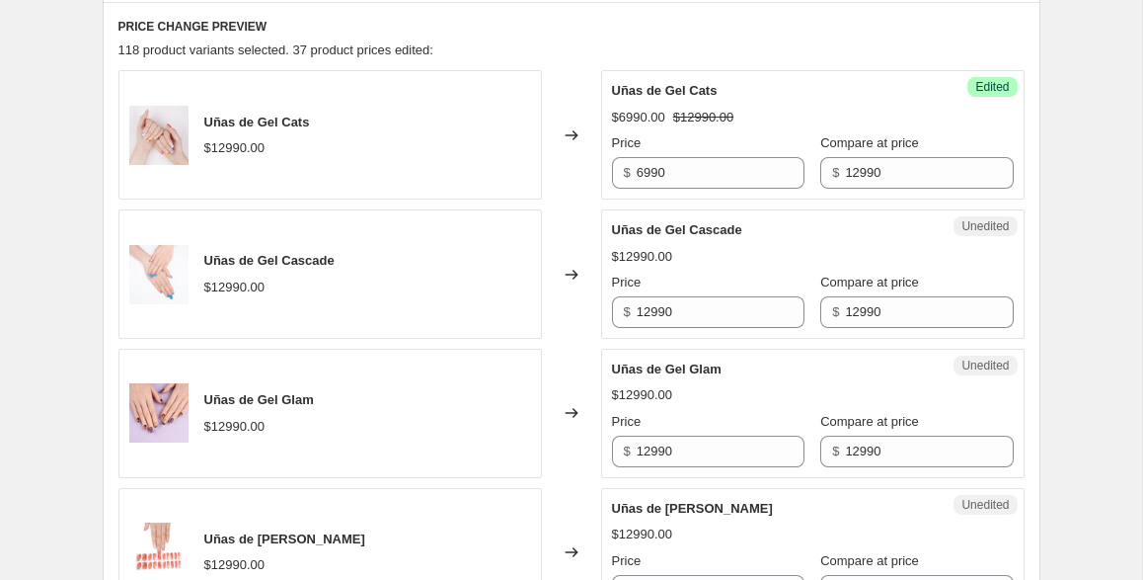
scroll to position [856, 0]
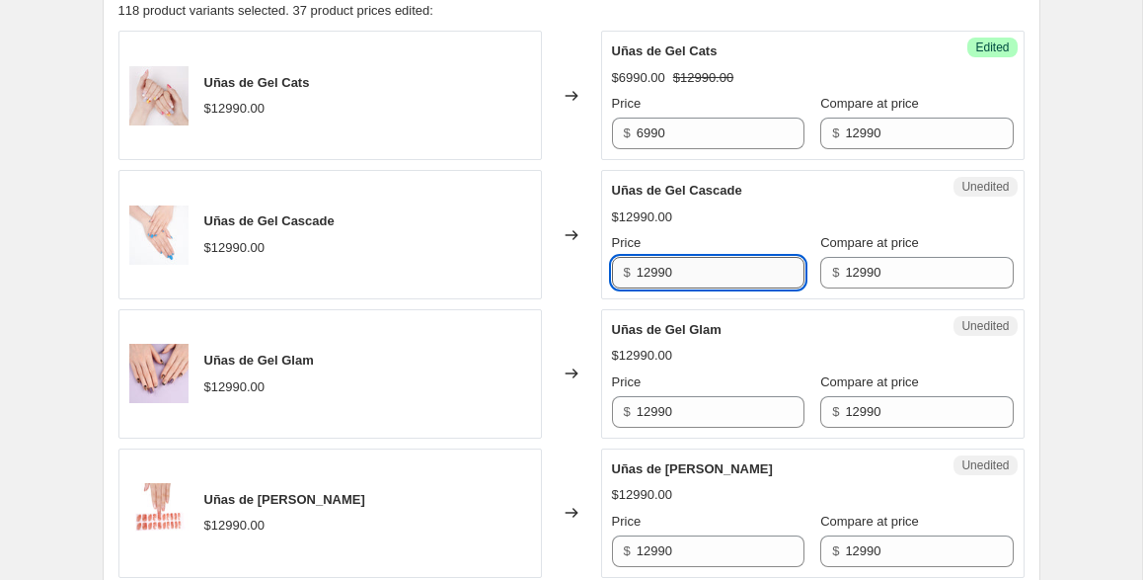
click at [672, 273] on input "12990" at bounding box center [721, 273] width 168 height 32
type input "7990"
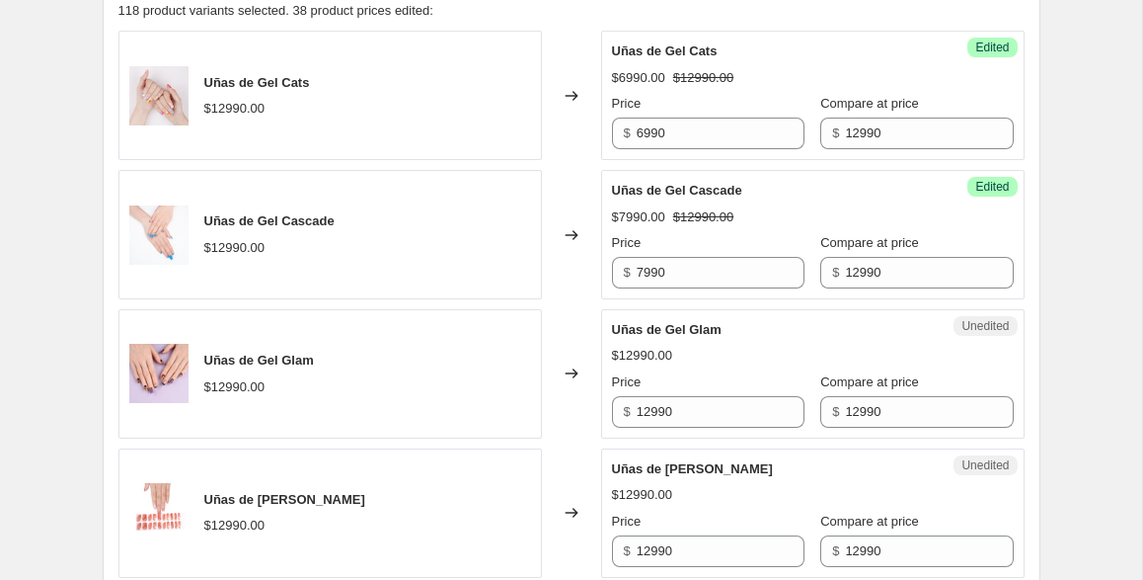
click at [728, 368] on div "Uñas de Gel Glam $12990.00 Price $ 12990 Compare at price $ 12990" at bounding box center [813, 374] width 402 height 108
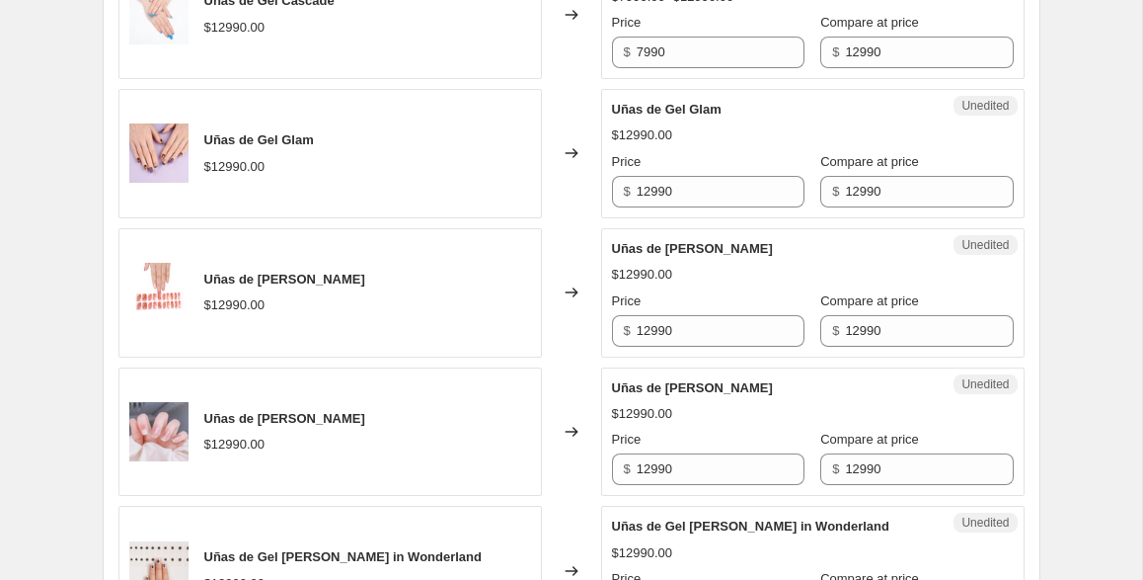
scroll to position [1078, 0]
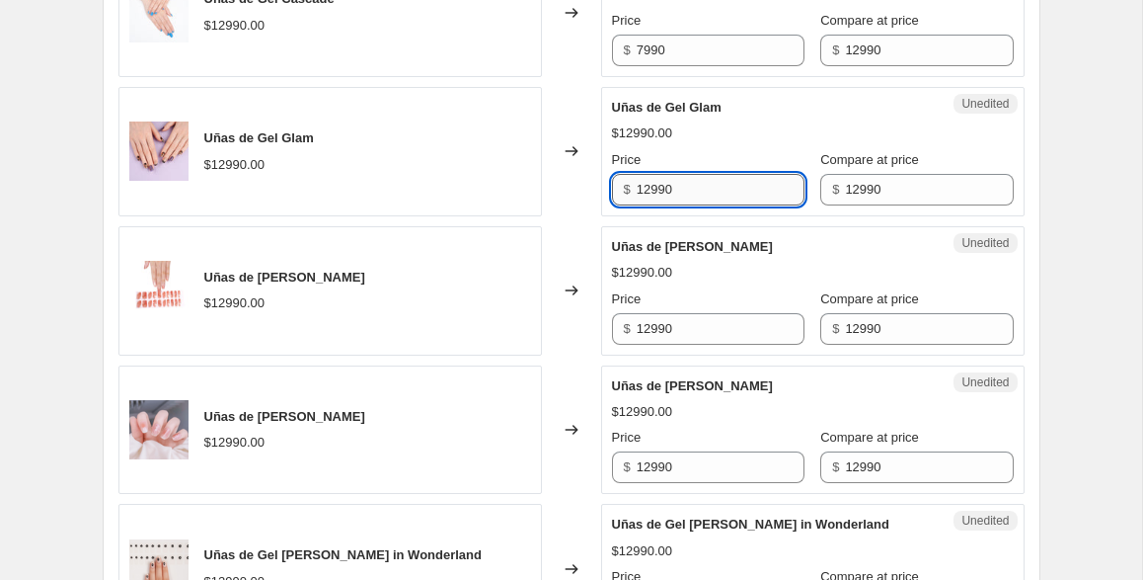
click at [695, 187] on input "12990" at bounding box center [721, 190] width 168 height 32
type input "8990"
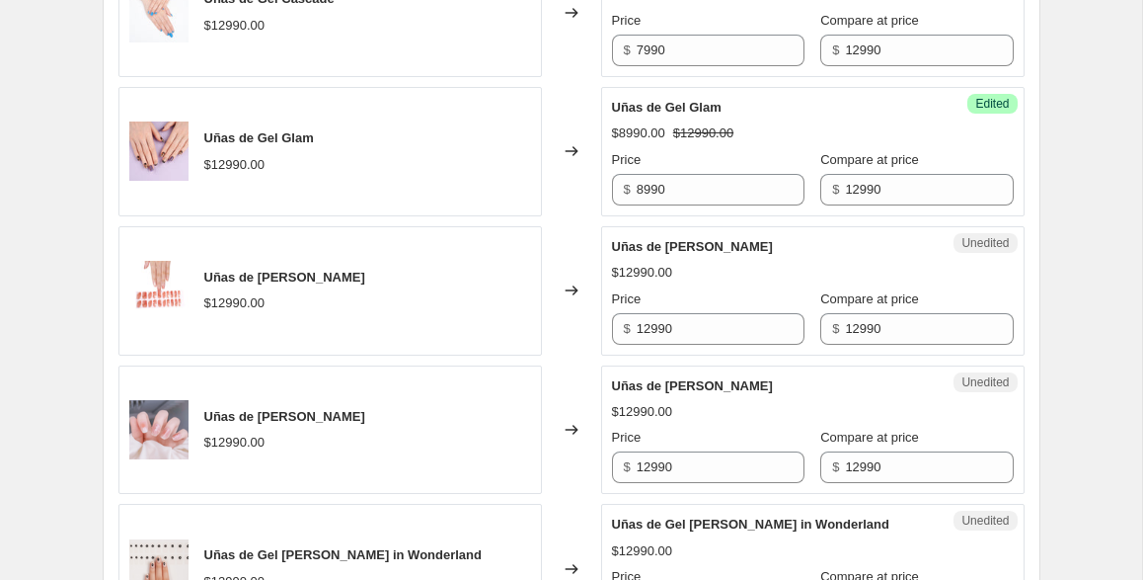
click at [713, 277] on div "$12990.00" at bounding box center [813, 273] width 402 height 20
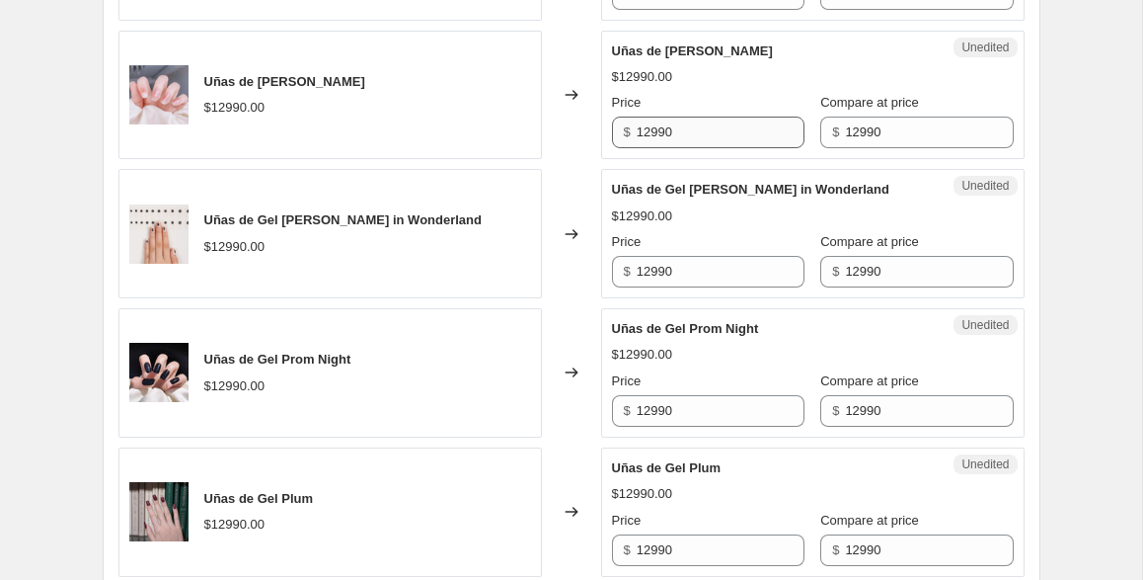
scroll to position [1435, 0]
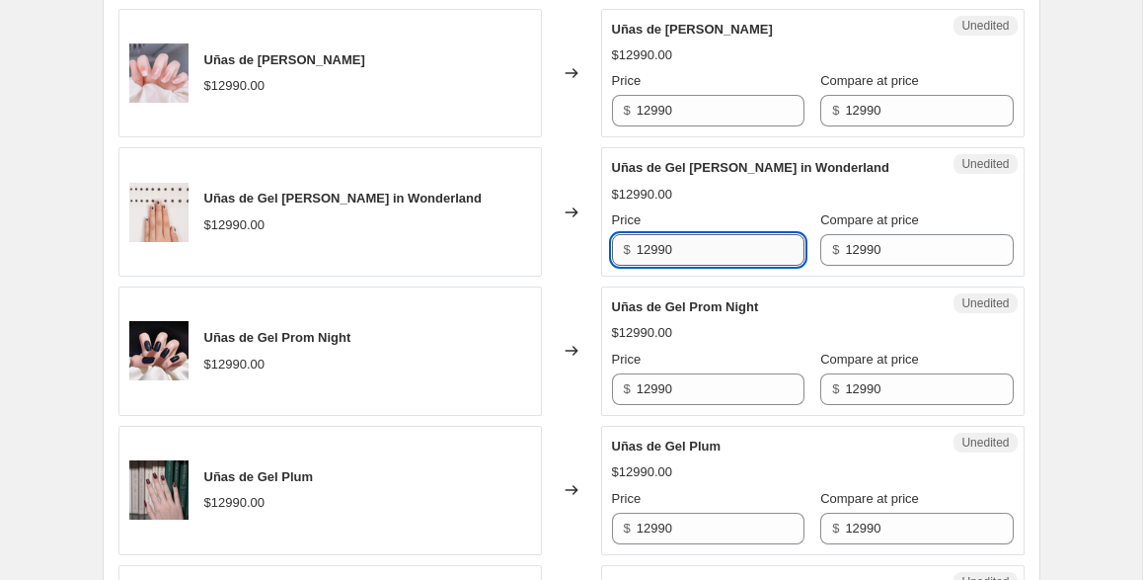
click at [696, 247] on input "12990" at bounding box center [721, 250] width 168 height 32
type input "11990"
click at [703, 132] on div "Unedited Uñas de Gel Hailey $12990.00 Price $ 12990 Compare at price $ 12990" at bounding box center [813, 73] width 424 height 129
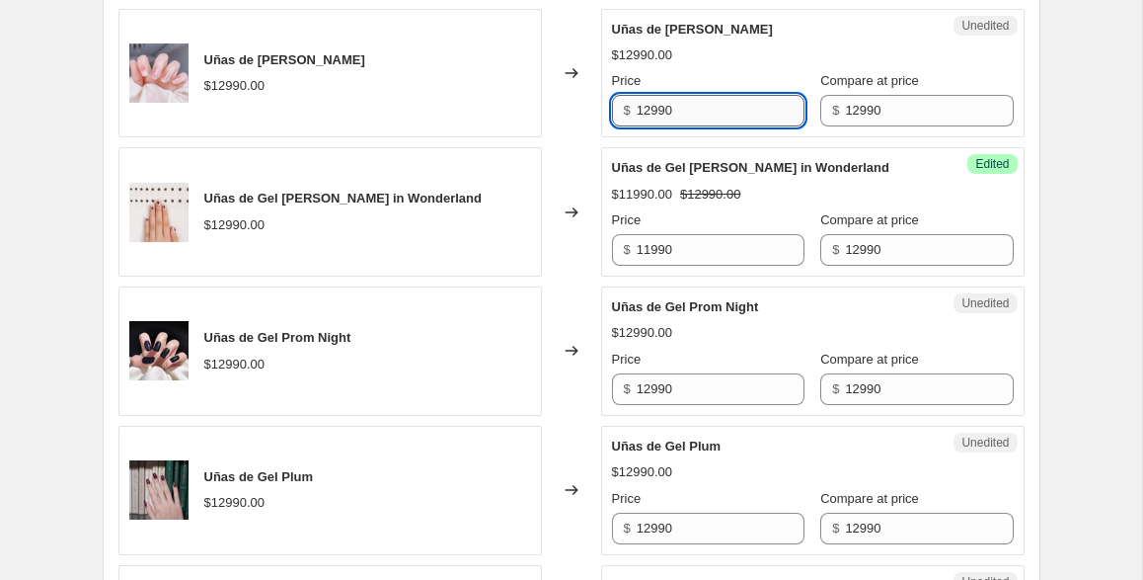
click at [702, 101] on input "12990" at bounding box center [721, 111] width 168 height 32
type input "11990"
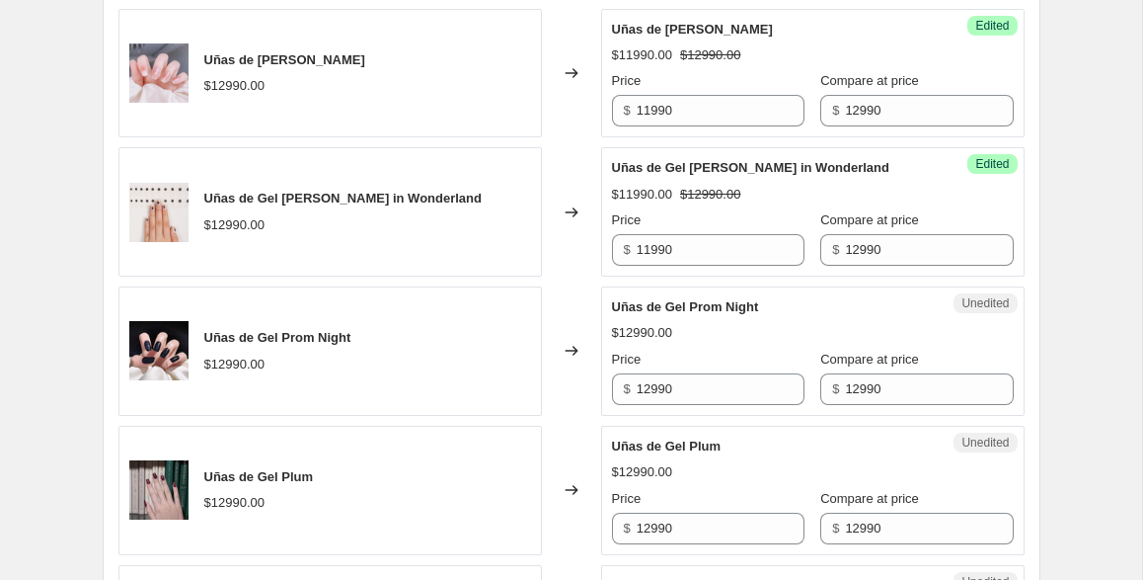
click at [738, 195] on strike "$12990.00" at bounding box center [710, 195] width 60 height 20
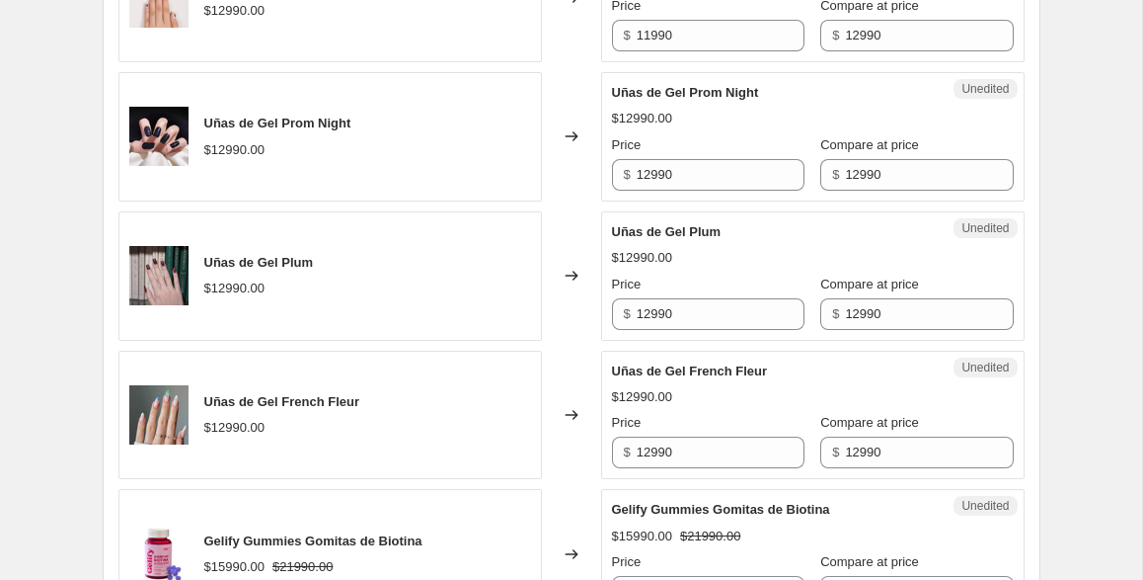
scroll to position [1653, 0]
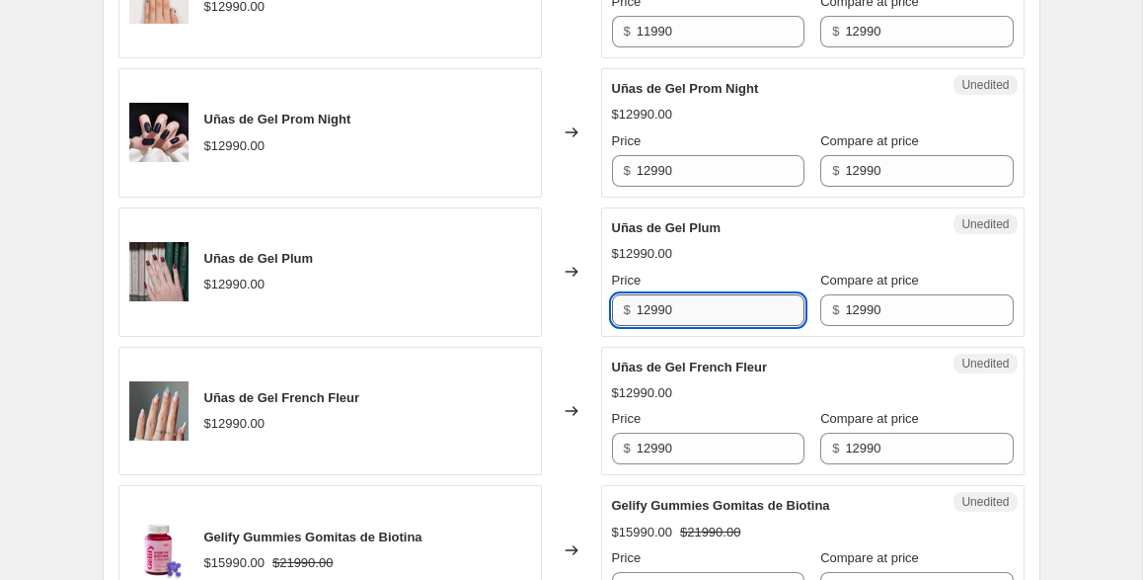
click at [670, 315] on input "12990" at bounding box center [721, 310] width 168 height 32
type input "10990"
click at [691, 388] on div "$12990.00" at bounding box center [813, 393] width 402 height 20
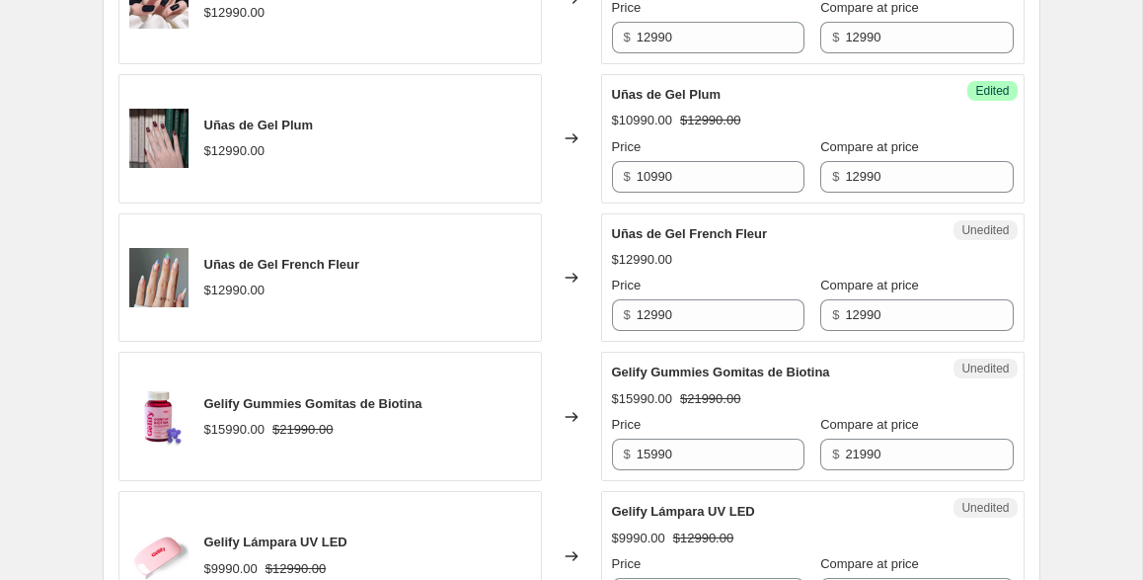
scroll to position [1805, 0]
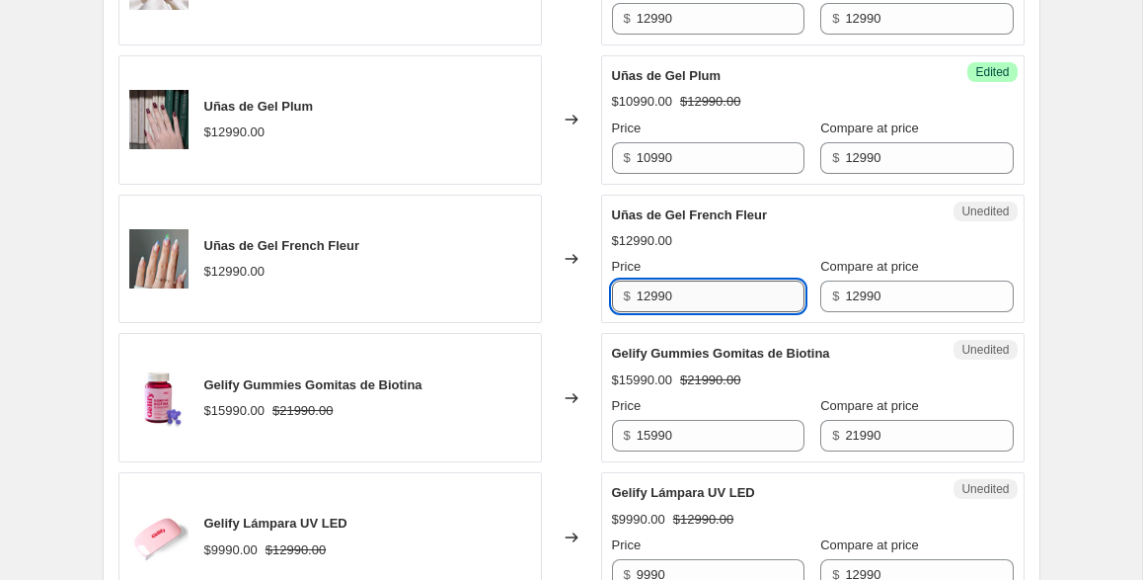
click at [719, 303] on input "12990" at bounding box center [721, 296] width 168 height 32
type input "9990"
click at [833, 394] on div "Gelify Gummies Gomitas de Biotina $15990.00 $21990.00 Price $ 15990 Compare at …" at bounding box center [813, 398] width 402 height 108
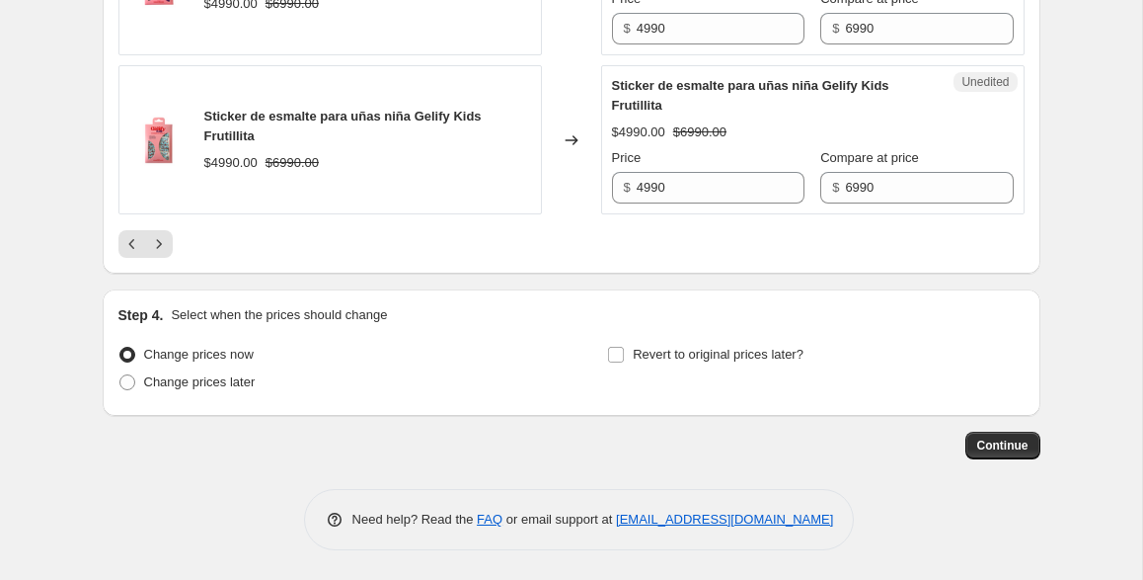
scroll to position [3522, 0]
click at [161, 249] on icon "Next" at bounding box center [159, 244] width 20 height 20
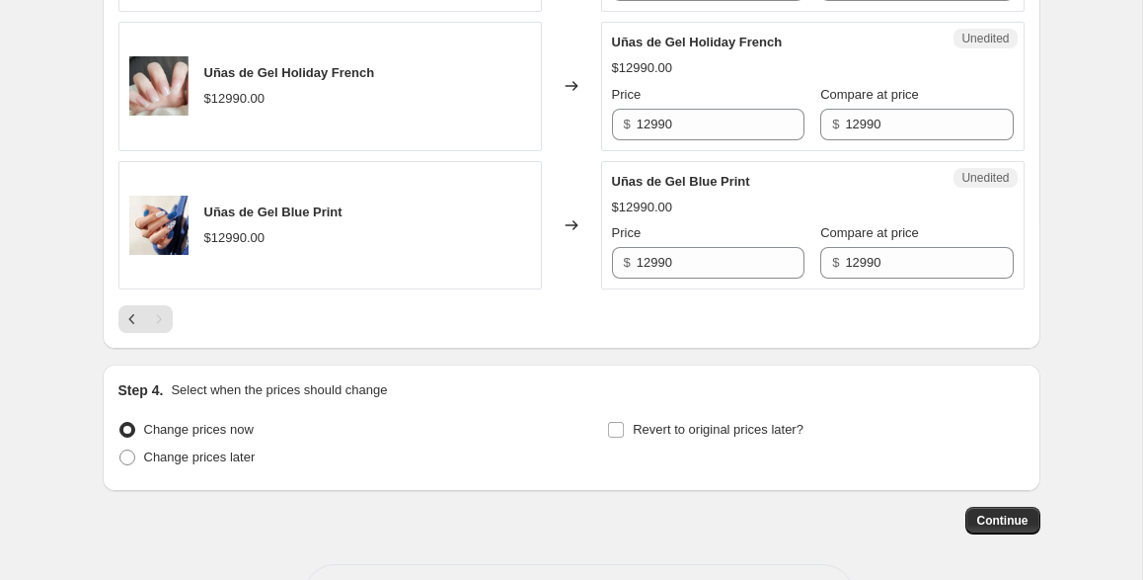
scroll to position [3212, 0]
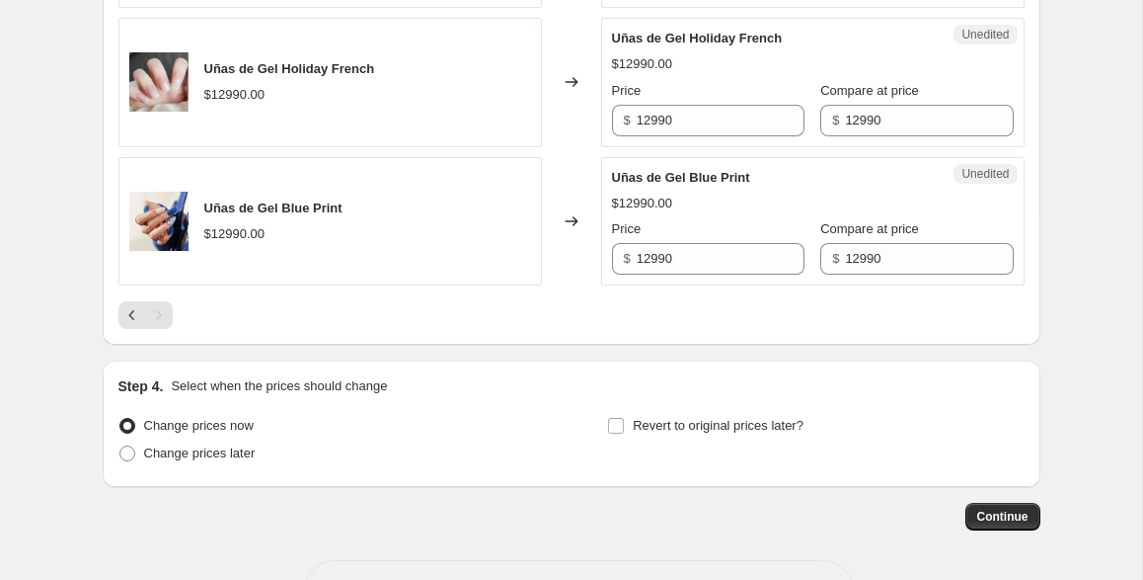
click at [156, 329] on div "Pagination" at bounding box center [159, 315] width 28 height 28
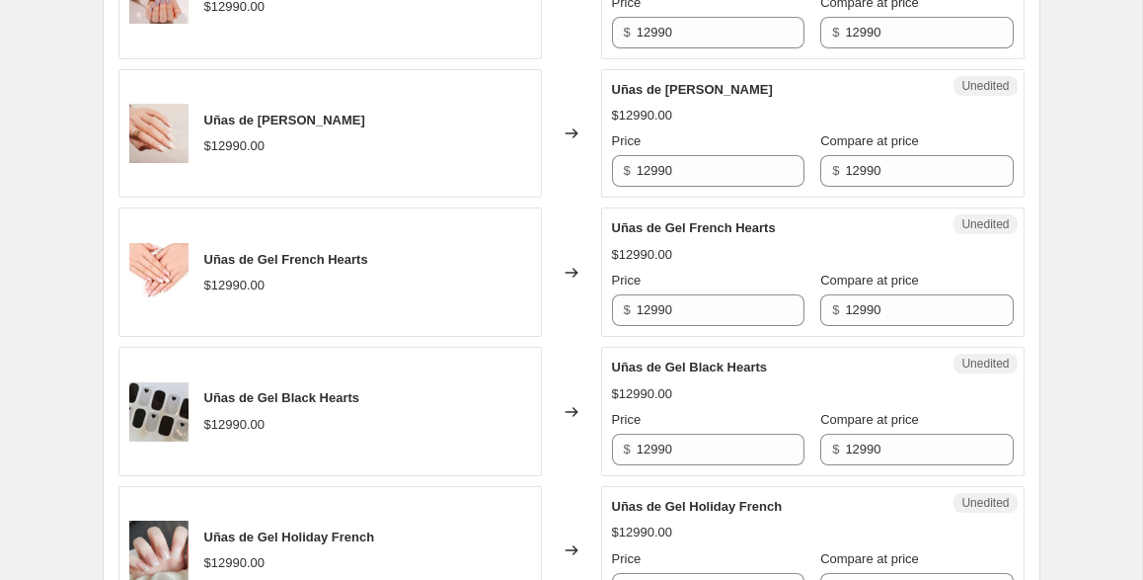
scroll to position [2746, 0]
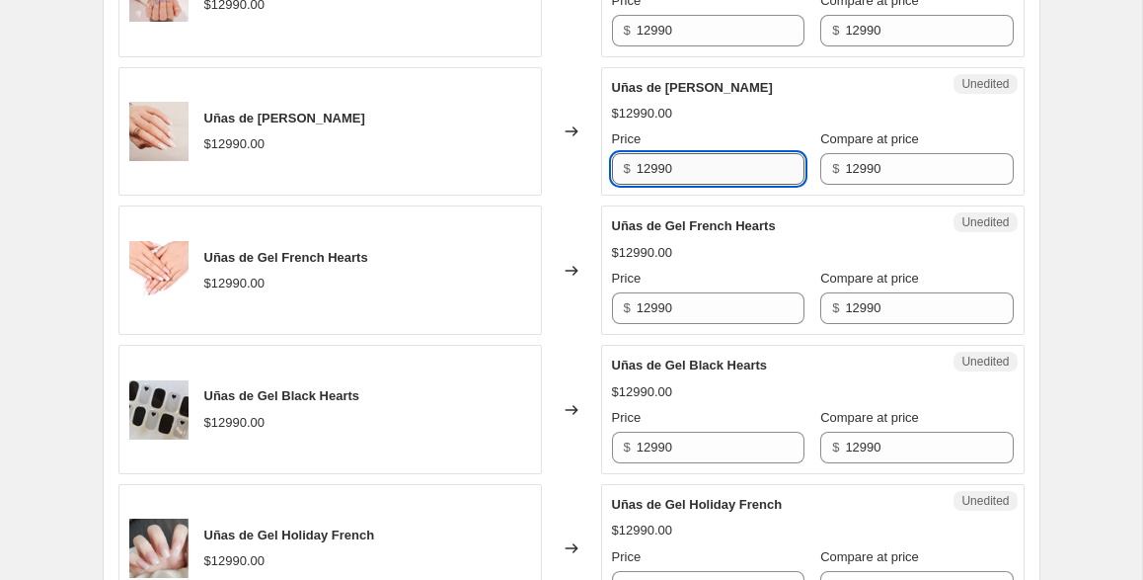
click at [694, 185] on input "12990" at bounding box center [721, 169] width 168 height 32
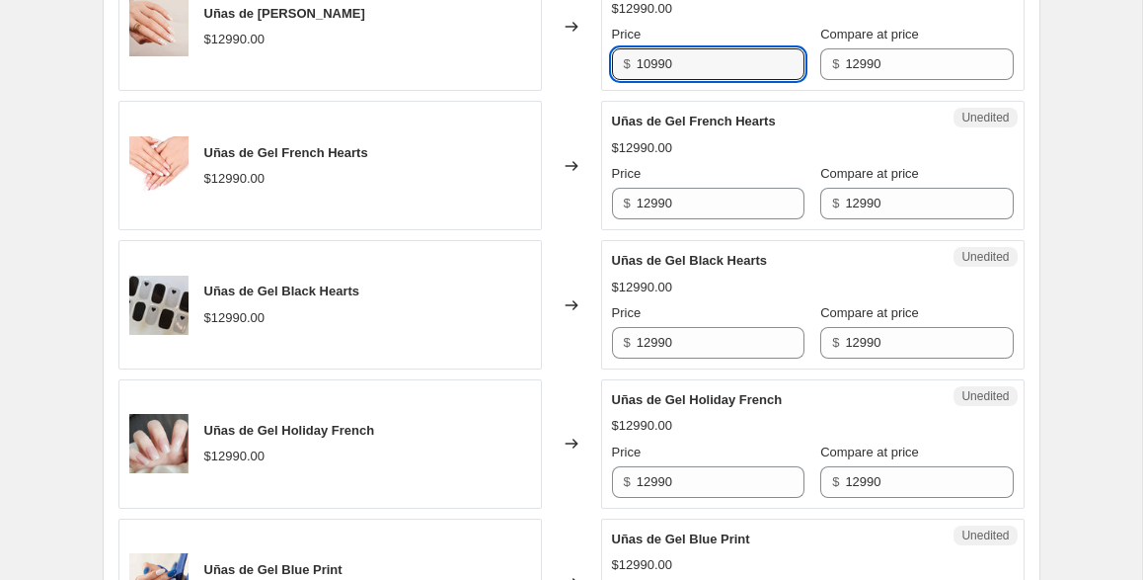
scroll to position [2850, 0]
type input "10990"
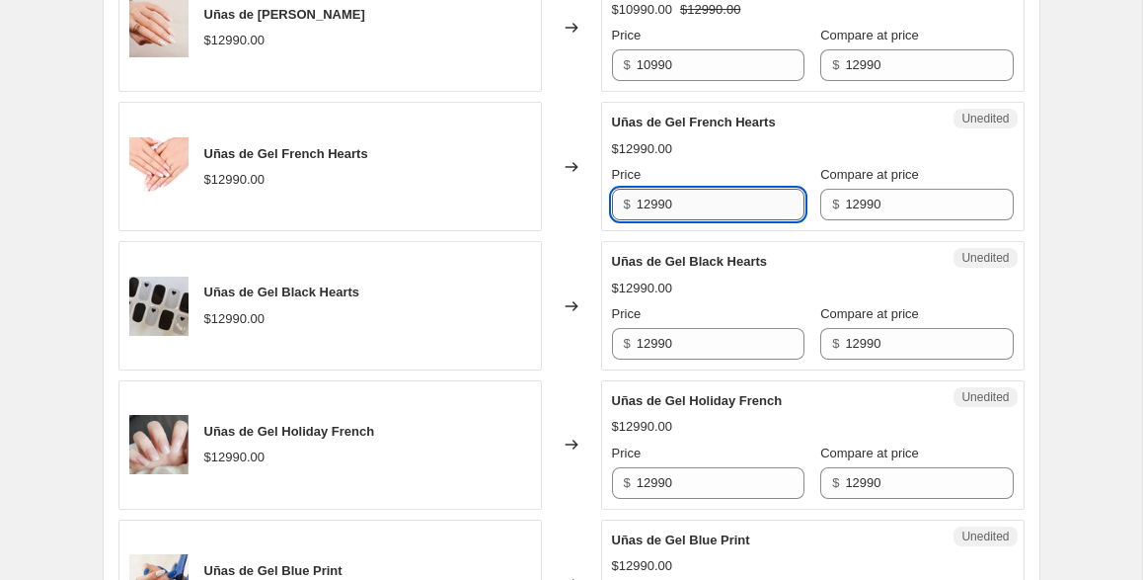
click at [672, 220] on input "12990" at bounding box center [721, 205] width 168 height 32
type input "9990"
click at [741, 324] on div "Price" at bounding box center [708, 314] width 193 height 20
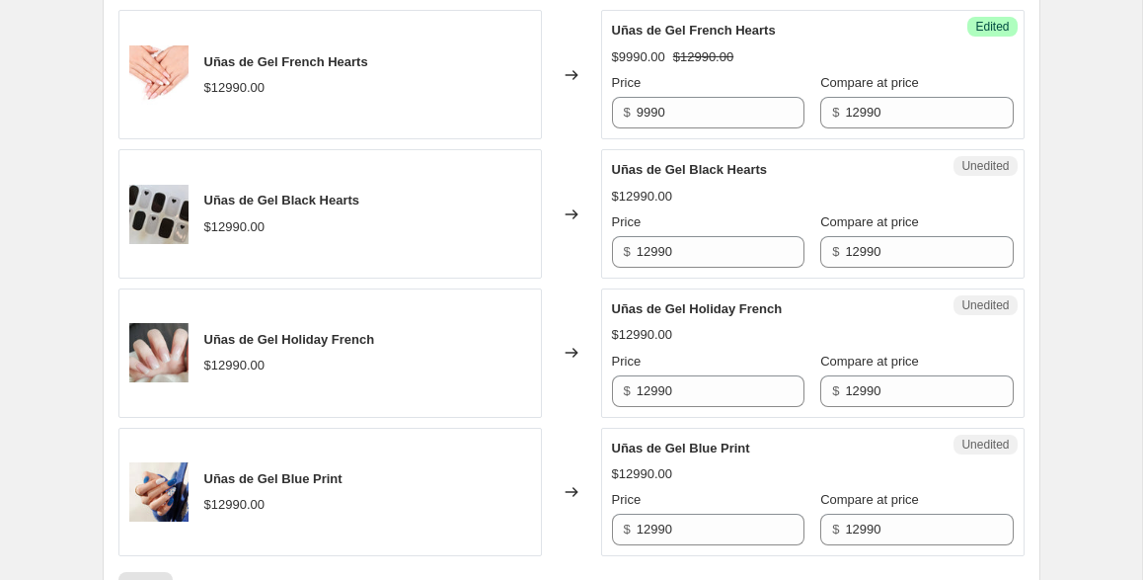
scroll to position [3053, 0]
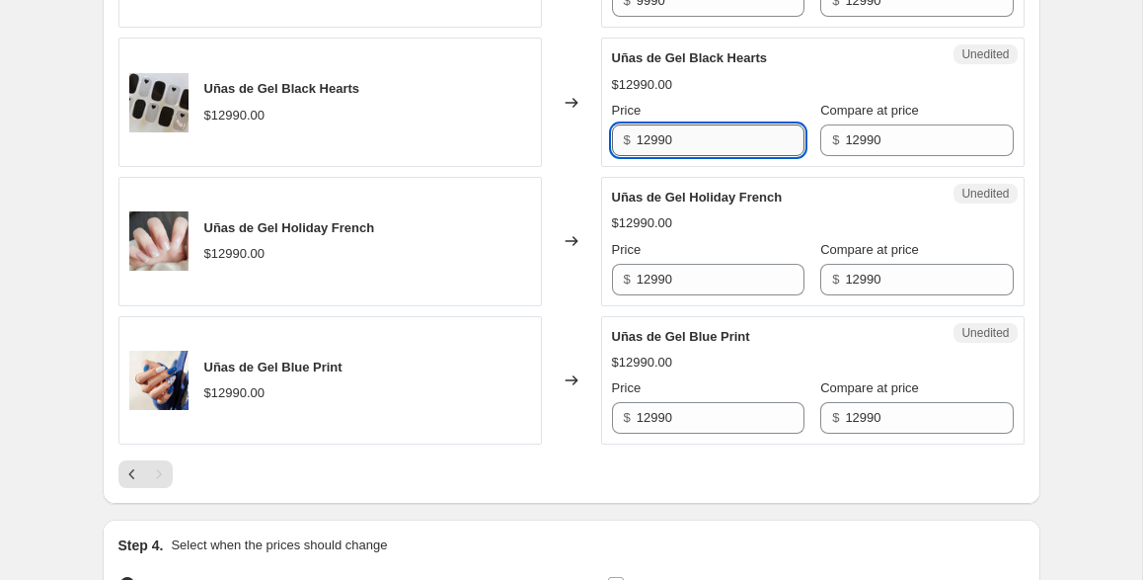
click at [710, 156] on input "12990" at bounding box center [721, 140] width 168 height 32
type input "11990"
click at [760, 260] on div "Price" at bounding box center [708, 250] width 193 height 20
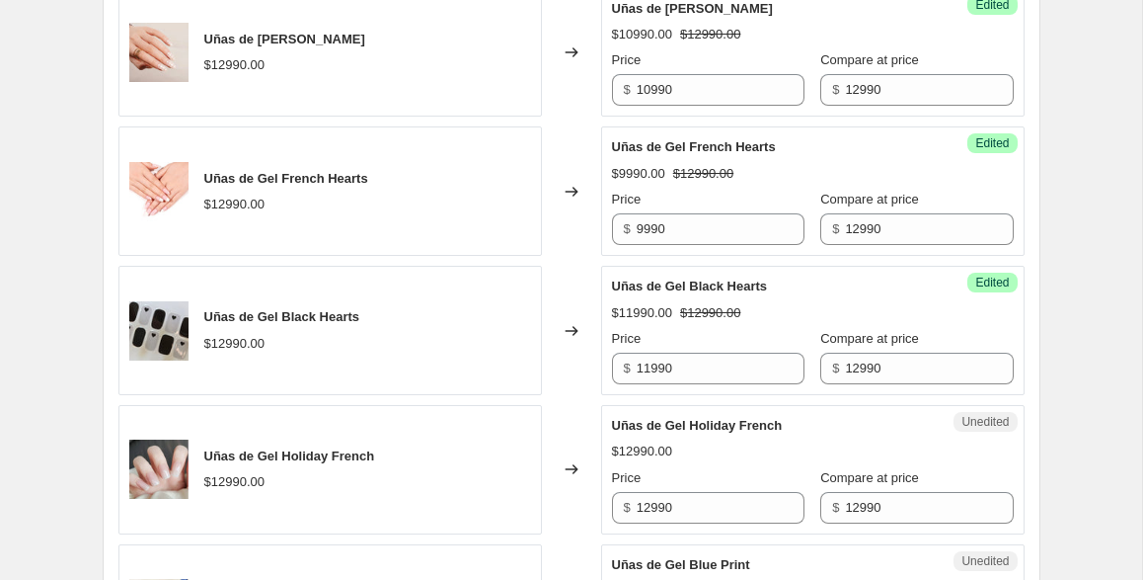
scroll to position [3382, 0]
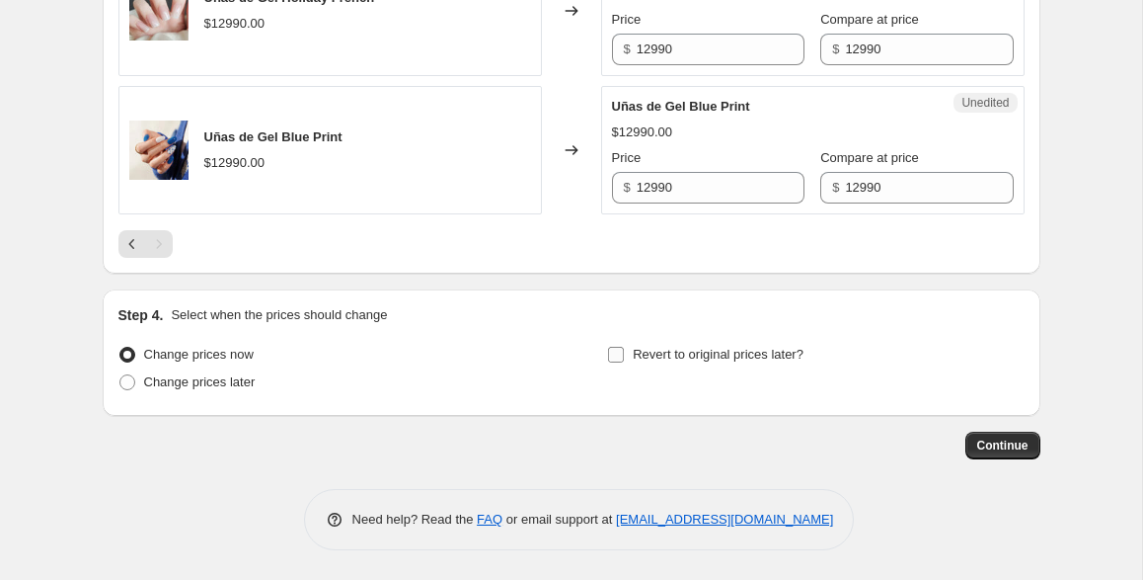
click at [768, 355] on span "Revert to original prices later?" at bounding box center [718, 354] width 171 height 15
click at [624, 355] on input "Revert to original prices later?" at bounding box center [616, 355] width 16 height 16
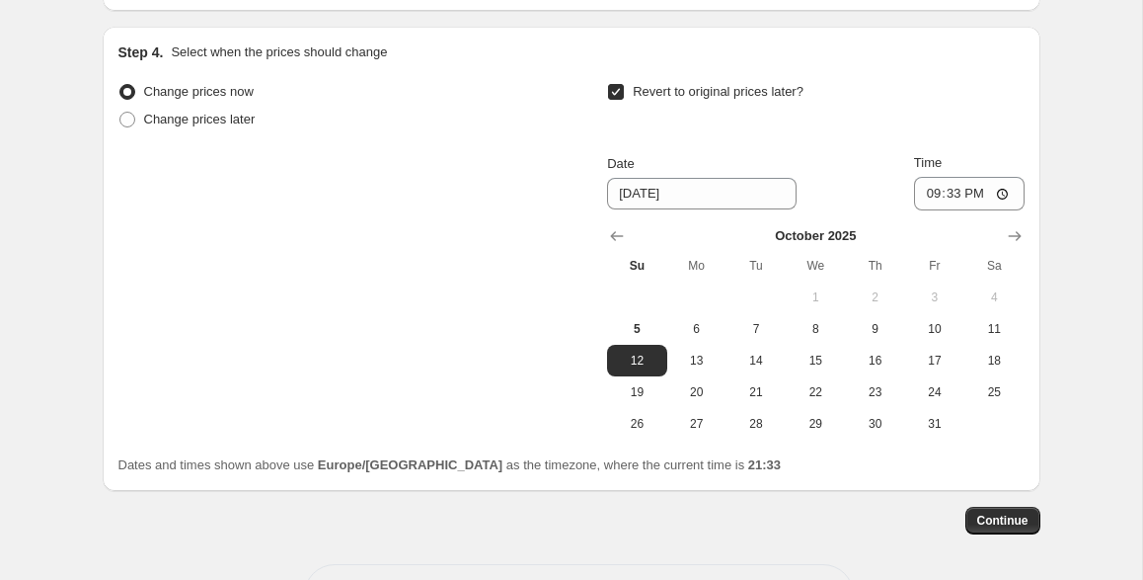
scroll to position [3600, 0]
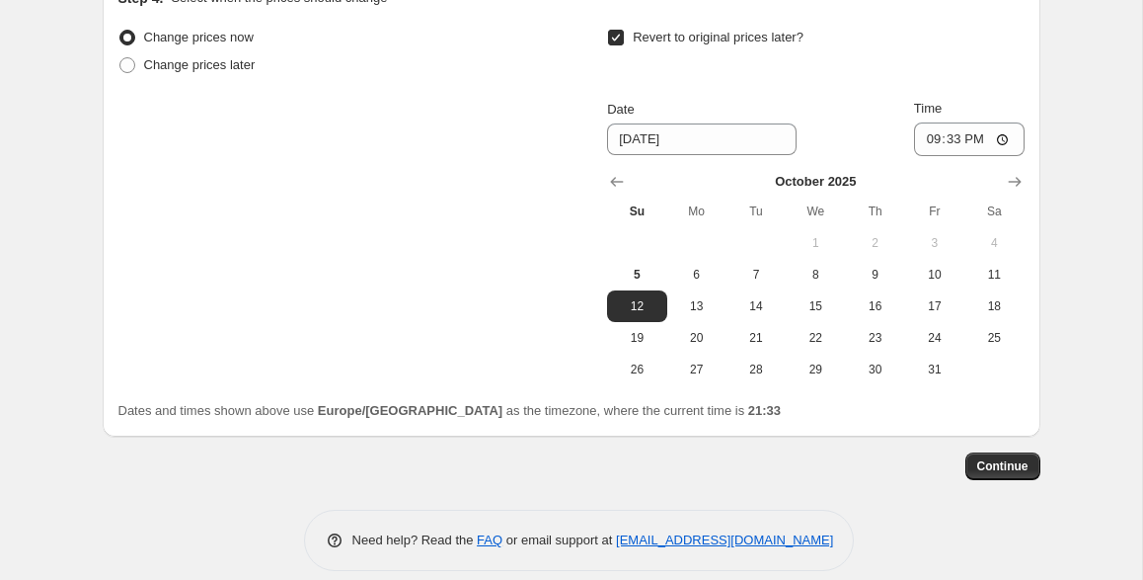
click at [222, 44] on span "Change prices now" at bounding box center [199, 37] width 110 height 15
click at [120, 31] on input "Change prices now" at bounding box center [119, 30] width 1 height 1
click at [623, 45] on input "Revert to original prices later?" at bounding box center [616, 38] width 16 height 16
checkbox input "false"
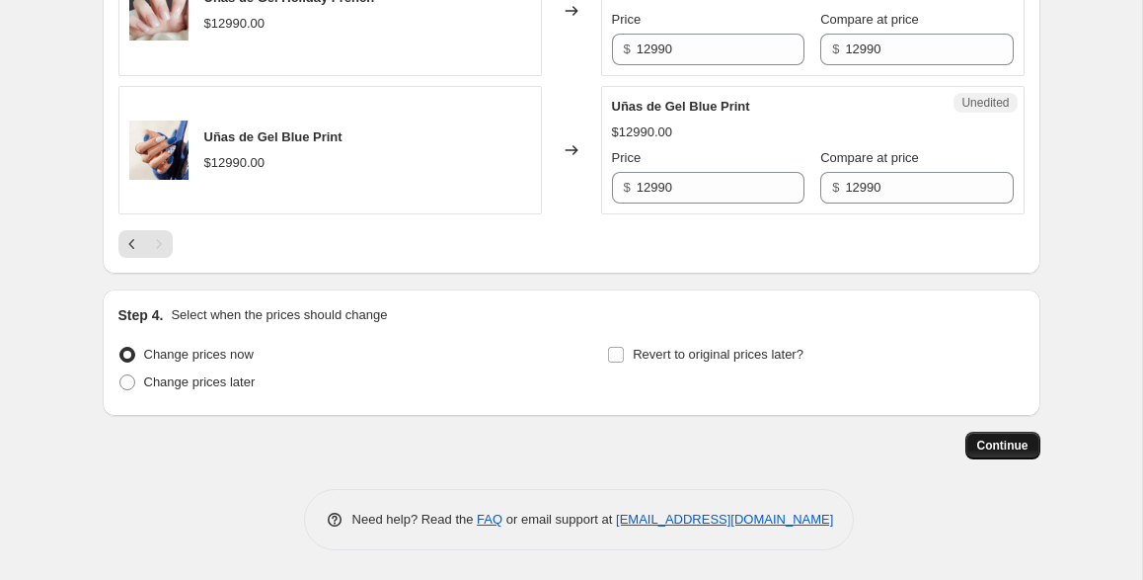
click at [1000, 446] on span "Continue" at bounding box center [1003, 445] width 51 height 16
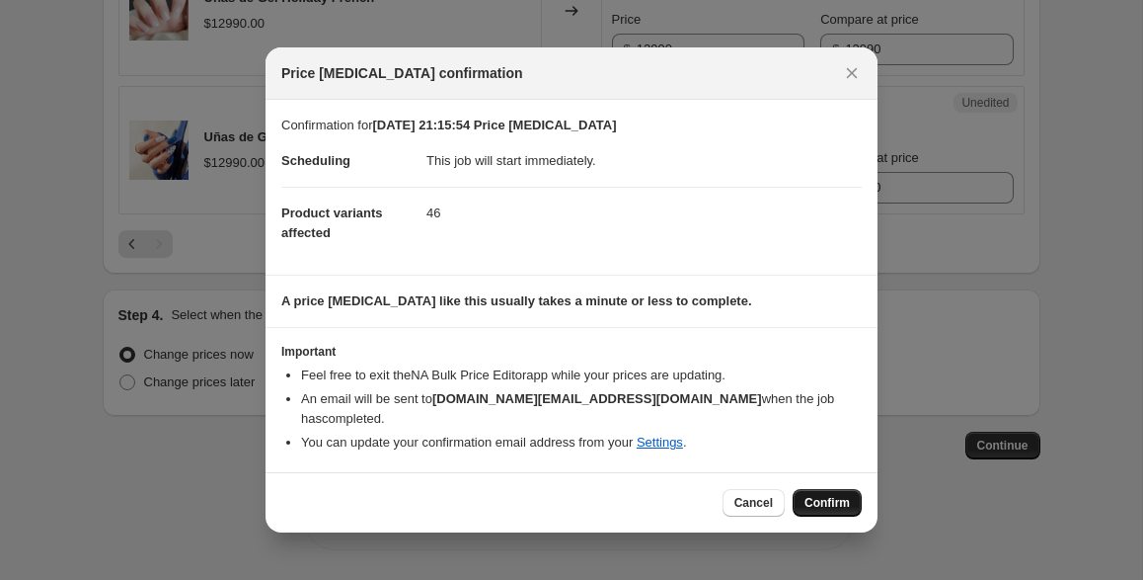
click at [829, 495] on span "Confirm" at bounding box center [827, 503] width 45 height 16
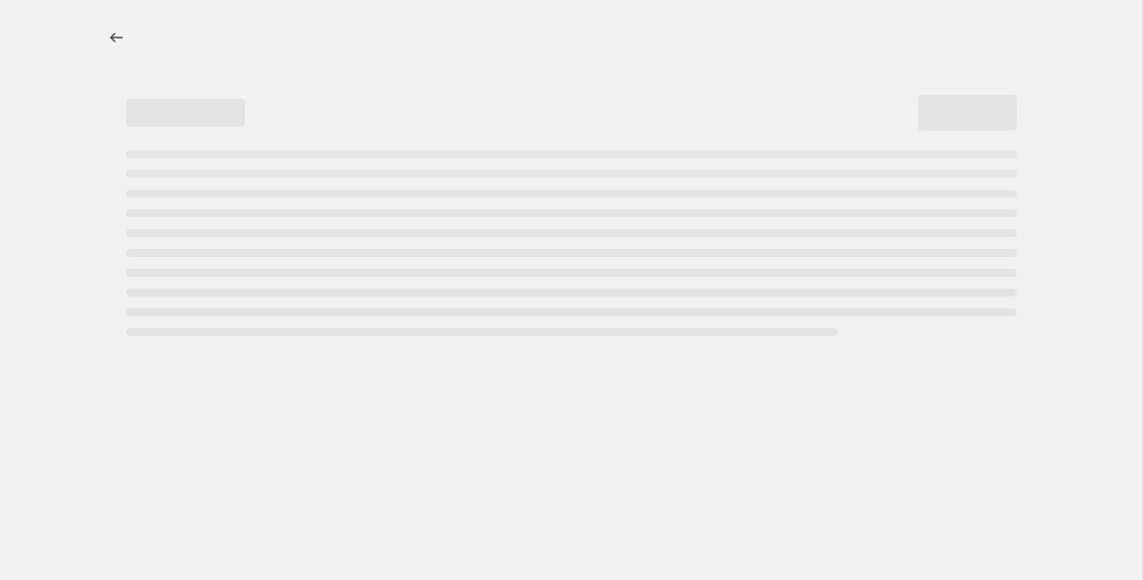
select select "inventory_quantity"
select select ">"
